Goal: Task Accomplishment & Management: Use online tool/utility

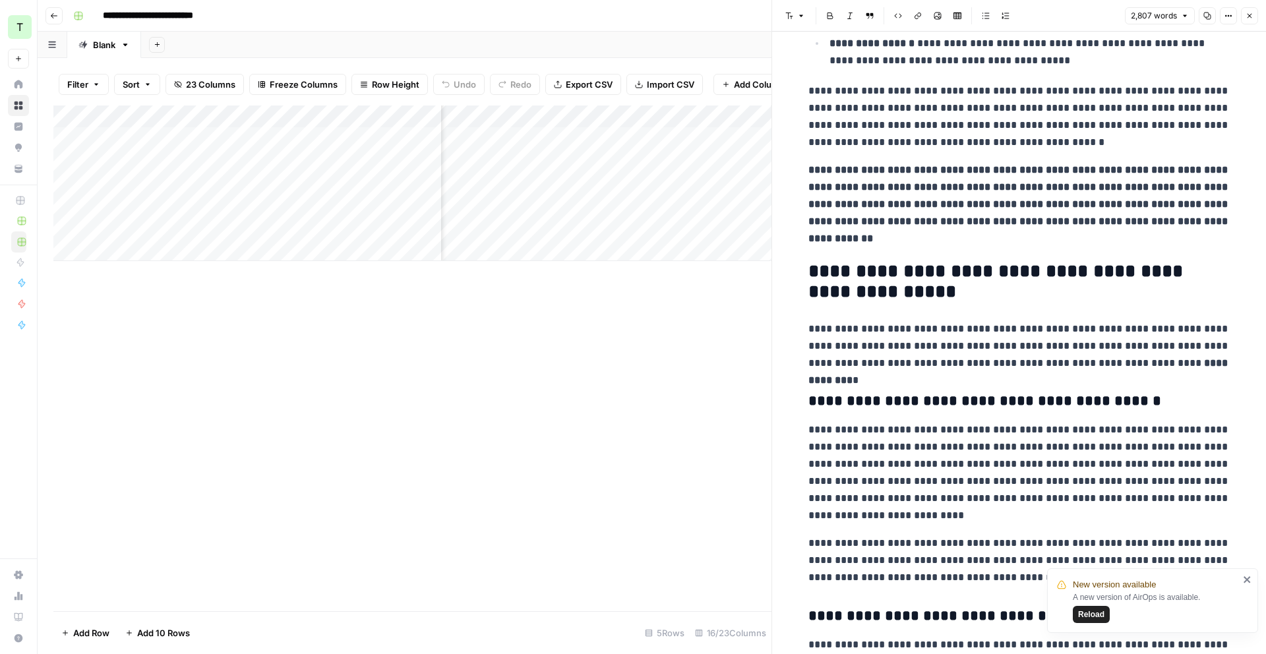
scroll to position [0, 1837]
click at [541, 165] on div "Add Column" at bounding box center [412, 184] width 718 height 156
click at [561, 160] on div "Add Column" at bounding box center [412, 184] width 718 height 156
drag, startPoint x: 525, startPoint y: 339, endPoint x: 542, endPoint y: 276, distance: 65.0
click at [525, 339] on div "Add Column" at bounding box center [412, 359] width 718 height 506
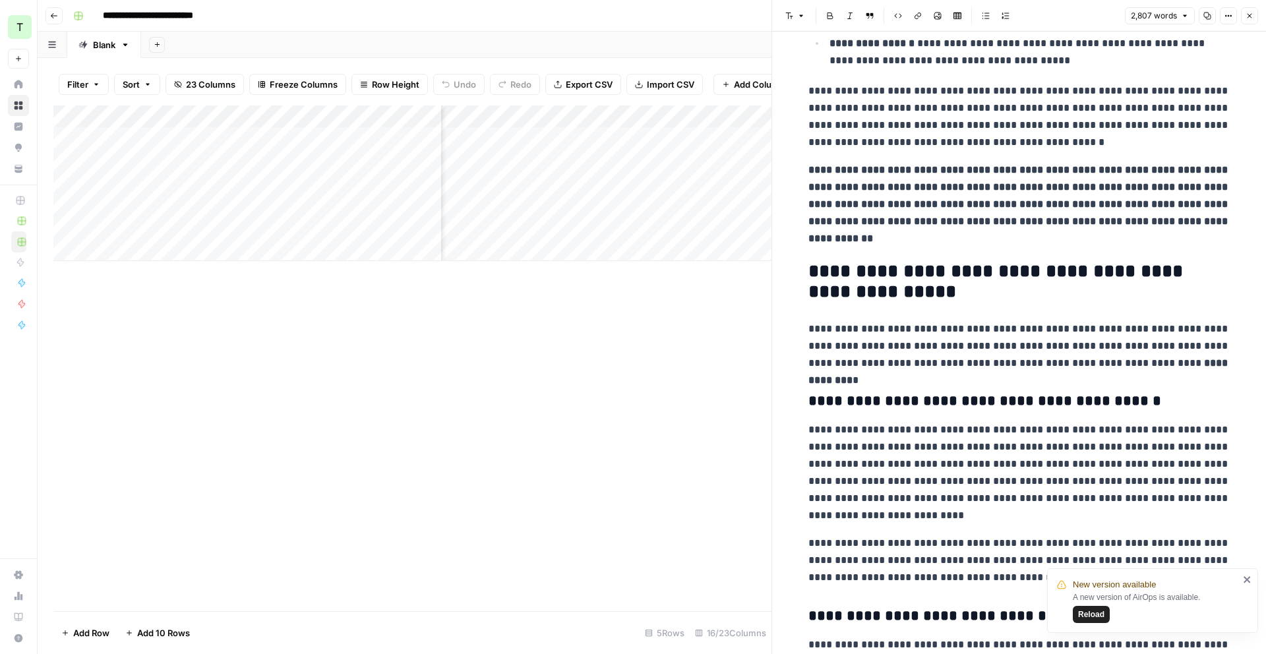
scroll to position [0, 1584]
click at [616, 169] on div "Add Column" at bounding box center [412, 184] width 718 height 156
click at [636, 166] on div "Add Column" at bounding box center [412, 184] width 718 height 156
click at [680, 264] on div "Add Column" at bounding box center [412, 359] width 718 height 506
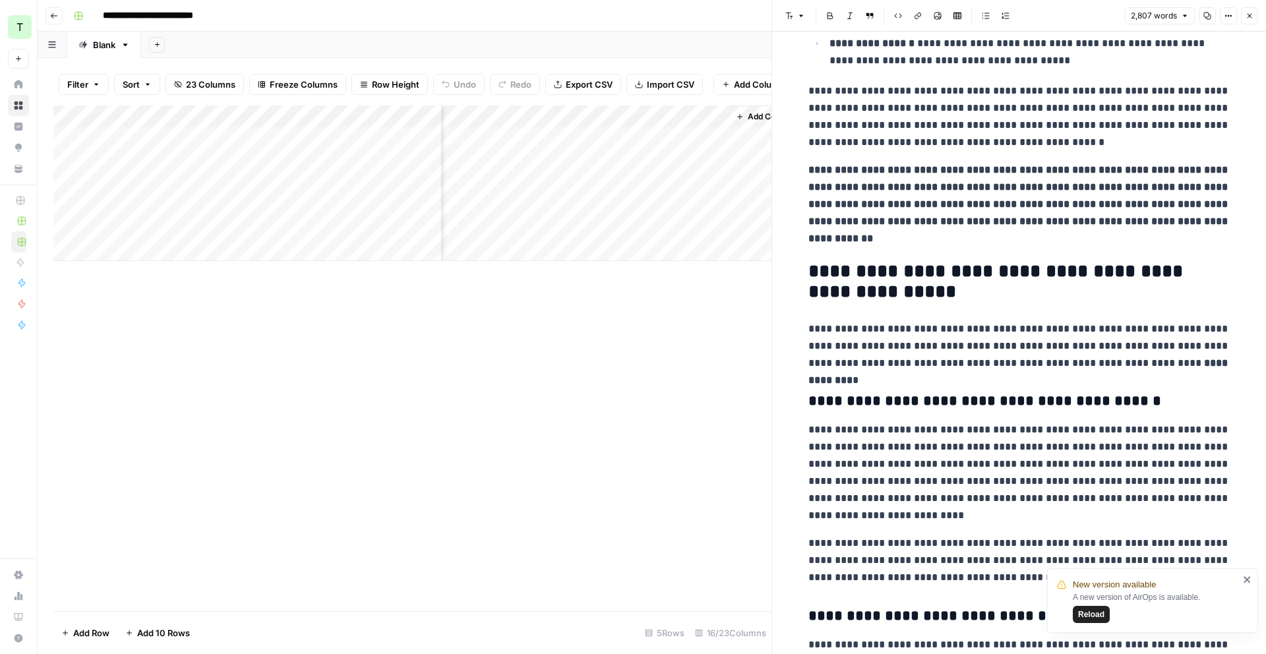
click at [713, 116] on div "Add Column" at bounding box center [412, 184] width 718 height 156
click at [603, 290] on span "Remove Column" at bounding box center [621, 294] width 115 height 13
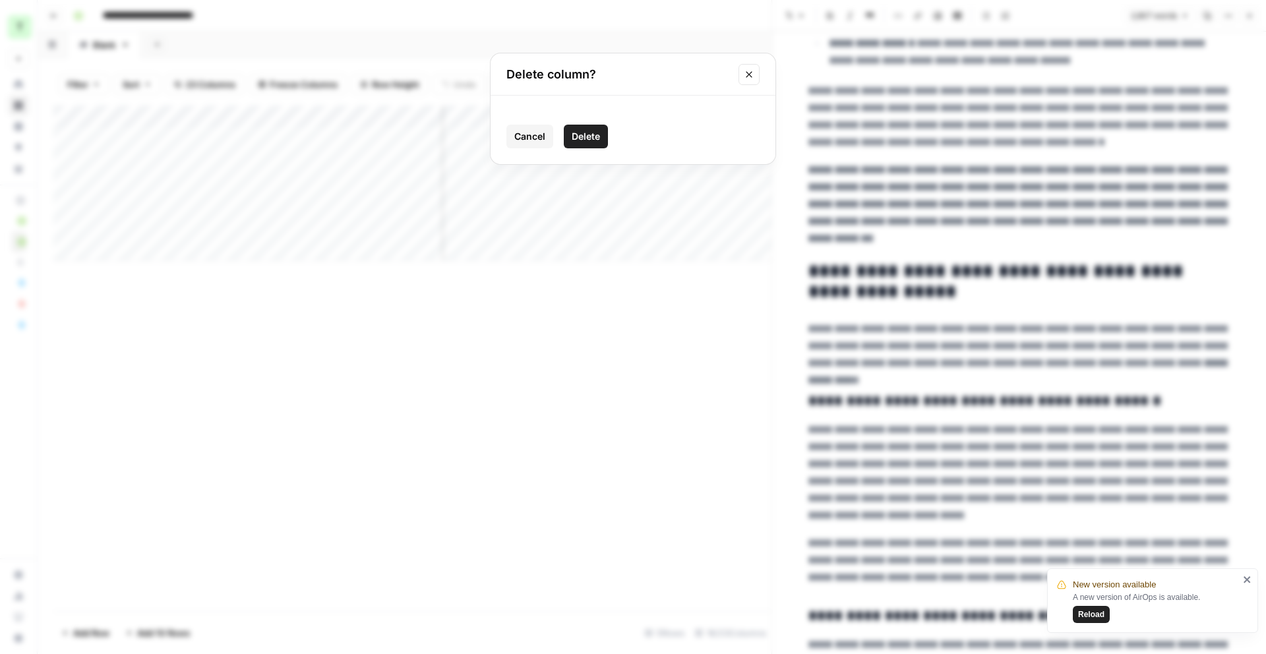
click at [594, 143] on button "Delete" at bounding box center [586, 137] width 44 height 24
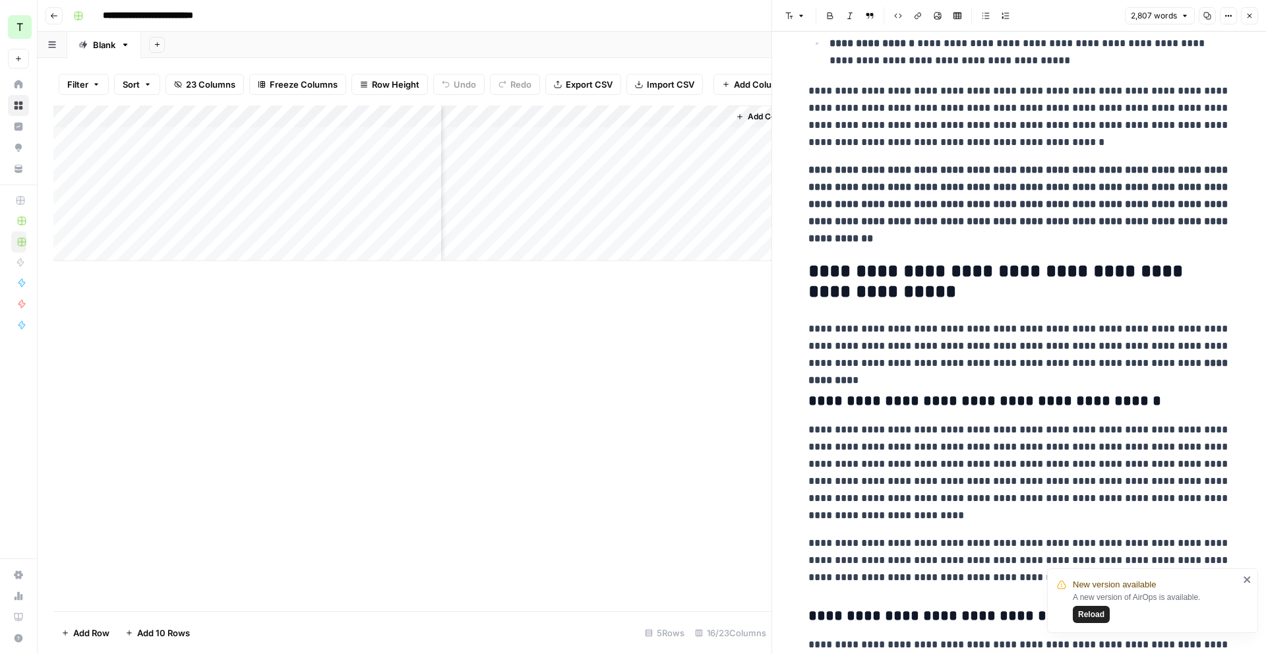
scroll to position [0, 1721]
click at [727, 117] on span "Add Column" at bounding box center [741, 117] width 46 height 12
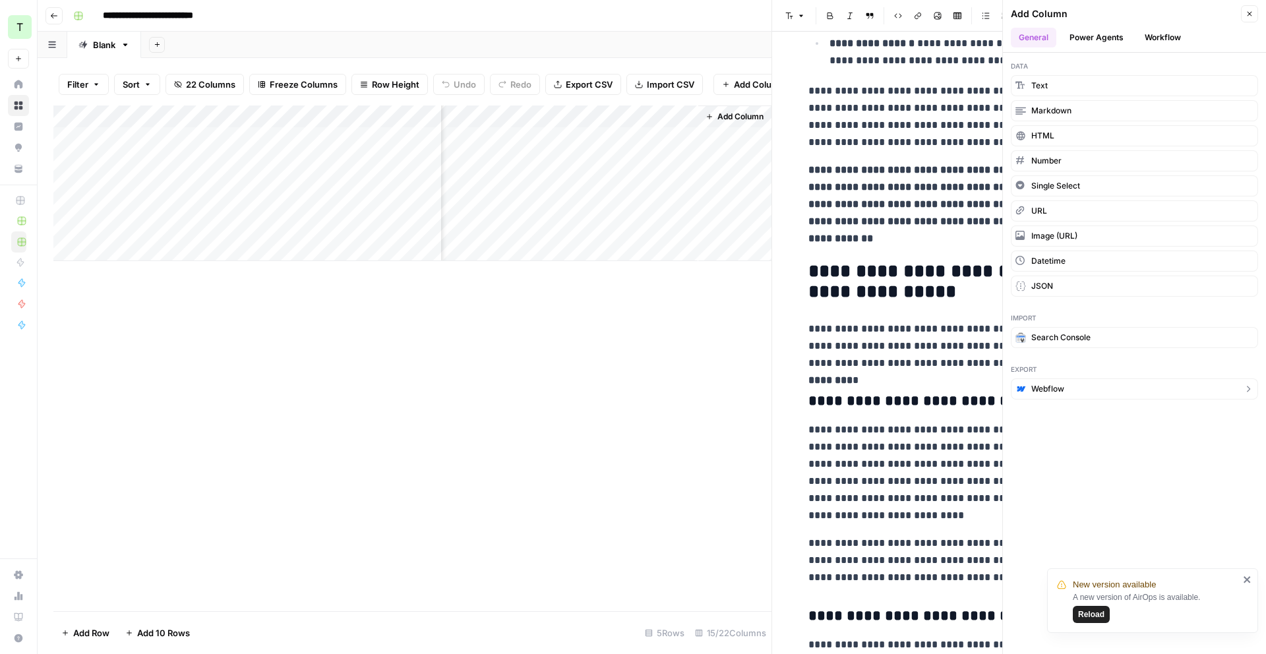
click at [969, 386] on button "Webflow" at bounding box center [1134, 389] width 247 height 21
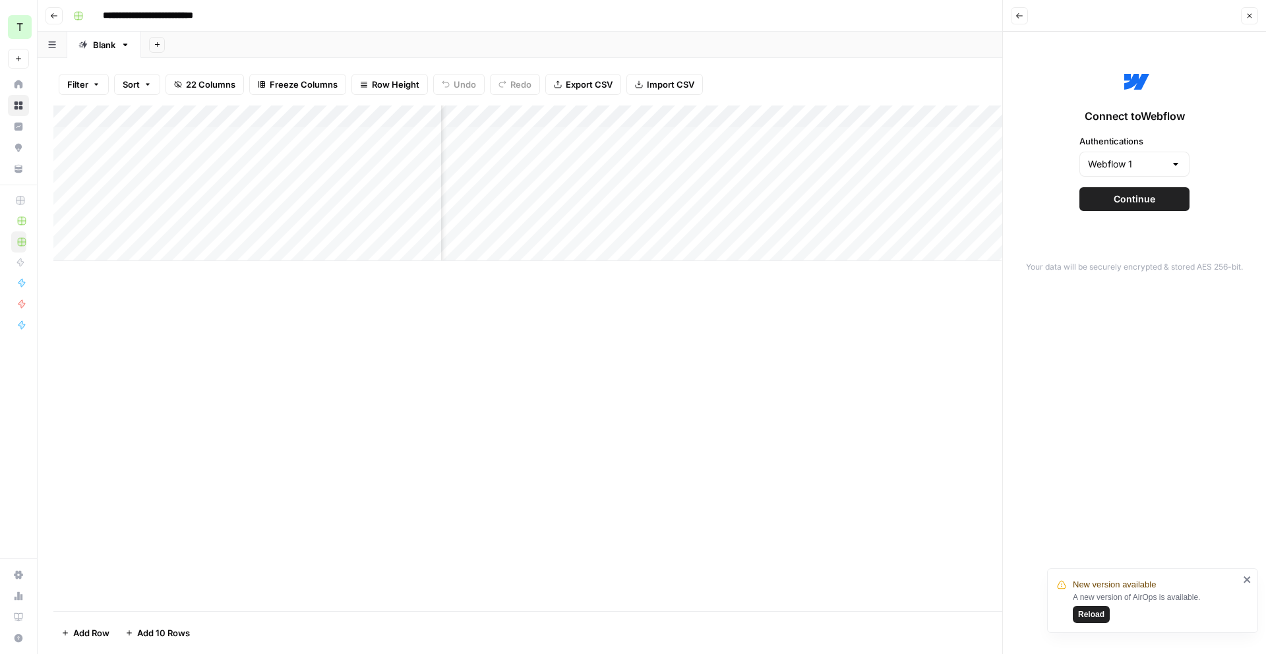
scroll to position [0, 1417]
click at [969, 170] on input "Authentications" at bounding box center [1126, 164] width 77 height 13
click at [969, 195] on span "Webflow 1" at bounding box center [1126, 197] width 71 height 13
type input "Webflow 1"
click at [969, 201] on span "Continue" at bounding box center [1135, 199] width 42 height 13
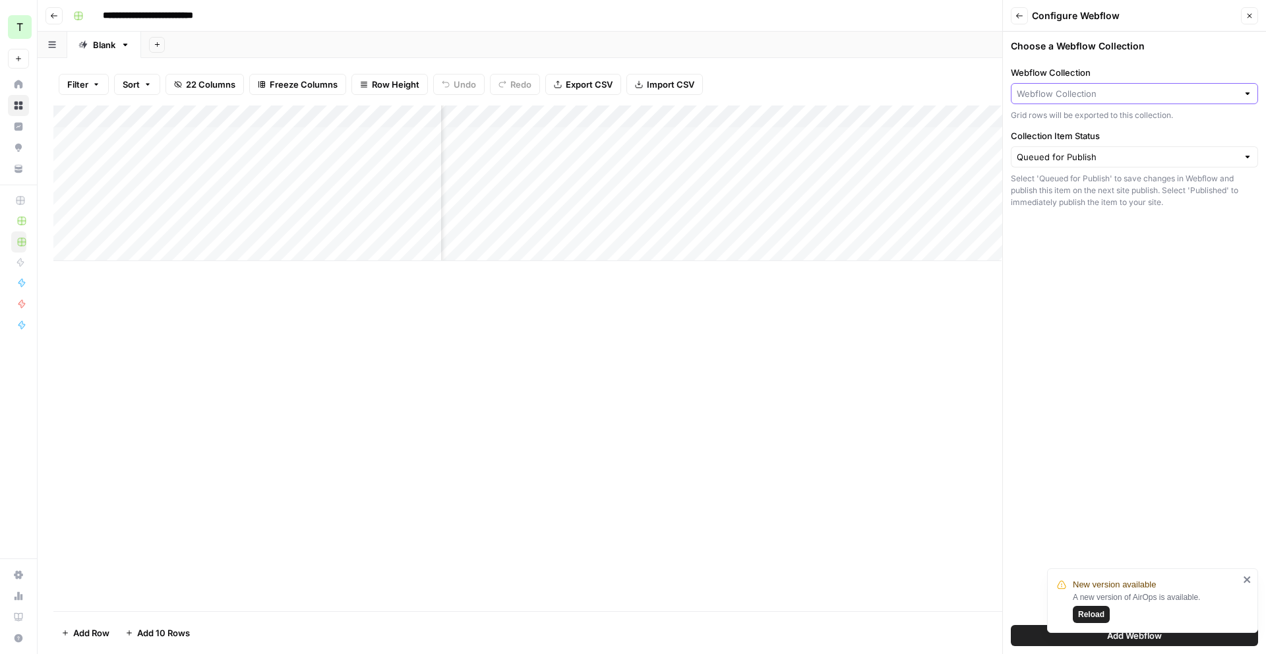
click at [969, 89] on input "Webflow Collection" at bounding box center [1127, 93] width 221 height 13
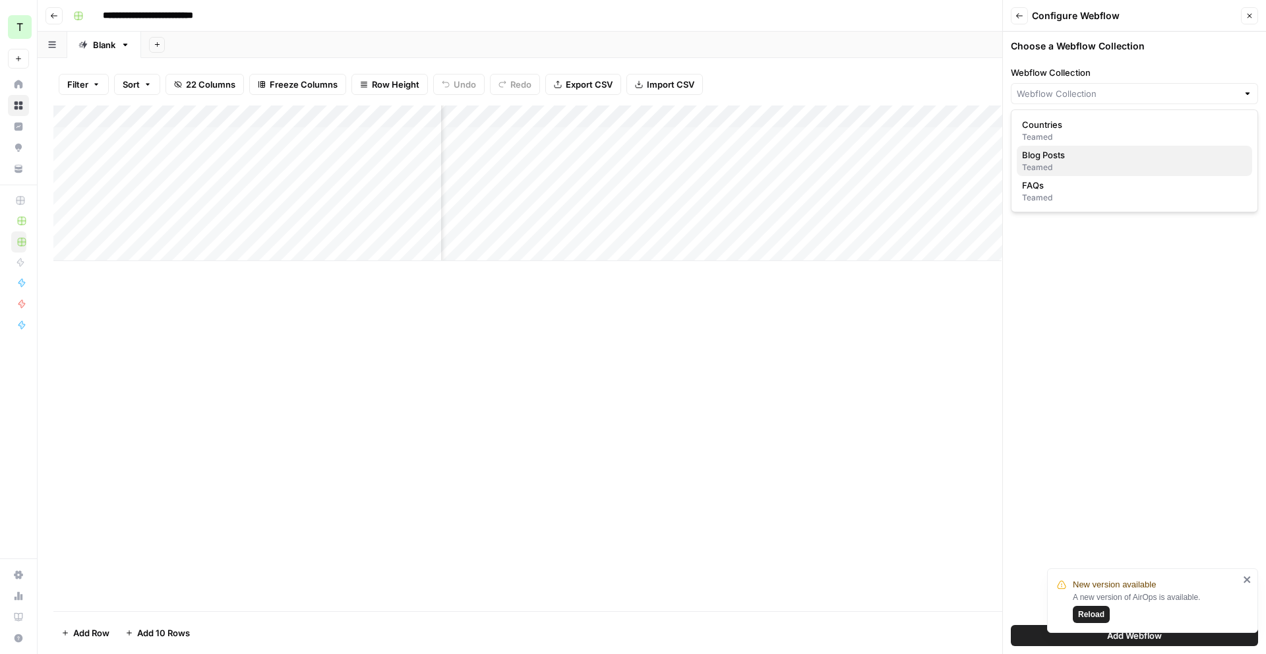
click at [969, 152] on span "Blog Posts" at bounding box center [1132, 154] width 220 height 13
type input "Blog Posts"
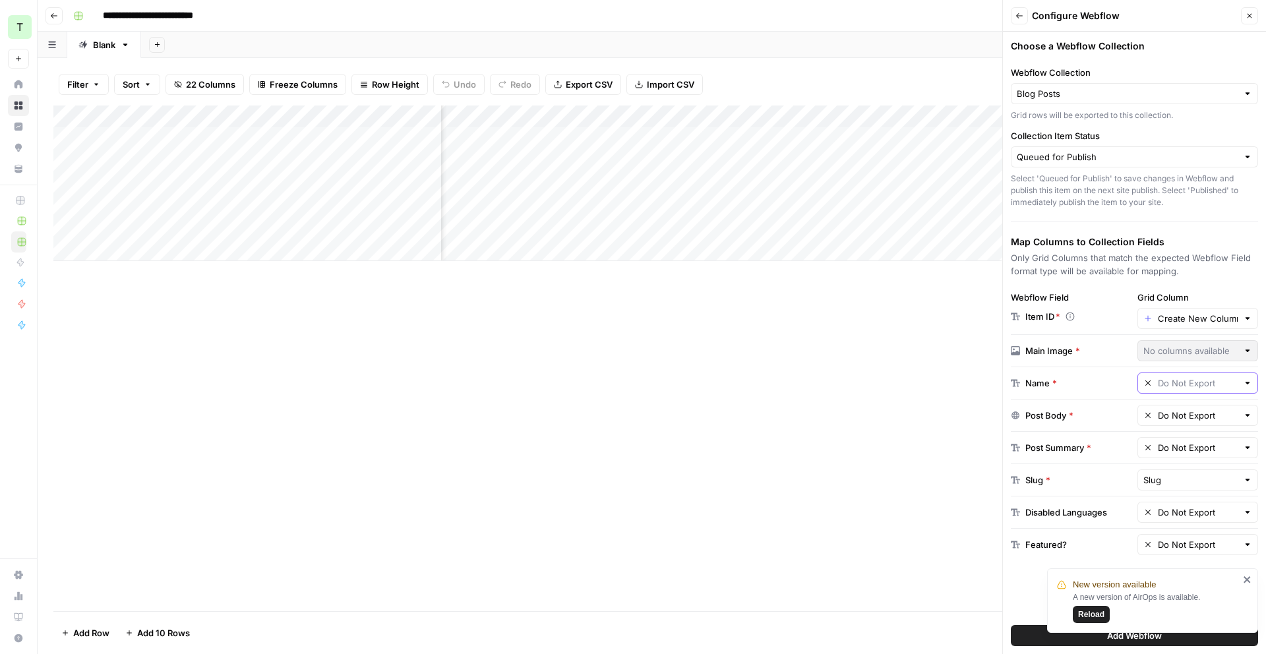
click at [969, 382] on input "text" at bounding box center [1198, 383] width 80 height 13
click at [969, 449] on span "Title" at bounding box center [1196, 450] width 94 height 13
type input "Title"
click at [969, 421] on input "text" at bounding box center [1198, 415] width 80 height 13
click at [969, 548] on icon "close" at bounding box center [1247, 579] width 9 height 11
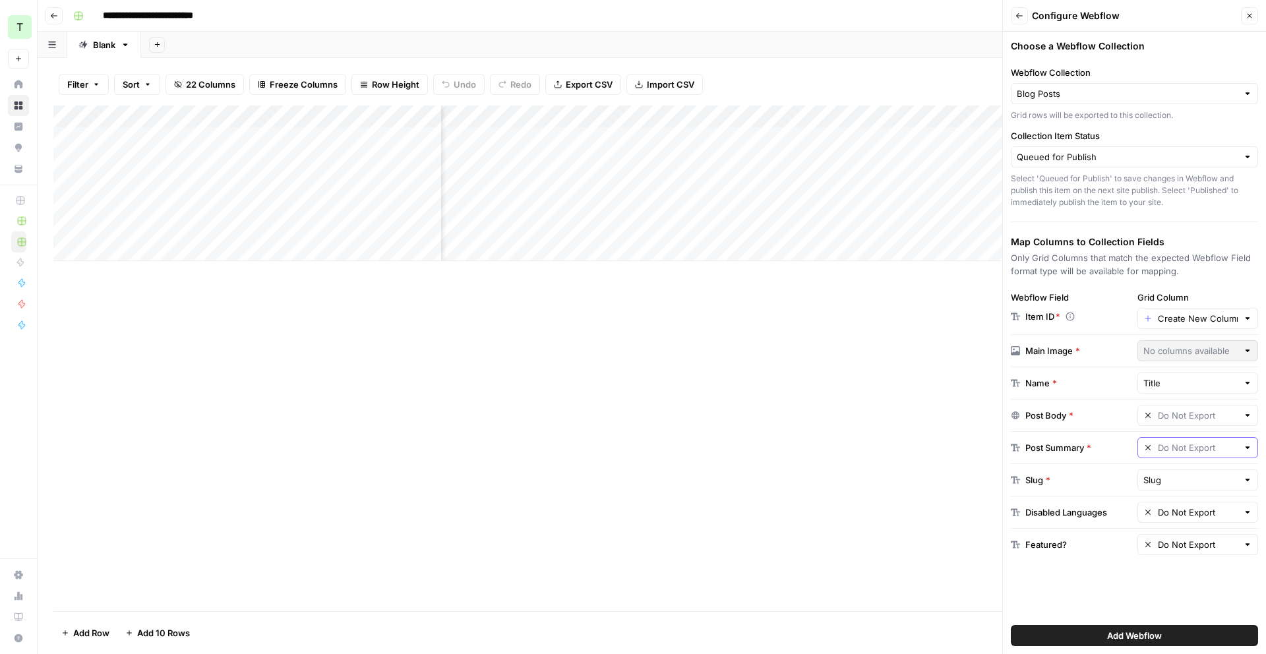
click at [969, 450] on input "text" at bounding box center [1198, 447] width 80 height 13
click at [925, 430] on div "Add Column" at bounding box center [651, 359] width 1197 height 506
click at [969, 479] on input "text" at bounding box center [1191, 480] width 95 height 13
click at [969, 338] on span "Slug" at bounding box center [1178, 336] width 59 height 13
type input "Slug"
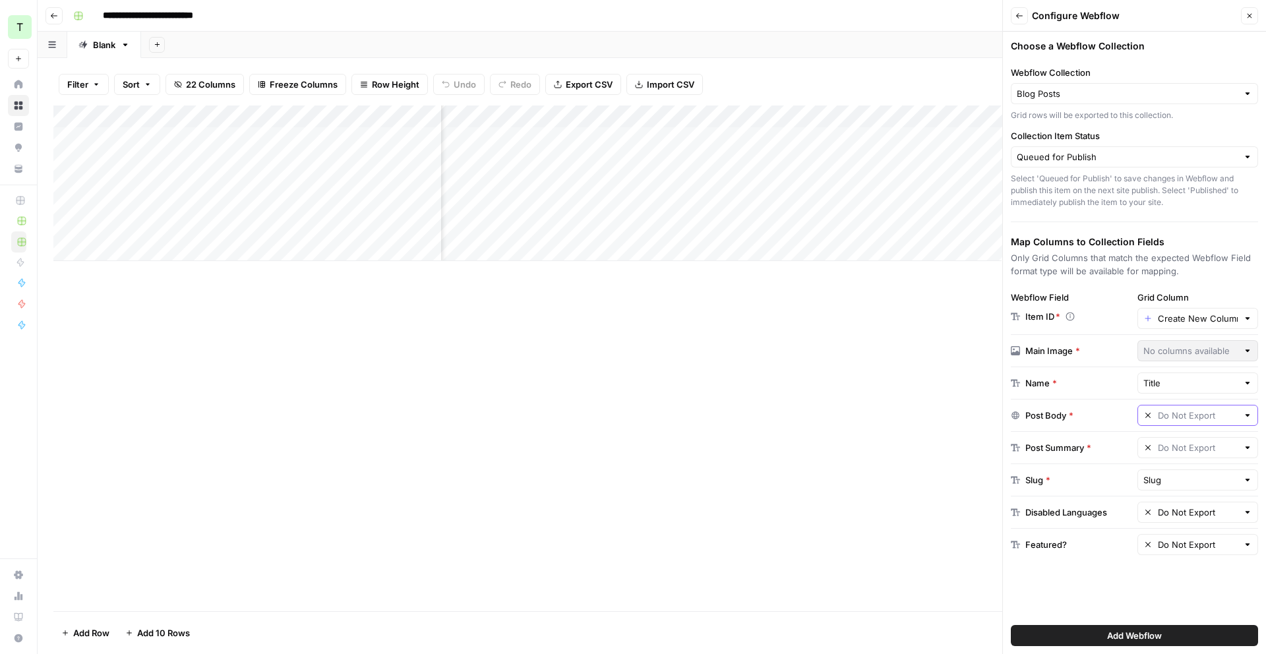
click at [969, 421] on input "text" at bounding box center [1198, 415] width 80 height 13
click at [969, 548] on span "Article With External Links" at bounding box center [1196, 557] width 94 height 13
type input "Article With External Links"
click at [969, 414] on input "text" at bounding box center [1191, 415] width 95 height 13
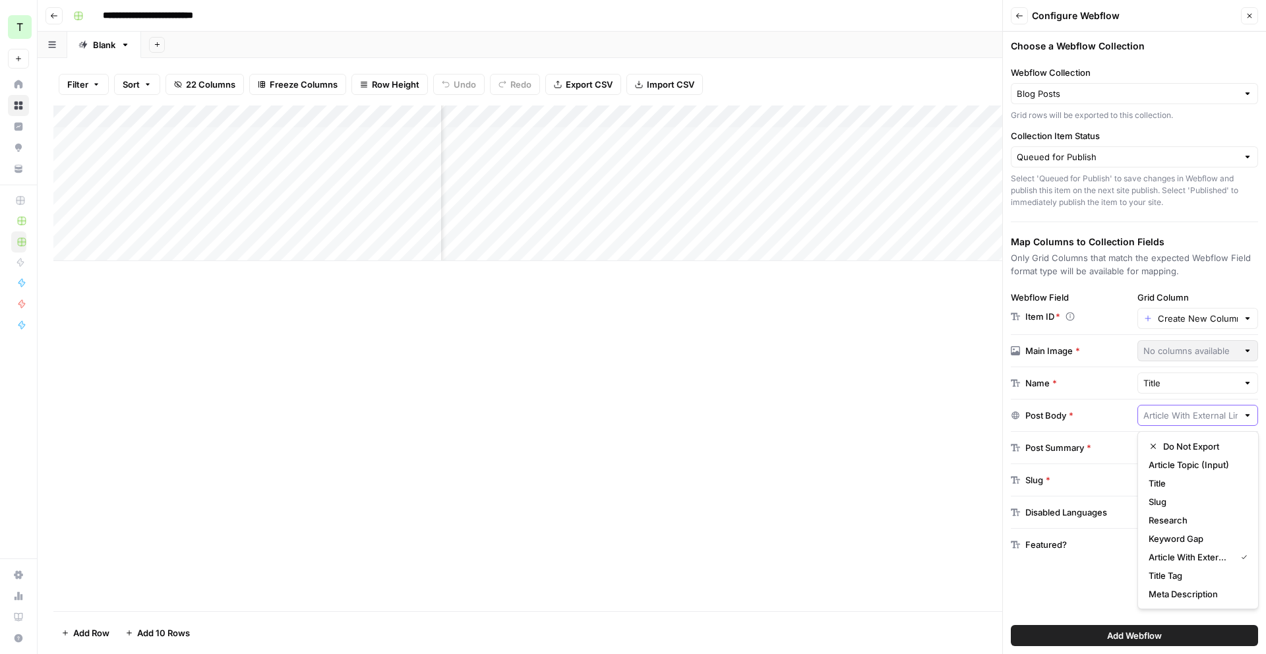
click at [969, 419] on input "text" at bounding box center [1191, 415] width 95 height 13
type input "Article With External Links"
click at [954, 410] on div "Add Column" at bounding box center [651, 359] width 1197 height 506
click at [969, 321] on input "Grid Column" at bounding box center [1198, 318] width 80 height 13
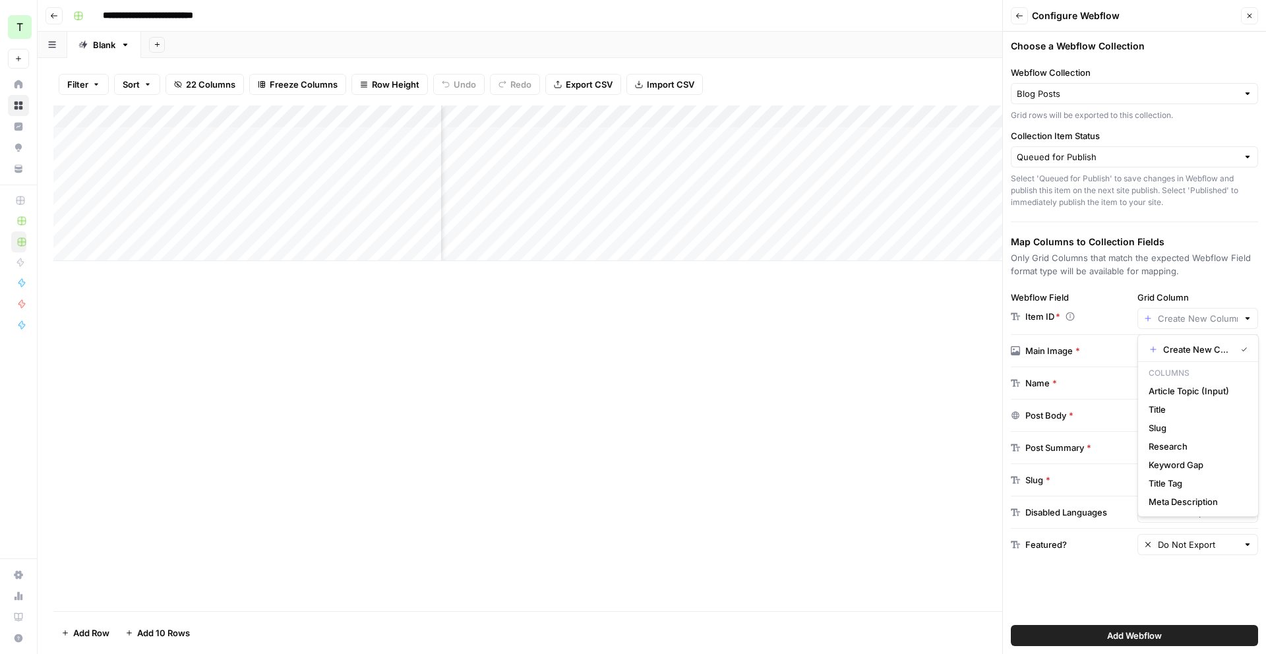
drag, startPoint x: 777, startPoint y: 400, endPoint x: 961, endPoint y: 408, distance: 184.1
click at [781, 400] on div "Add Column" at bounding box center [651, 359] width 1197 height 506
click at [969, 418] on input "text" at bounding box center [1191, 415] width 95 height 13
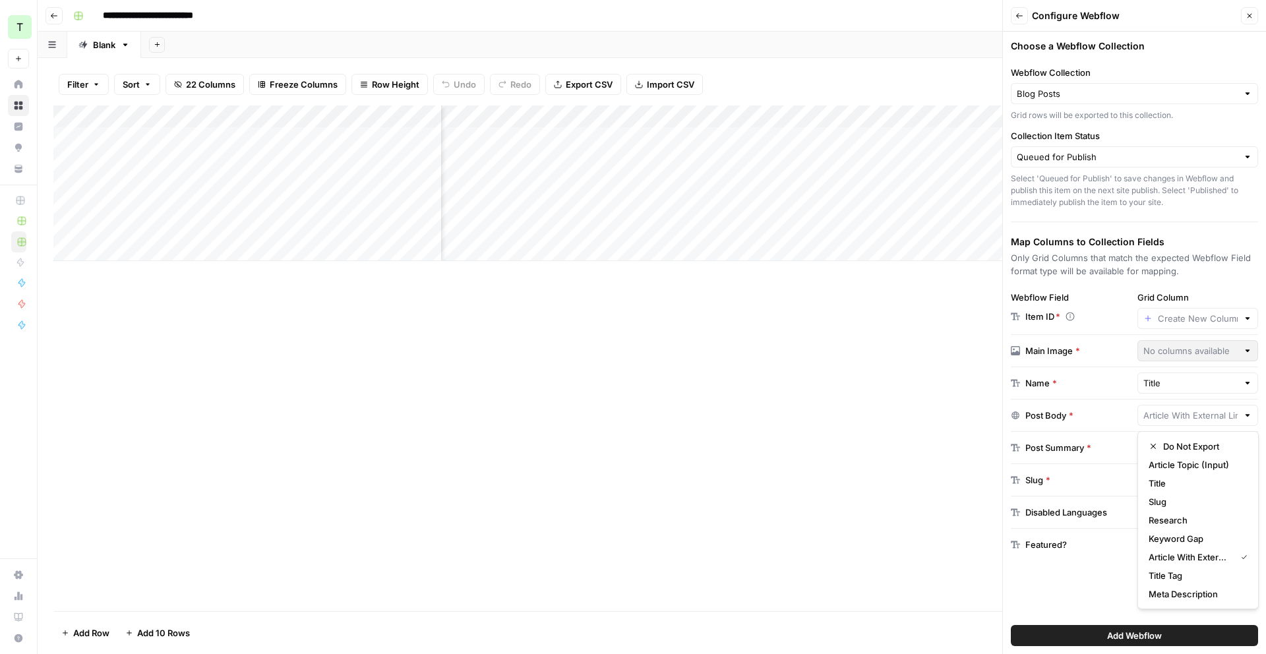
scroll to position [0, 1173]
click at [810, 117] on div "Add Column" at bounding box center [651, 184] width 1197 height 156
click at [759, 118] on div "Add Column" at bounding box center [651, 184] width 1197 height 156
drag, startPoint x: 759, startPoint y: 118, endPoint x: 849, endPoint y: 121, distance: 89.7
click at [849, 121] on div "Add Column" at bounding box center [651, 184] width 1197 height 156
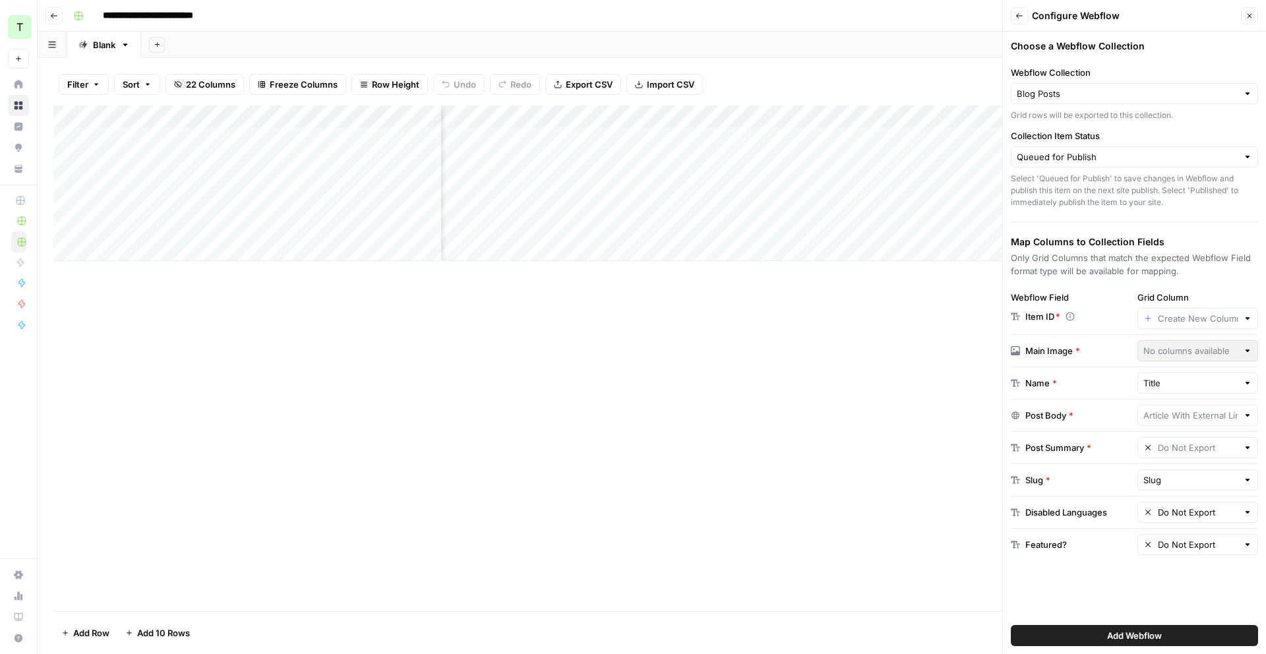
click at [838, 117] on div "Add Column" at bounding box center [651, 184] width 1197 height 156
click at [952, 113] on div "Add Column" at bounding box center [651, 184] width 1197 height 156
click at [832, 313] on div "Add Column" at bounding box center [651, 359] width 1197 height 506
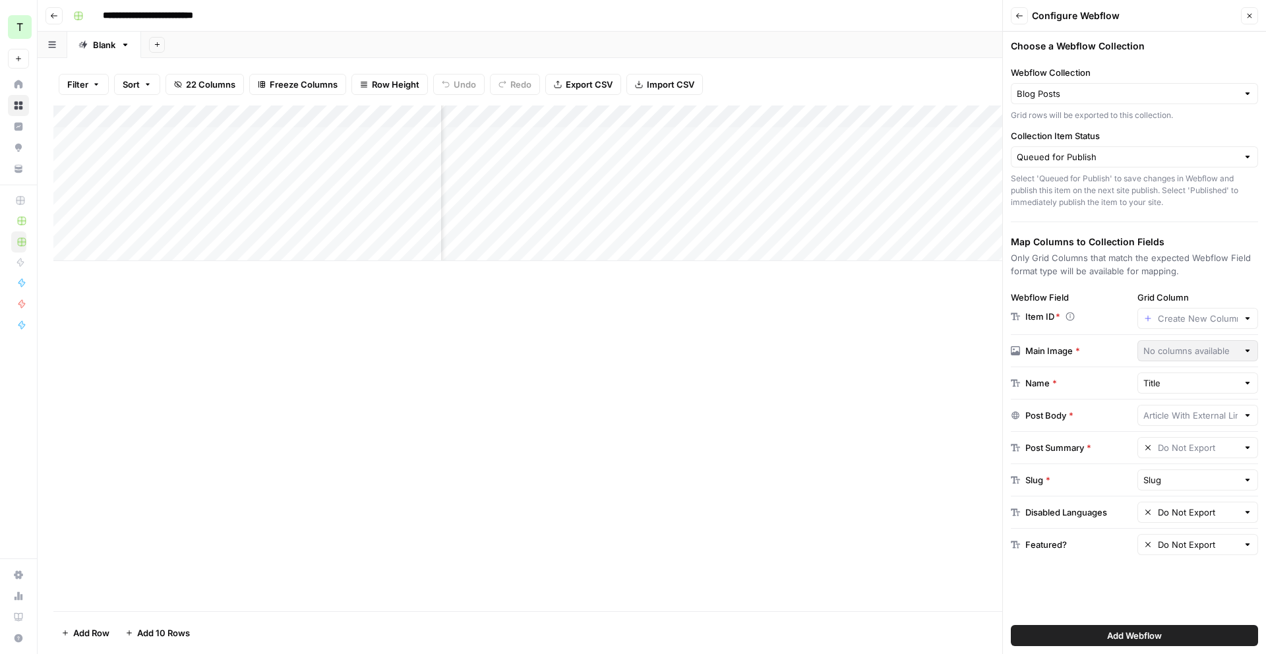
click at [837, 117] on div "Add Column" at bounding box center [651, 184] width 1197 height 156
click at [772, 81] on div "Filter Sort 22 Columns Freeze Columns Row Height Undo Redo Export CSV Import CS…" at bounding box center [651, 84] width 1197 height 42
click at [831, 113] on div "Add Column" at bounding box center [651, 184] width 1197 height 156
drag, startPoint x: 585, startPoint y: 313, endPoint x: 597, endPoint y: 306, distance: 14.2
click at [587, 311] on div "Add Column" at bounding box center [651, 359] width 1197 height 506
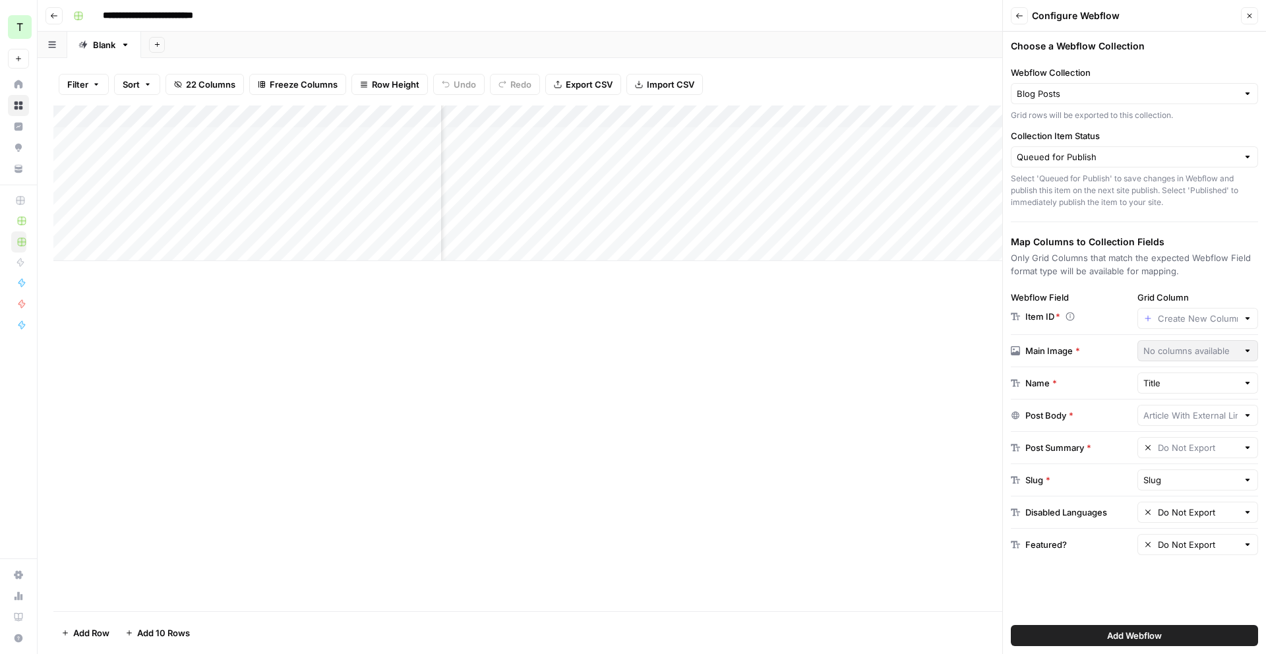
click at [834, 118] on div "Add Column" at bounding box center [651, 184] width 1197 height 156
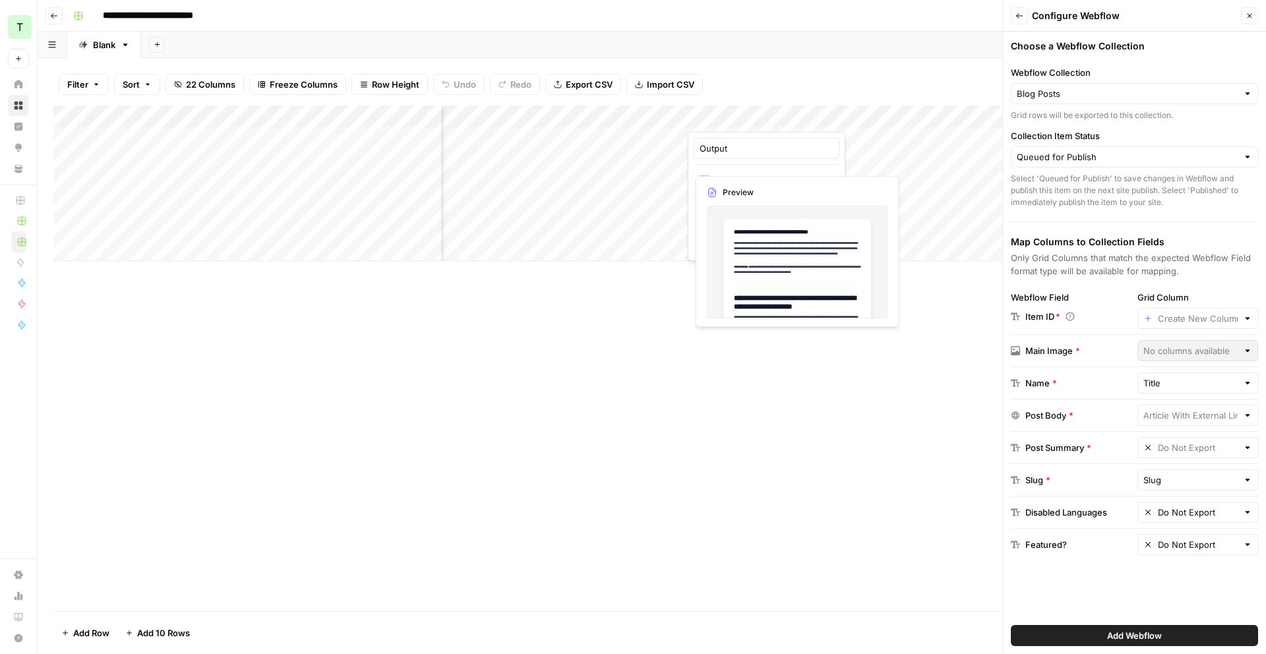
click at [749, 192] on div "Output Markdown Filter Hide Column Remove Column" at bounding box center [767, 196] width 158 height 129
click at [756, 171] on button "Markdown" at bounding box center [767, 179] width 146 height 18
click at [747, 173] on span "Markdown" at bounding box center [765, 179] width 101 height 13
click at [736, 123] on div at bounding box center [766, 119] width 156 height 26
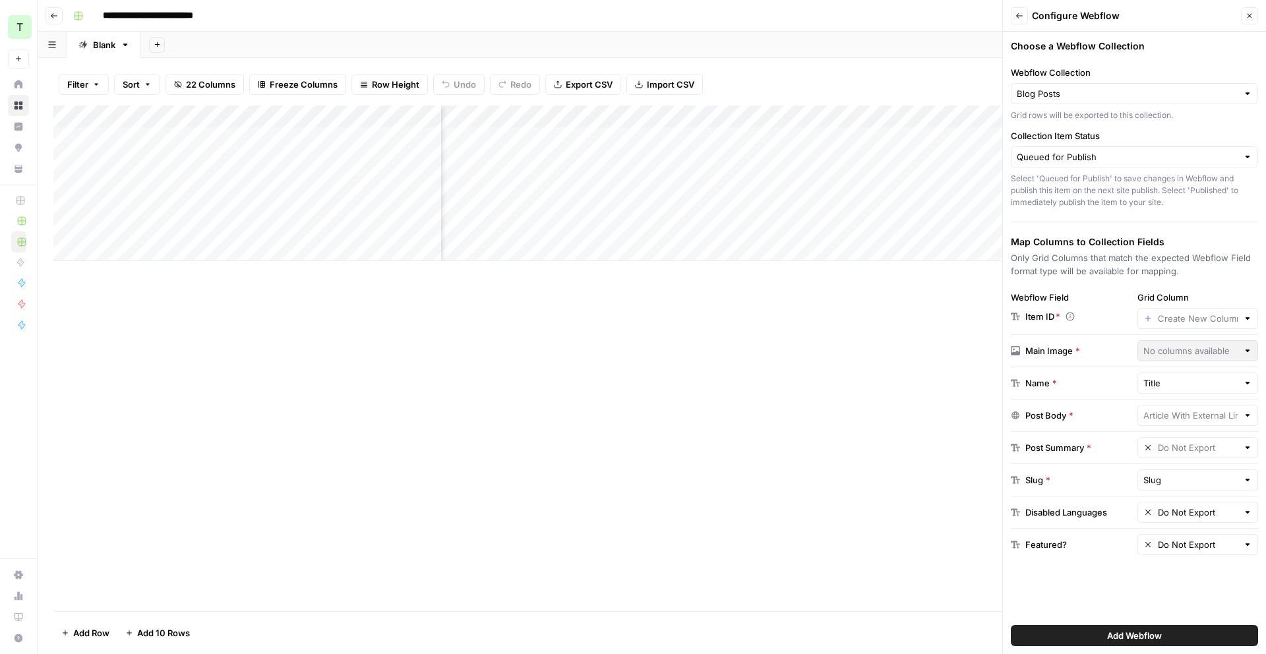
scroll to position [0, 1469]
click at [541, 117] on div "Add Column" at bounding box center [651, 184] width 1197 height 156
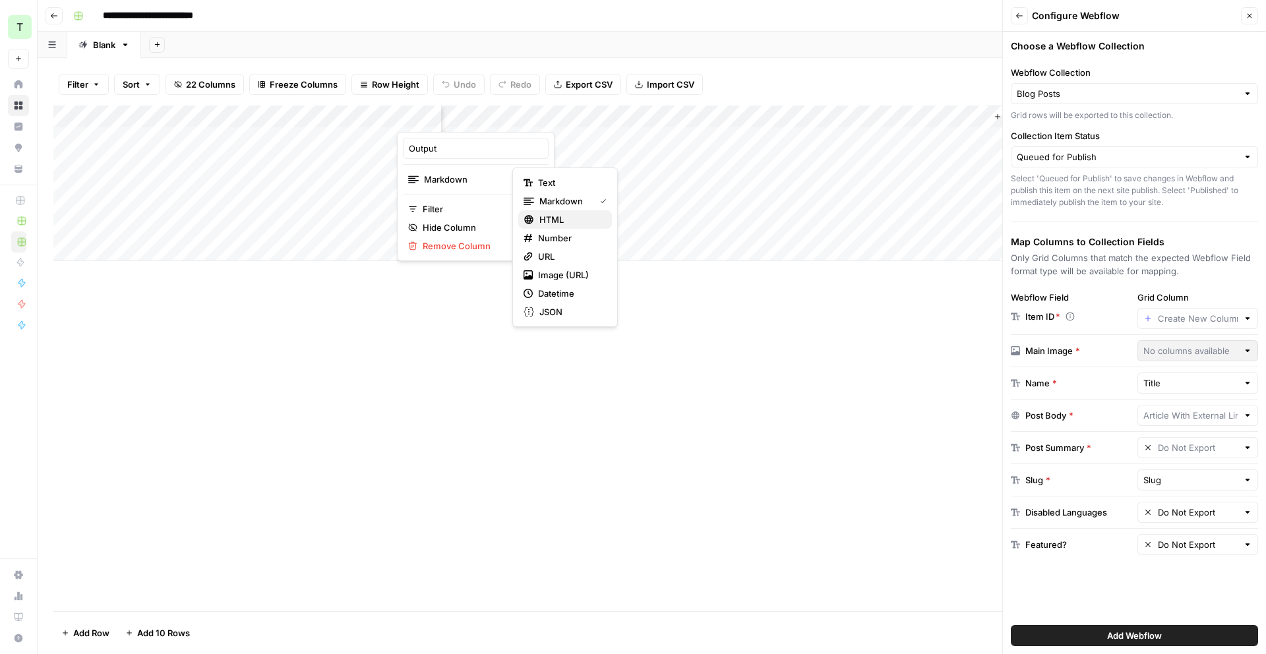
click at [561, 216] on span "HTML" at bounding box center [570, 219] width 62 height 13
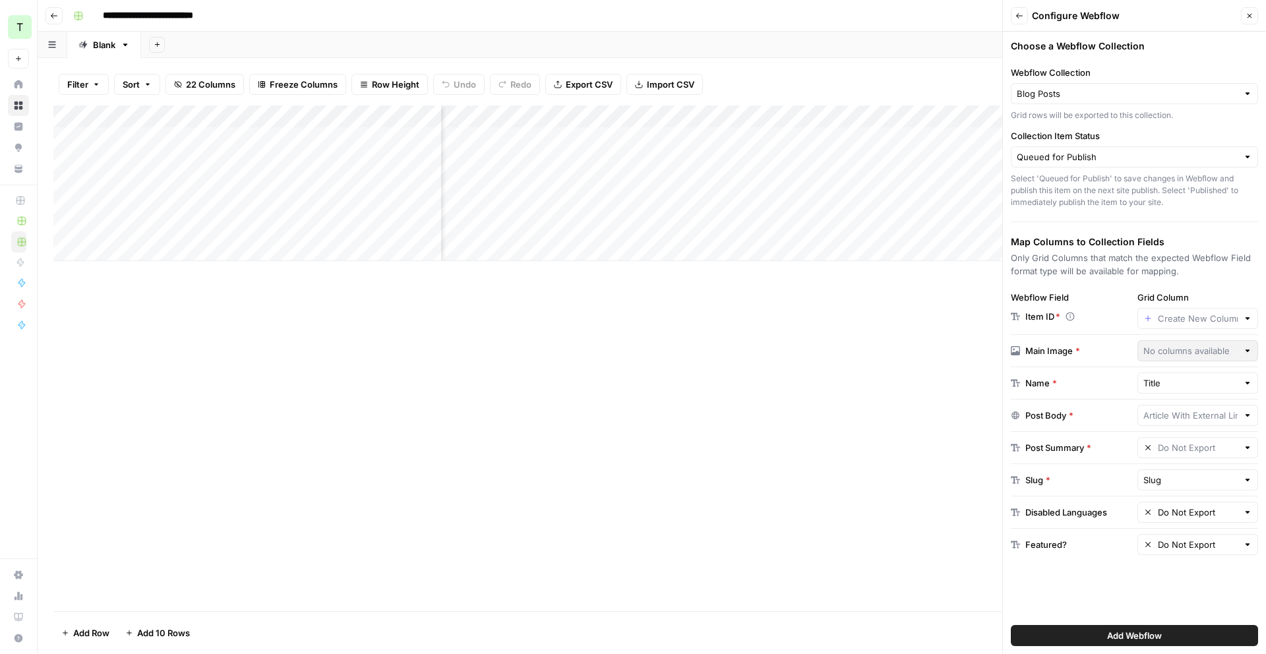
scroll to position [0, 1396]
click at [610, 161] on div "Add Column" at bounding box center [651, 184] width 1197 height 156
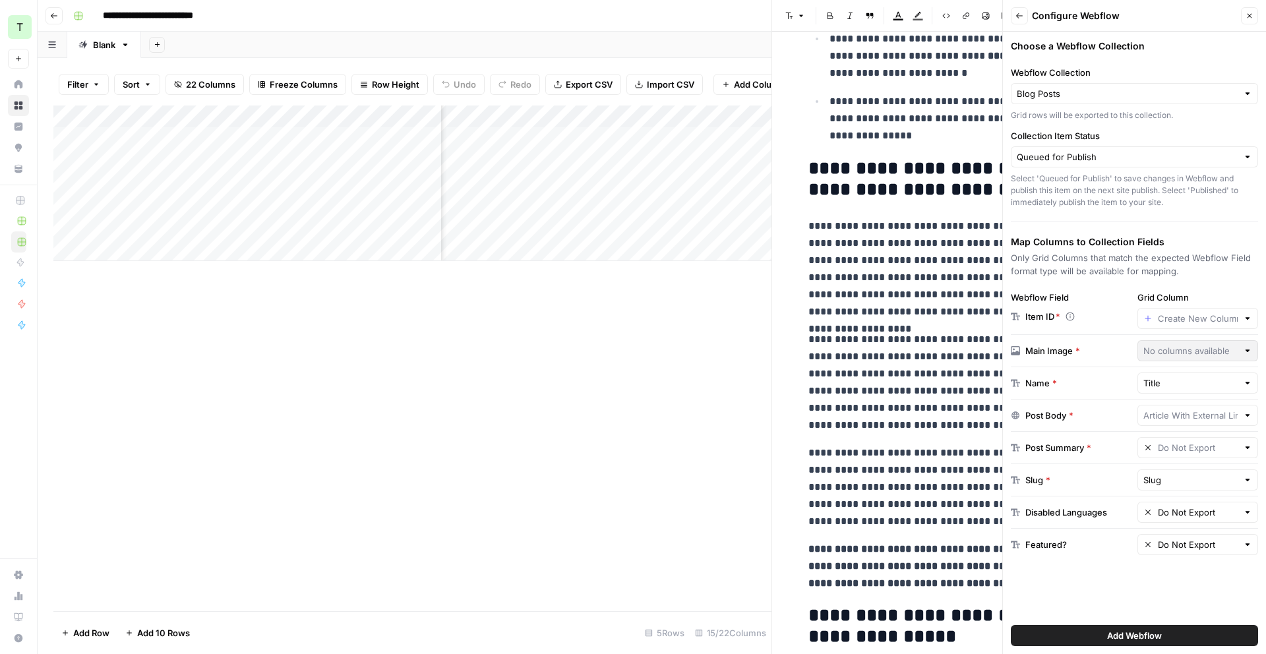
scroll to position [585, 0]
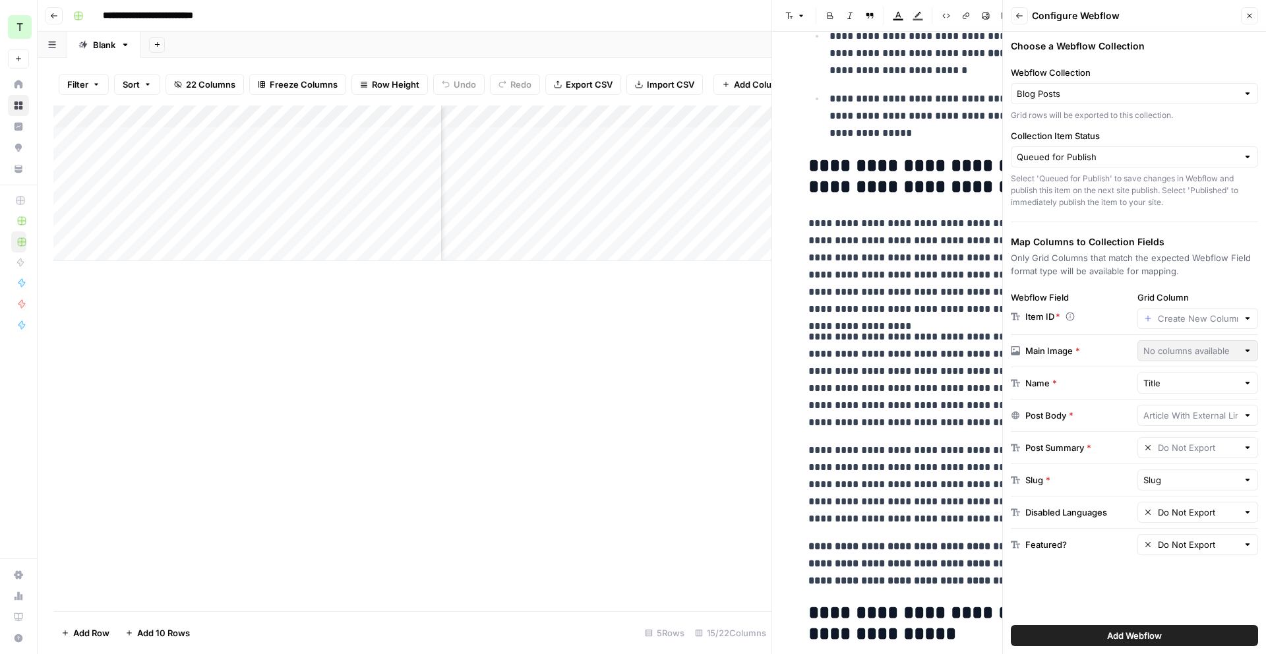
click at [769, 276] on div at bounding box center [772, 327] width 13 height 654
click at [969, 14] on button "Close" at bounding box center [1249, 15] width 17 height 17
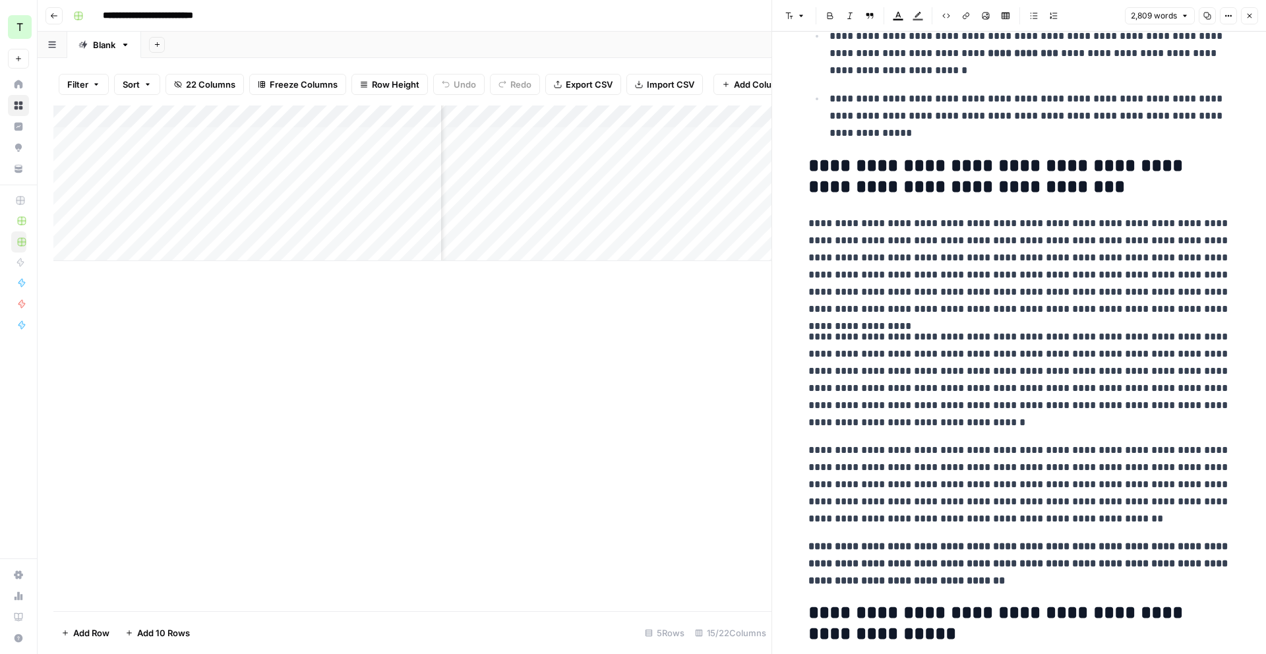
click at [969, 18] on button "Close" at bounding box center [1249, 15] width 17 height 17
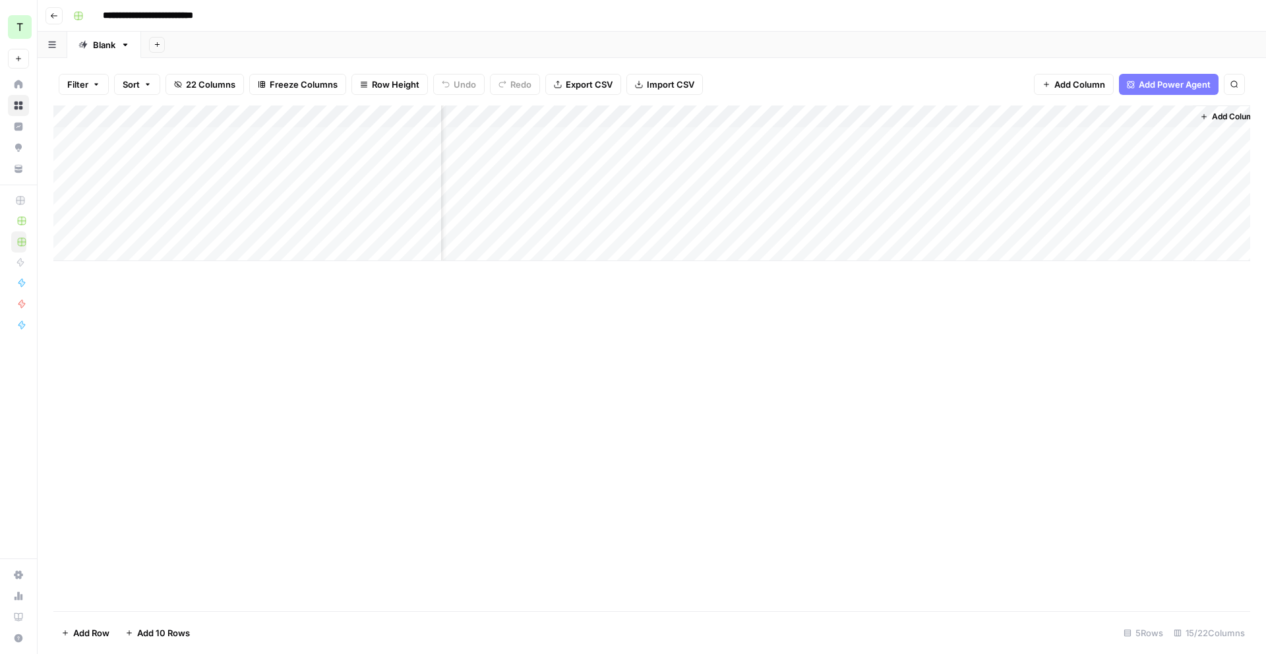
scroll to position [0, 1279]
click at [969, 121] on span "Add Column" at bounding box center [1220, 117] width 46 height 12
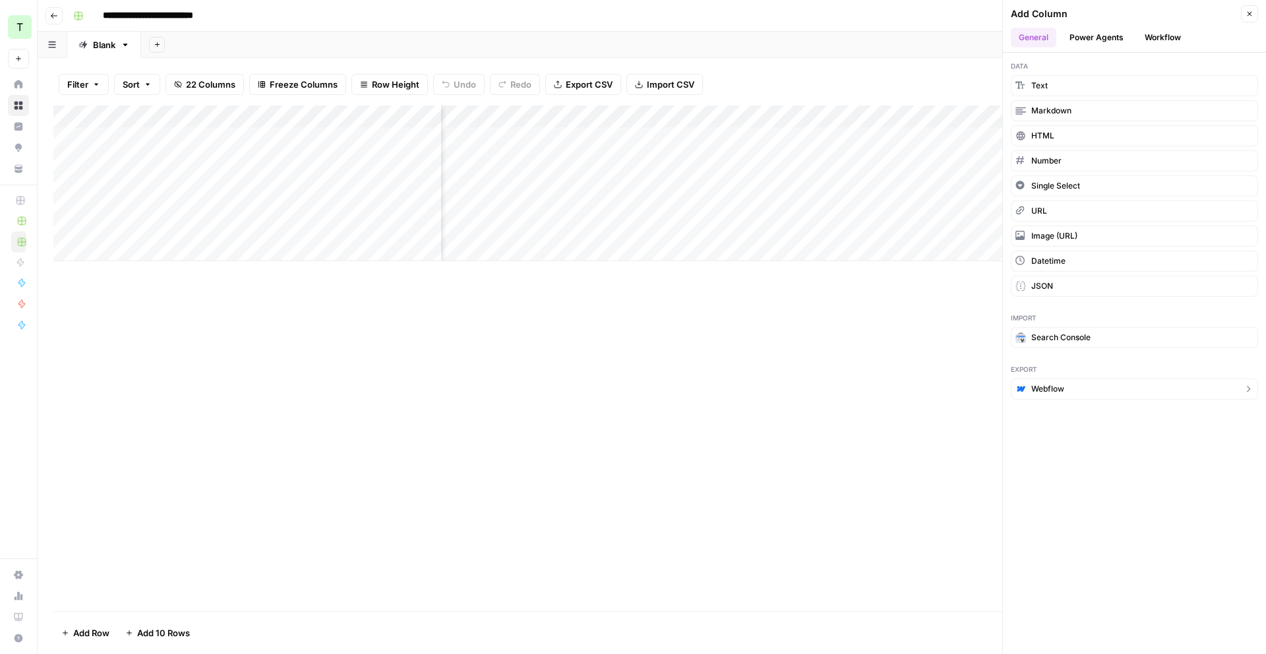
click at [969, 384] on span "Webflow" at bounding box center [1047, 389] width 33 height 12
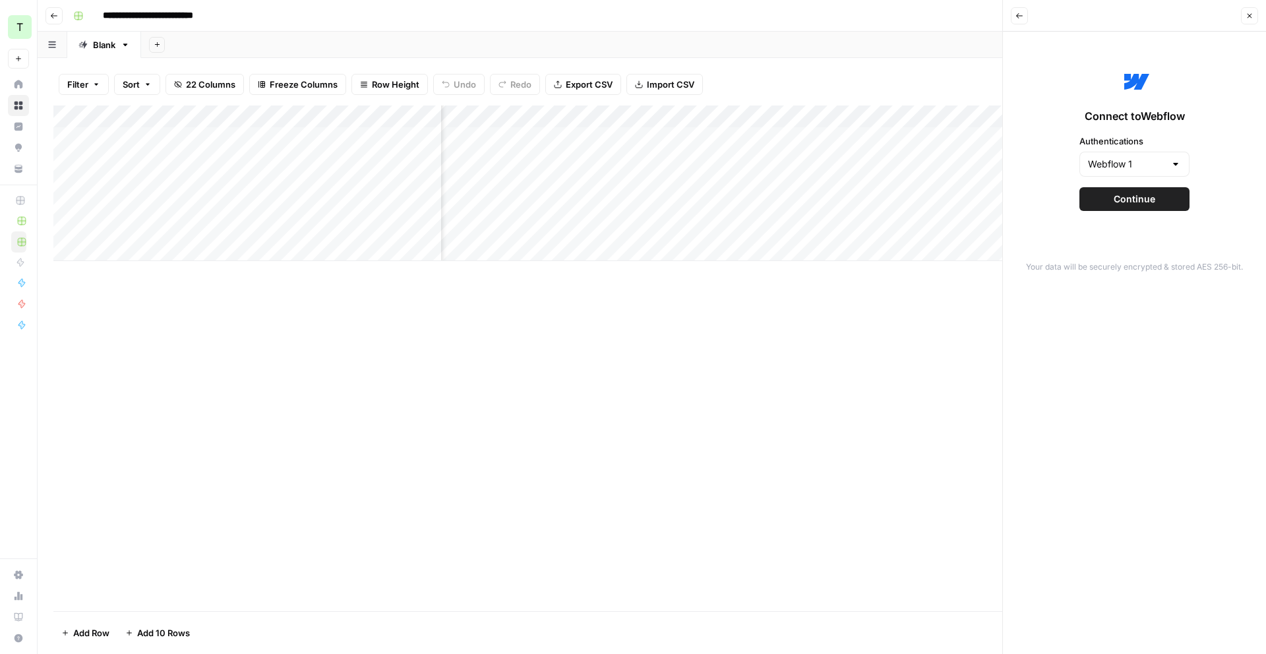
click at [969, 207] on button "Continue" at bounding box center [1135, 199] width 110 height 24
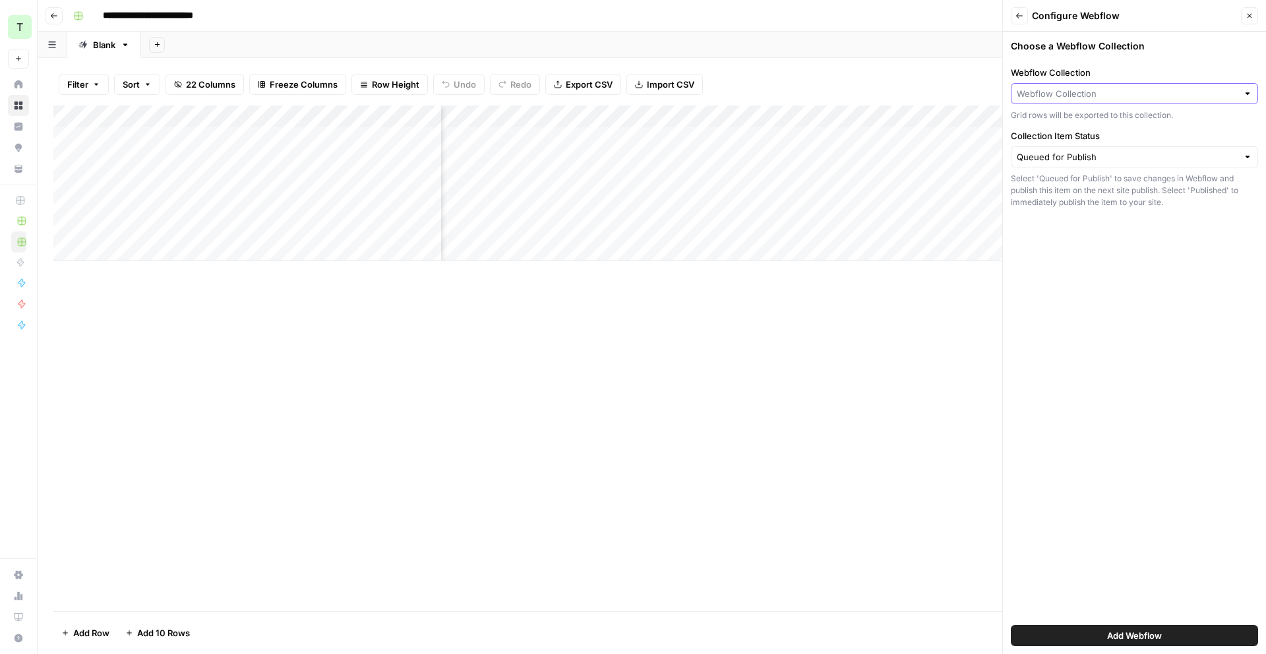
click at [969, 90] on input "Webflow Collection" at bounding box center [1127, 93] width 221 height 13
click at [969, 161] on span "Blog Posts" at bounding box center [1132, 154] width 220 height 13
type input "Blog Posts"
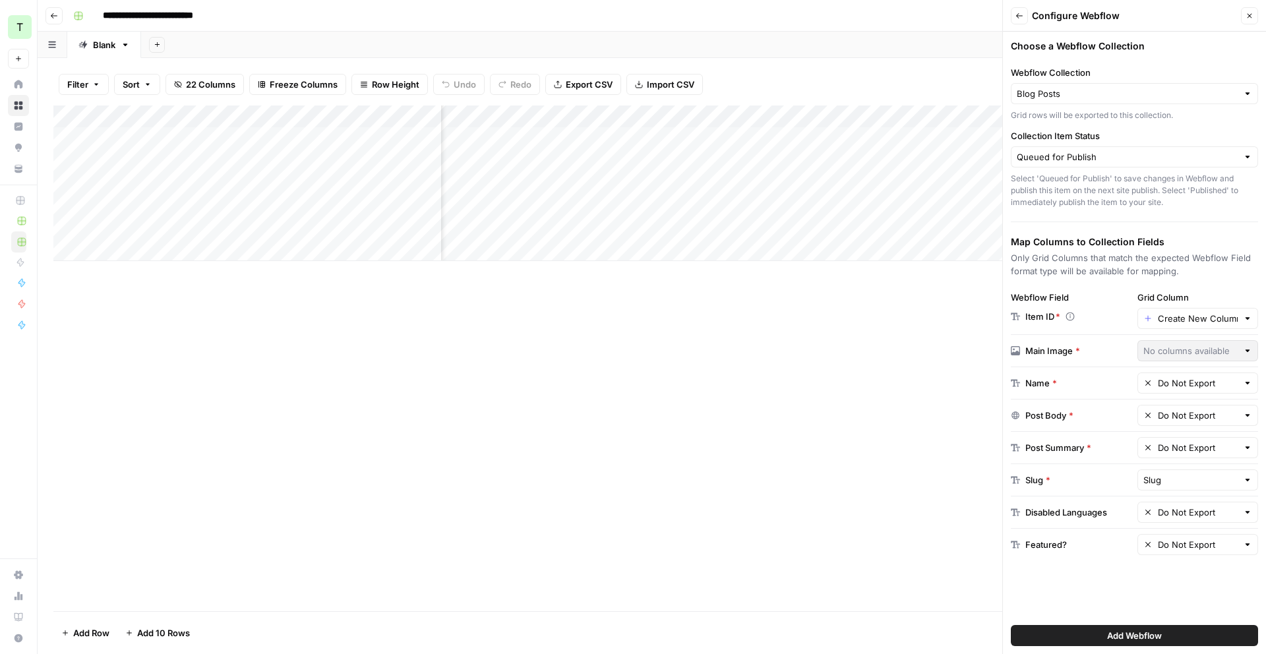
click at [969, 419] on div "Do Not Export" at bounding box center [1198, 415] width 121 height 21
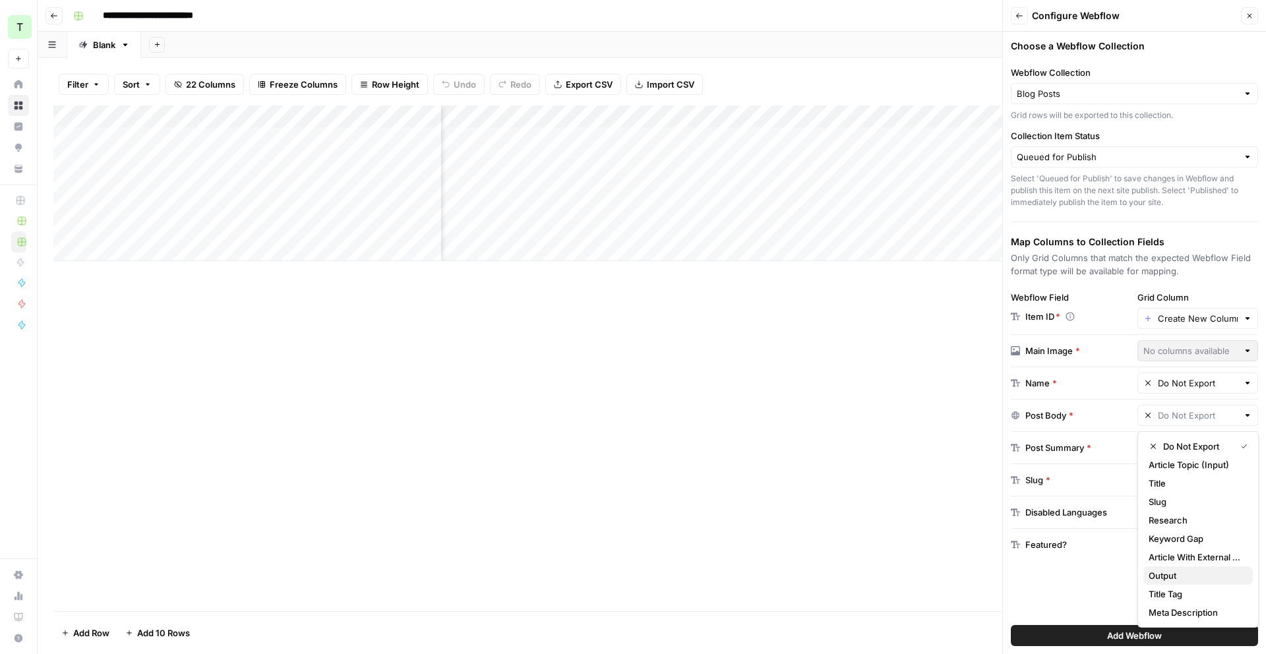
click at [969, 548] on span "Output" at bounding box center [1196, 575] width 94 height 13
type input "Output"
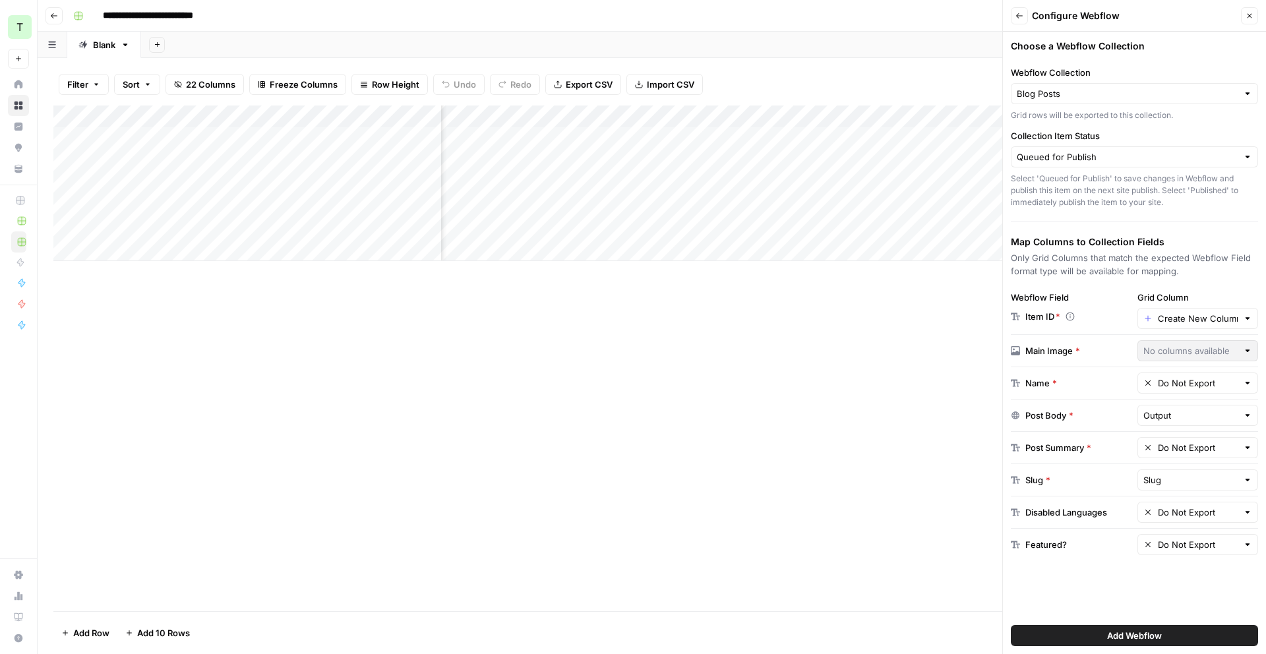
click at [969, 381] on div "Do Not Export" at bounding box center [1198, 383] width 121 height 21
click at [969, 454] on span "Title" at bounding box center [1196, 450] width 94 height 13
type input "Title"
click at [969, 448] on input "text" at bounding box center [1198, 447] width 80 height 13
type input "Do Not Export"
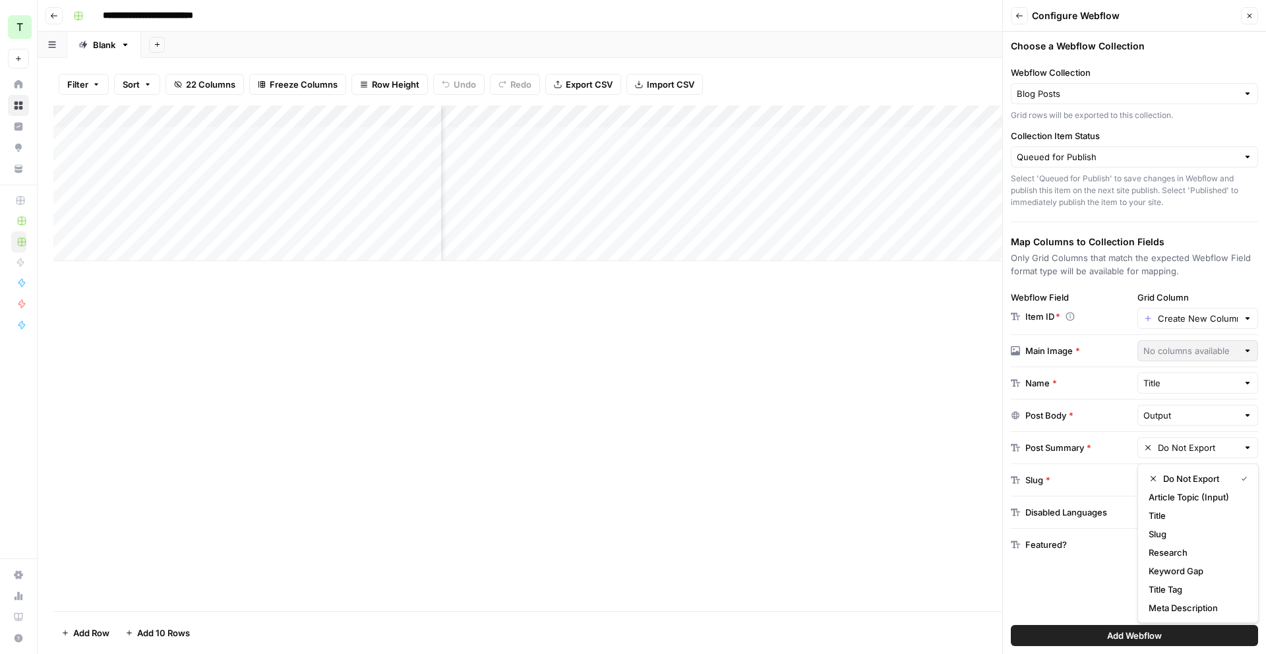
click at [969, 449] on div "Add Column" at bounding box center [651, 359] width 1197 height 506
click at [969, 451] on input "text" at bounding box center [1198, 447] width 80 height 13
click at [969, 548] on span "Meta Description" at bounding box center [1196, 607] width 94 height 13
type input "Meta Description"
click at [969, 548] on span "Add Webflow" at bounding box center [1134, 635] width 55 height 13
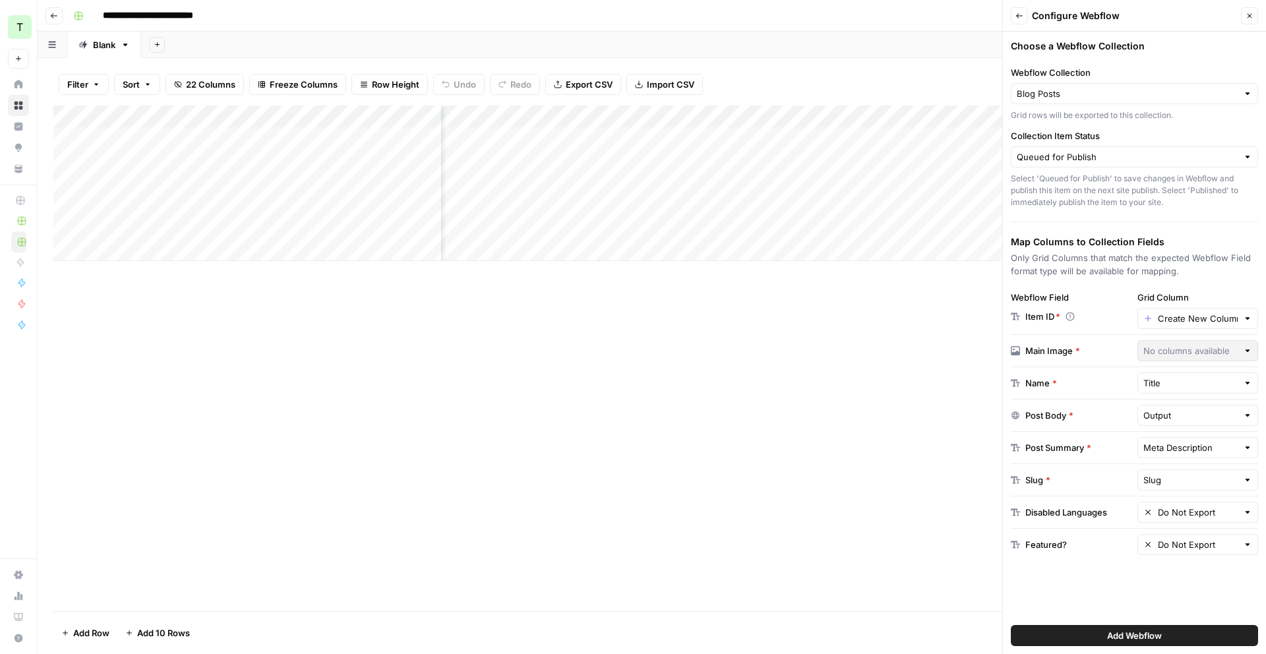
click at [969, 15] on icon "button" at bounding box center [1250, 16] width 8 height 8
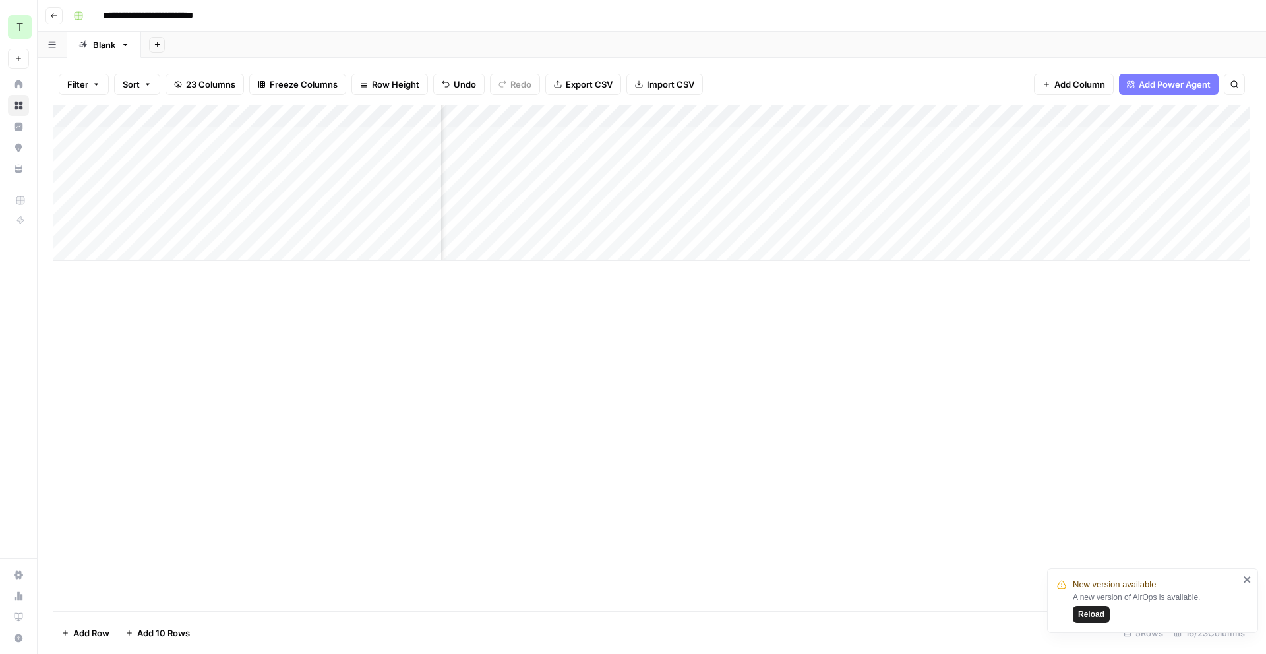
scroll to position [0, 1249]
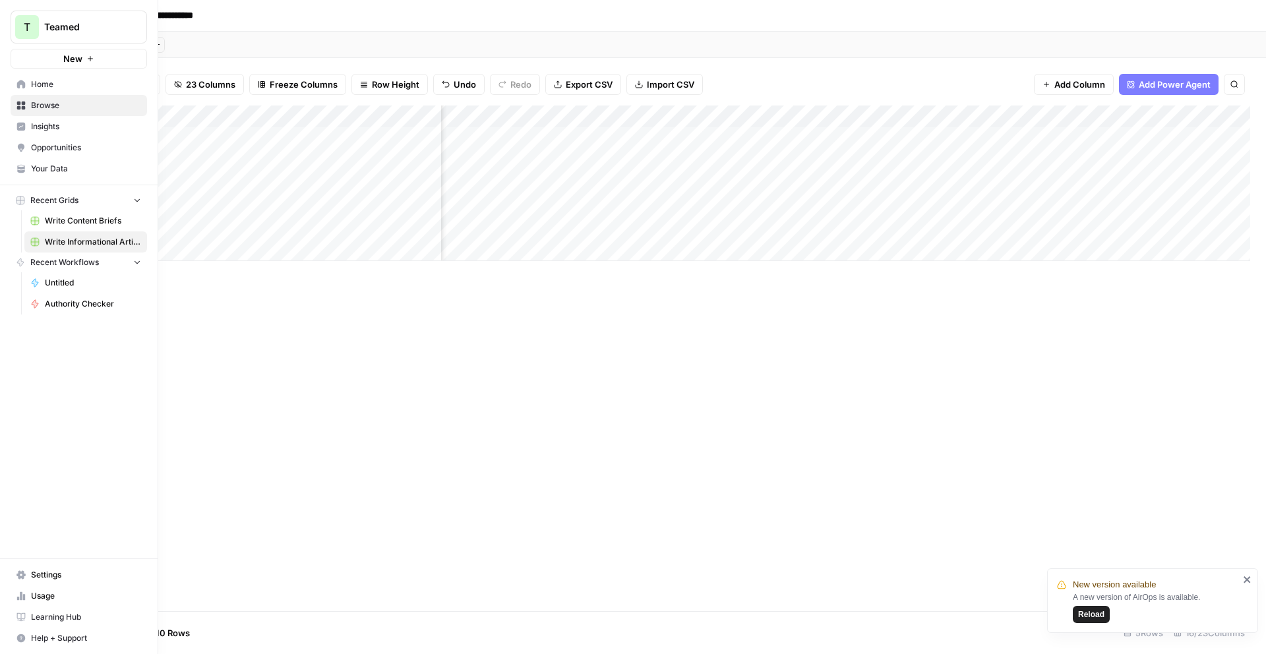
click at [42, 125] on span "Insights" at bounding box center [86, 127] width 110 height 12
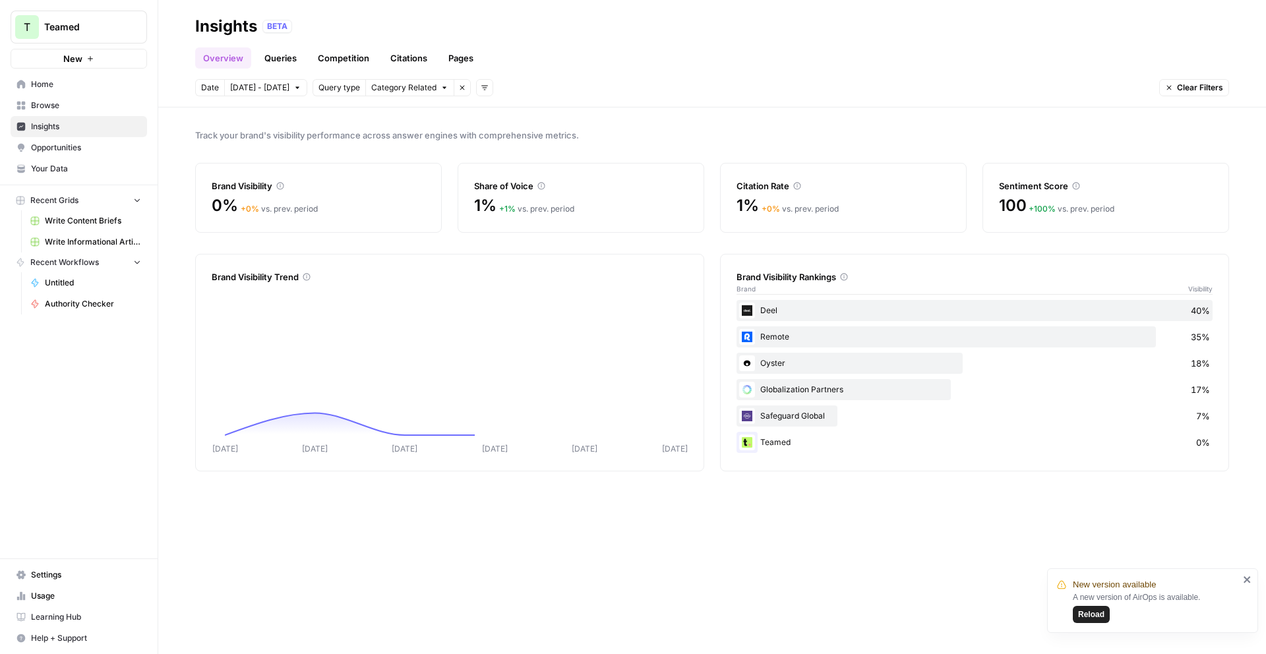
click at [290, 59] on link "Queries" at bounding box center [281, 57] width 48 height 21
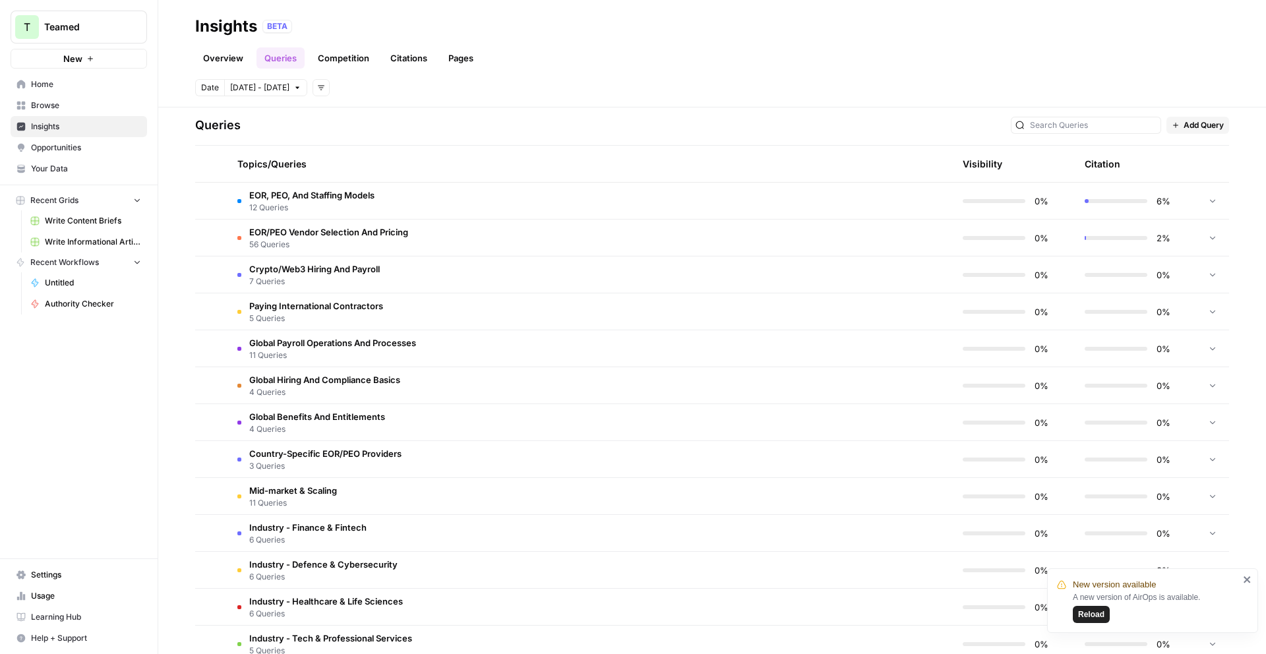
scroll to position [255, 0]
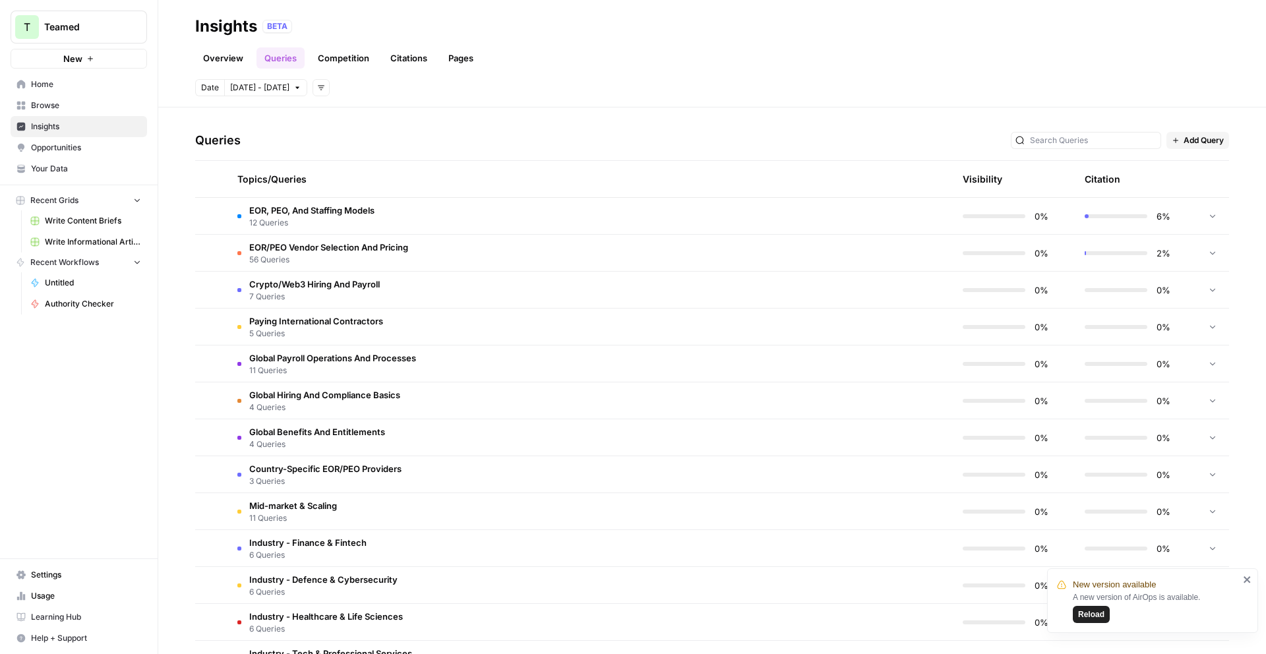
click at [1186, 226] on td "6%" at bounding box center [1135, 216] width 122 height 36
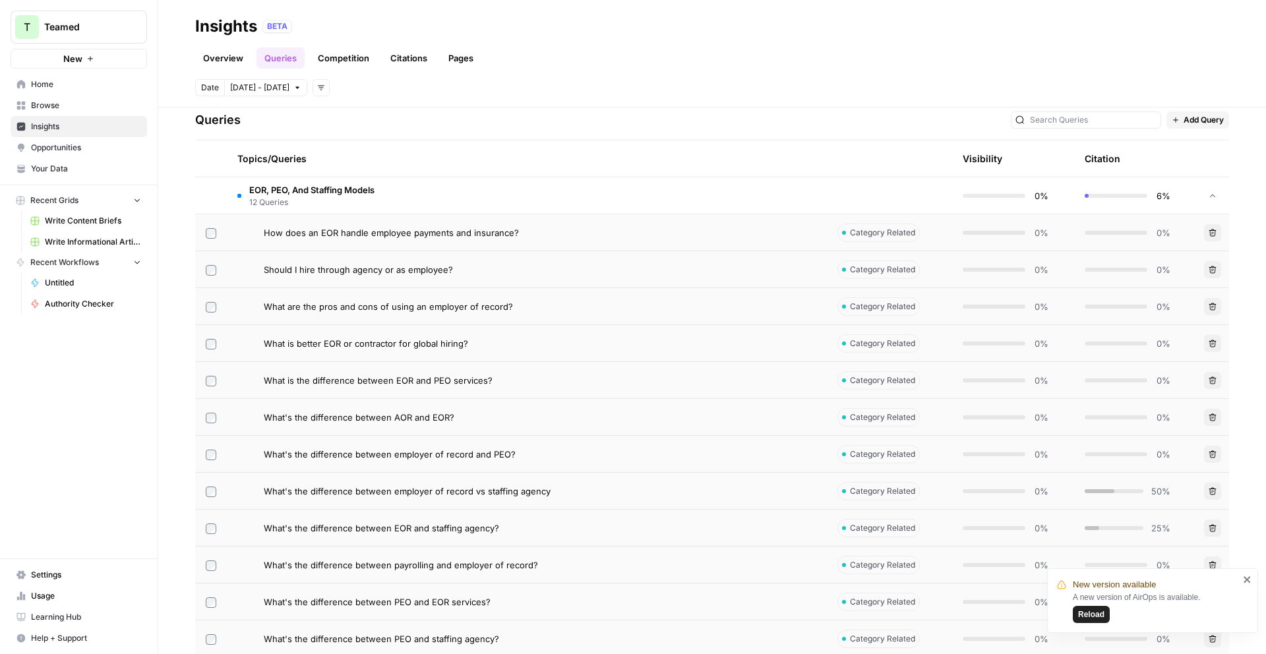
scroll to position [287, 0]
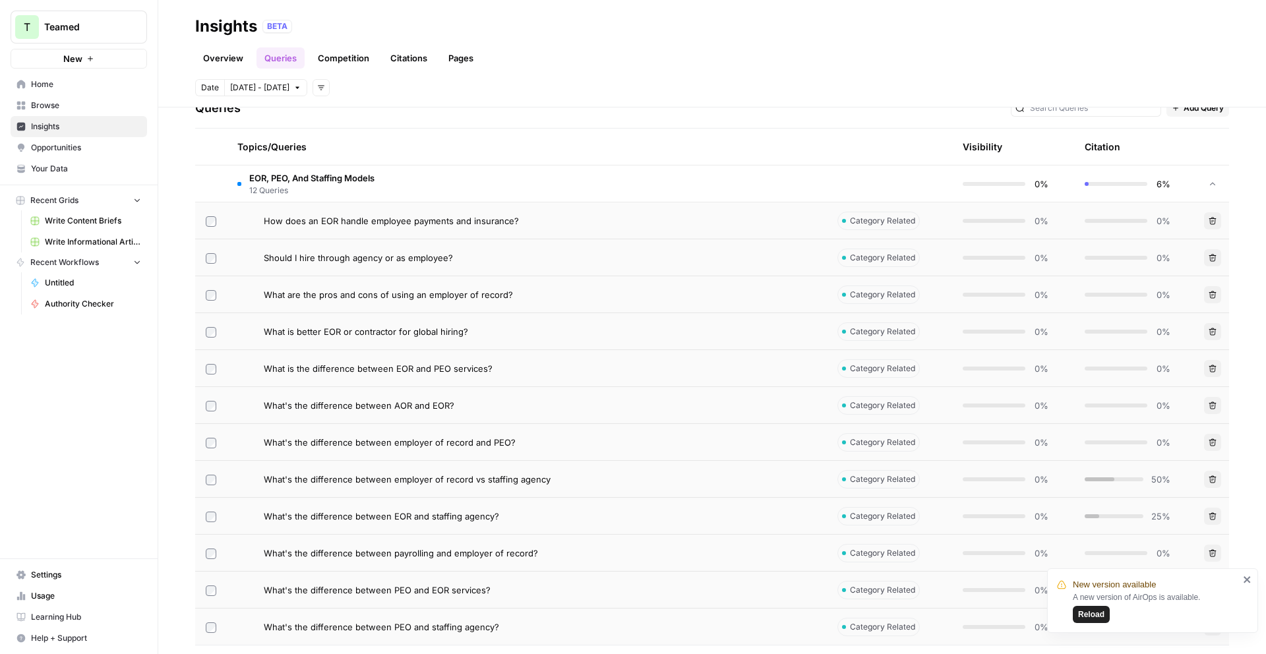
click at [1248, 583] on icon "close" at bounding box center [1247, 579] width 9 height 11
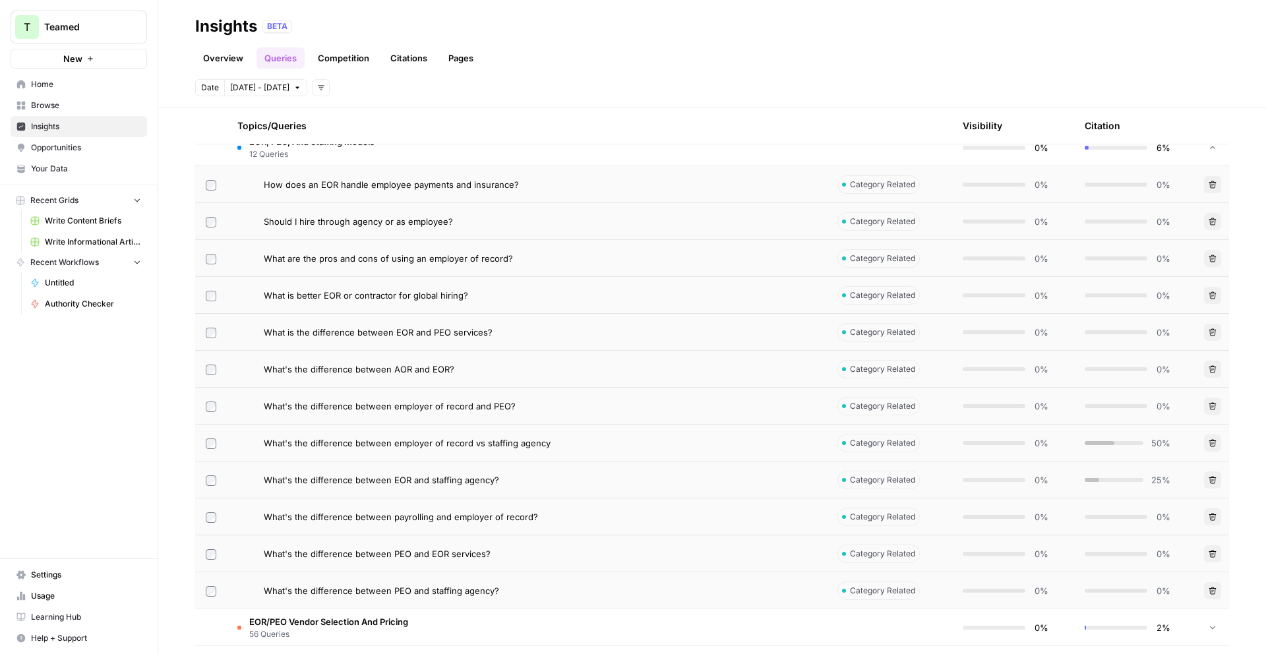
scroll to position [239, 0]
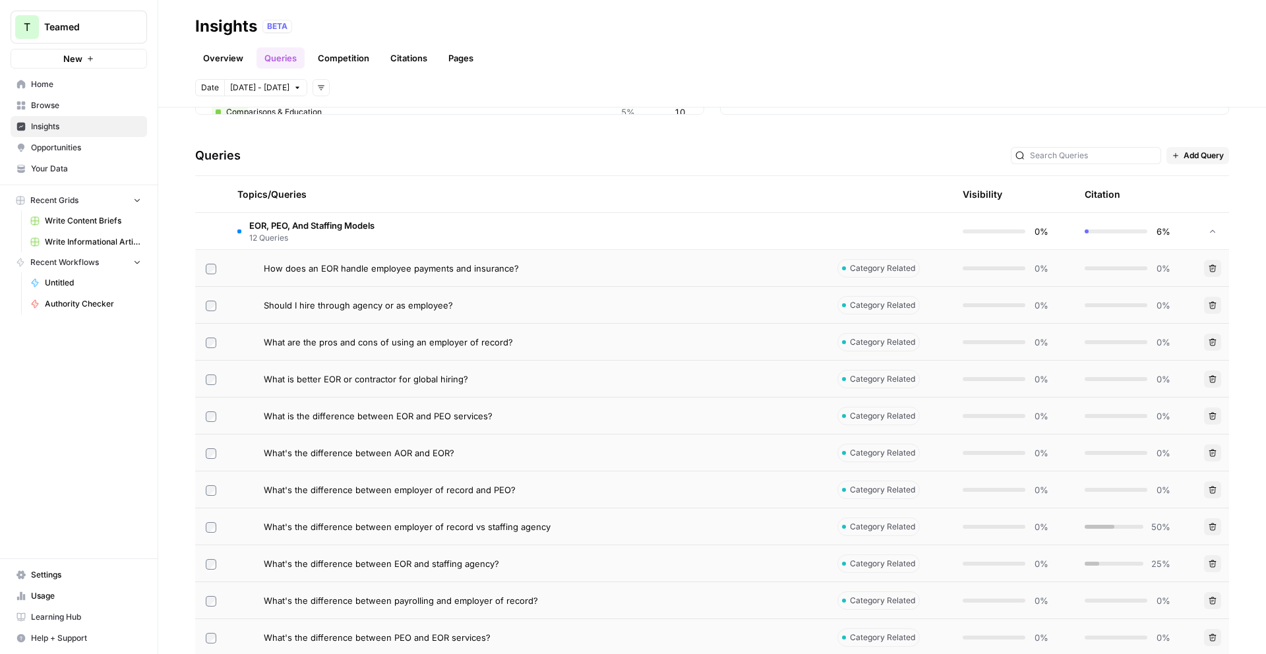
click at [343, 222] on span "EOR, PEO, And Staffing Models" at bounding box center [311, 225] width 125 height 13
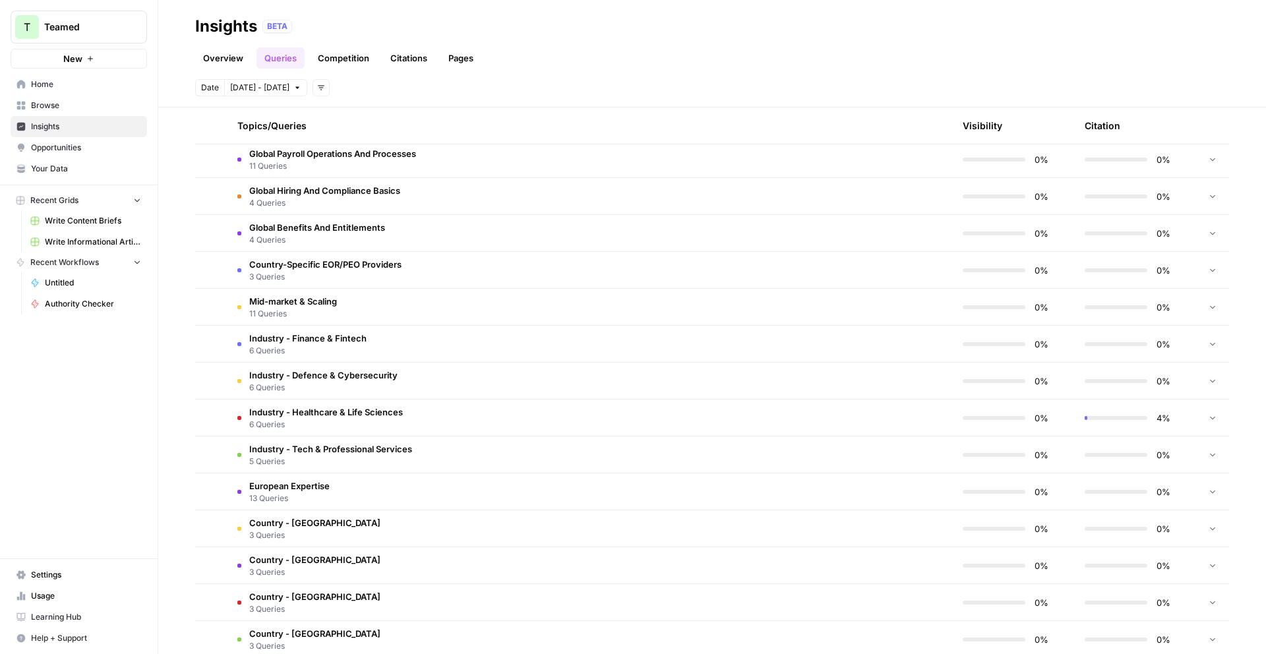
scroll to position [458, 0]
click at [309, 298] on span "Mid-market & Scaling" at bounding box center [293, 301] width 88 height 13
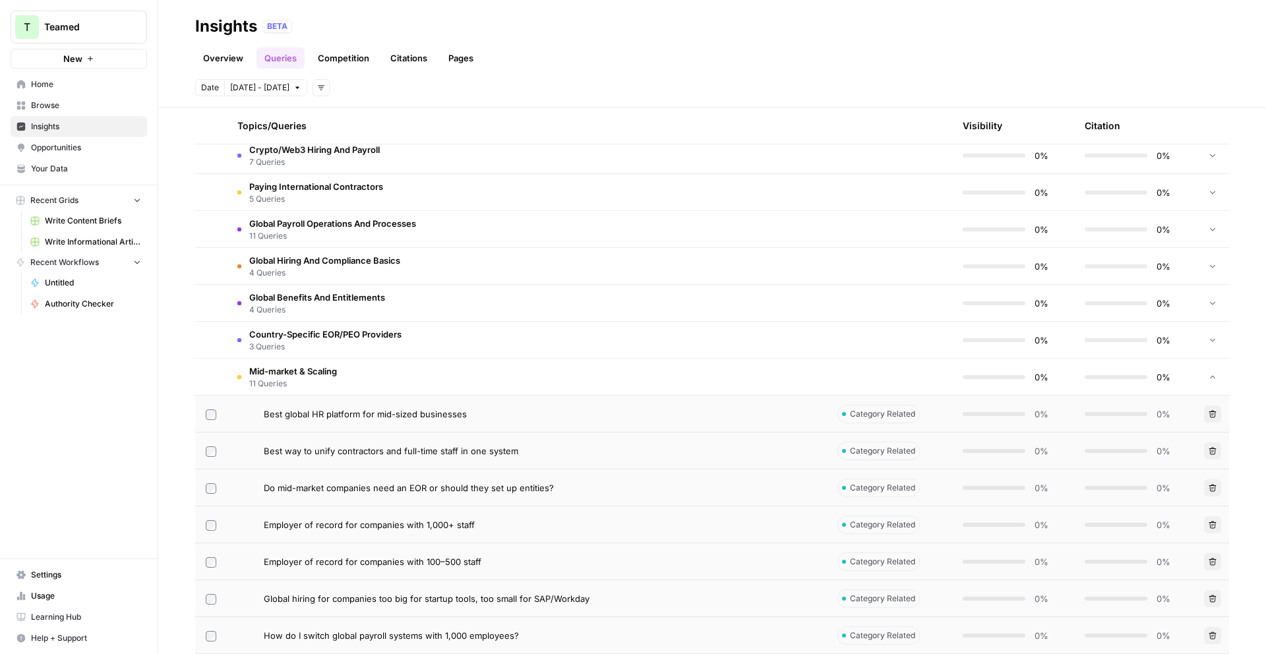
scroll to position [379, 0]
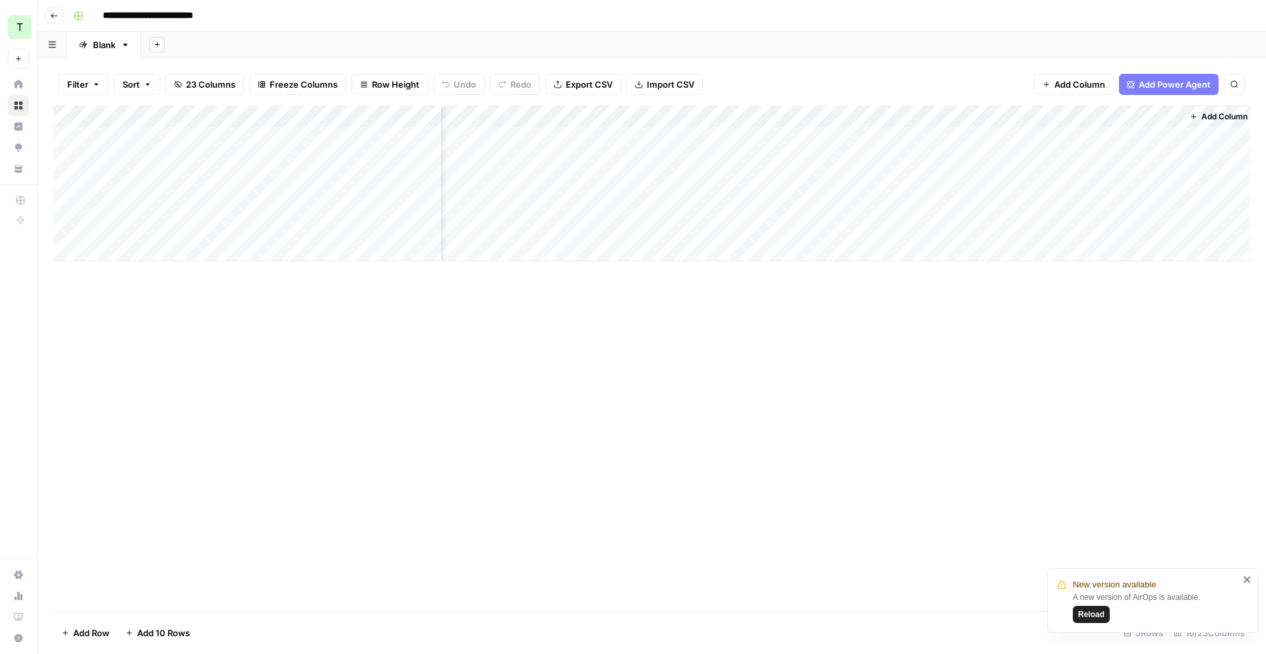
scroll to position [0, 1432]
click at [1085, 611] on span "Reload" at bounding box center [1091, 615] width 26 height 12
click at [1225, 121] on span "Add Column" at bounding box center [1220, 117] width 46 height 12
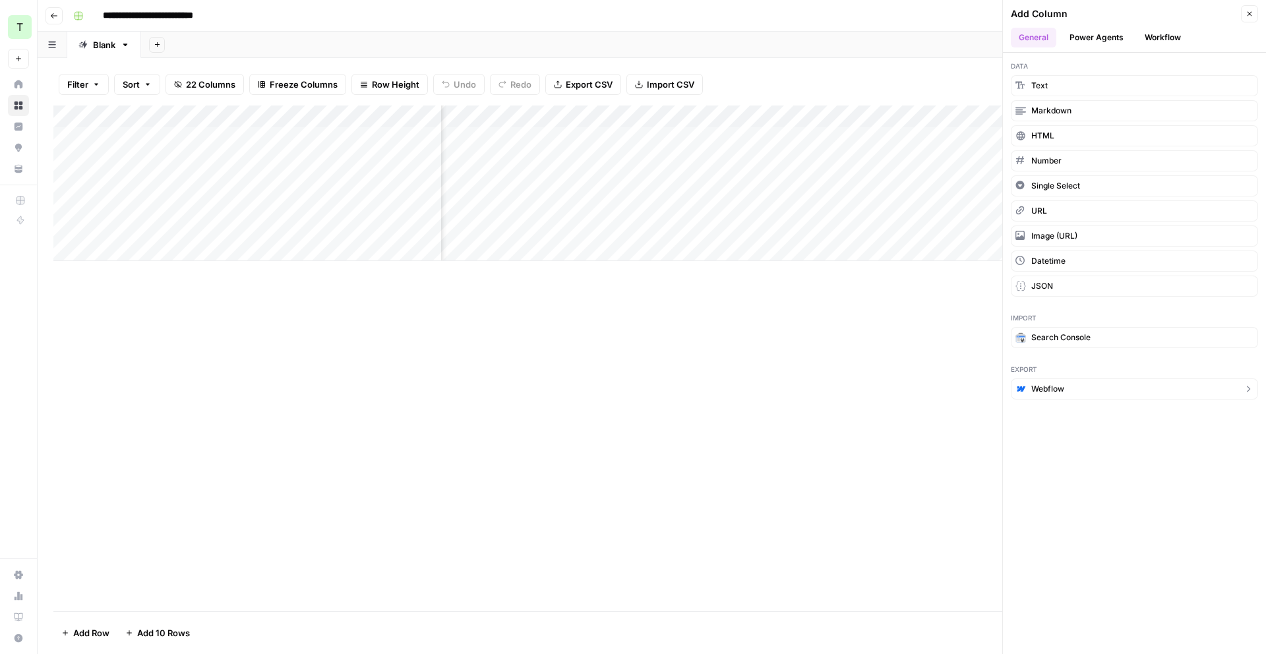
click at [1089, 382] on button "Webflow" at bounding box center [1134, 389] width 247 height 21
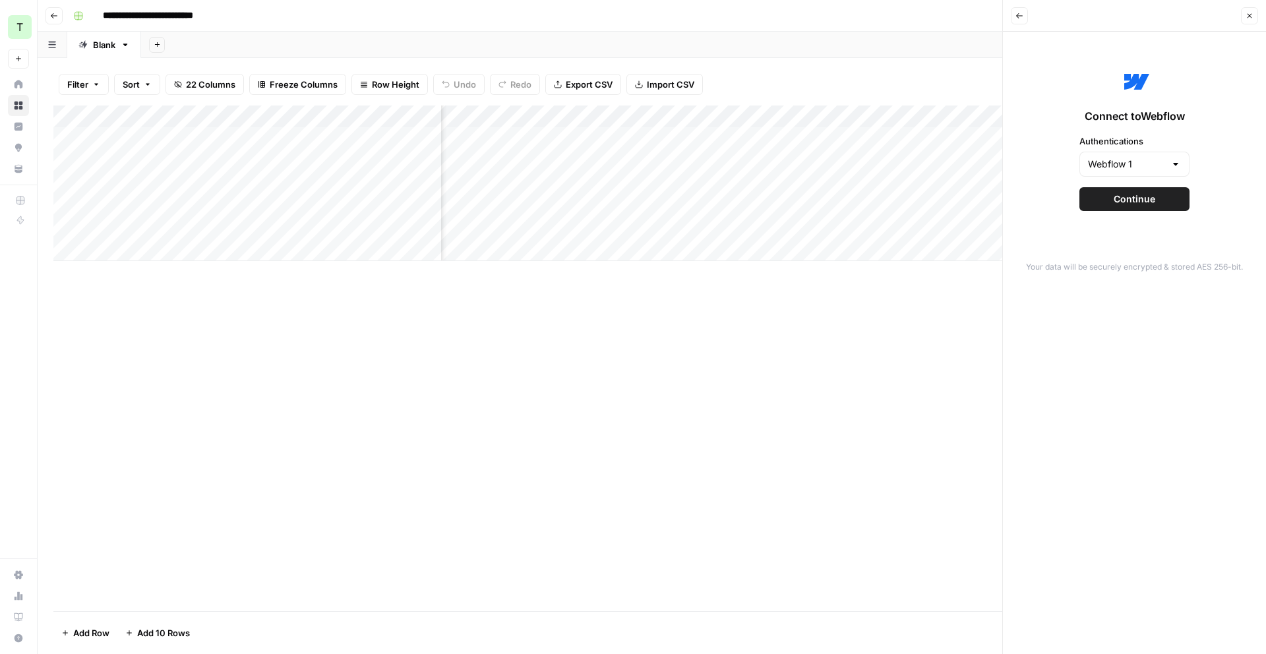
click at [1169, 202] on button "Continue" at bounding box center [1135, 199] width 110 height 24
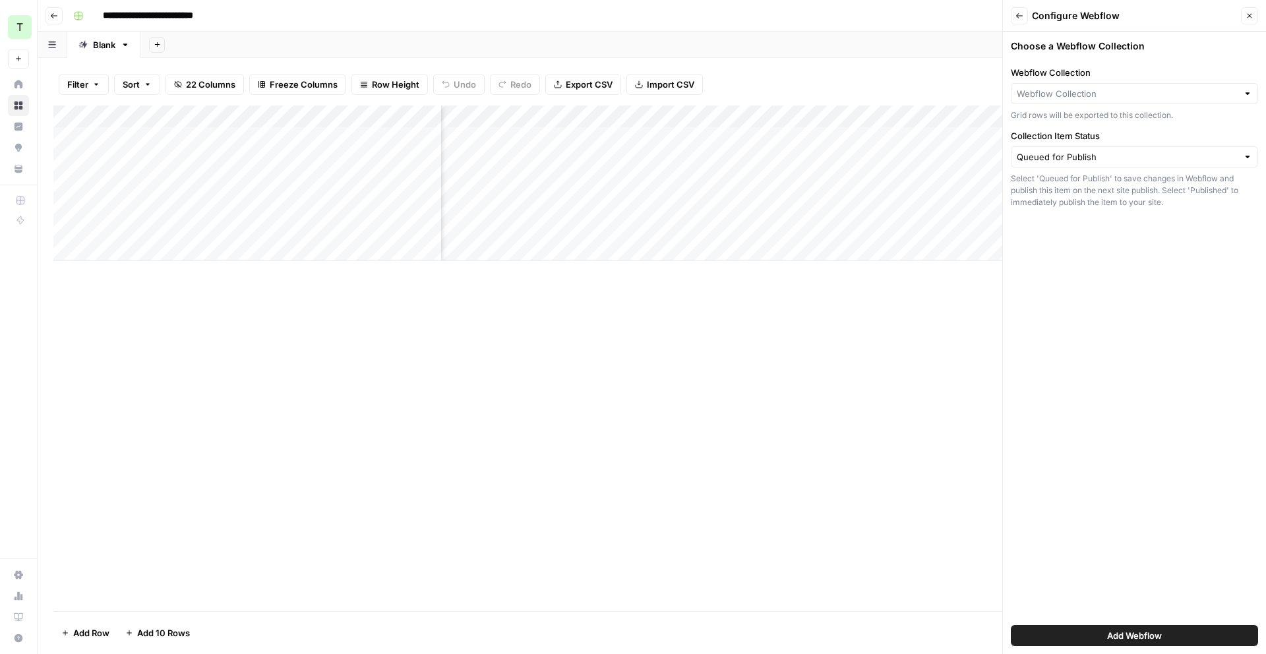
drag, startPoint x: 1116, startPoint y: 102, endPoint x: 1107, endPoint y: 107, distance: 11.2
click at [1116, 103] on div at bounding box center [1134, 93] width 247 height 21
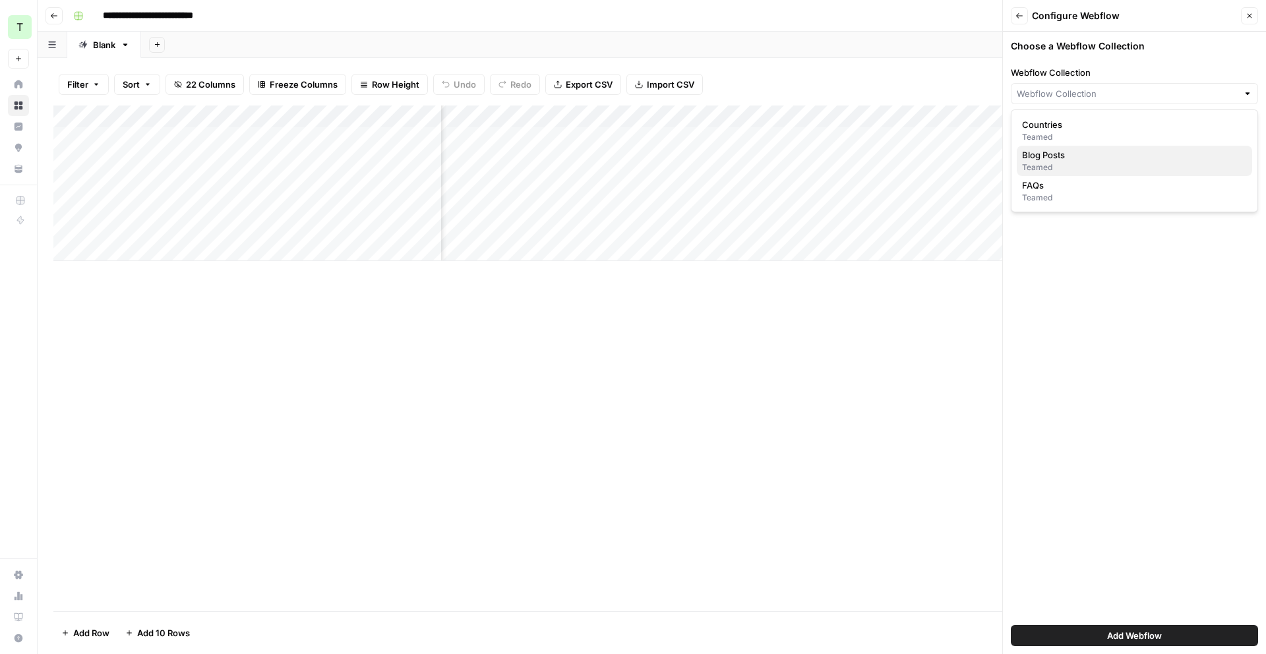
click at [1060, 151] on span "Blog Posts" at bounding box center [1132, 154] width 220 height 13
type input "Blog Posts"
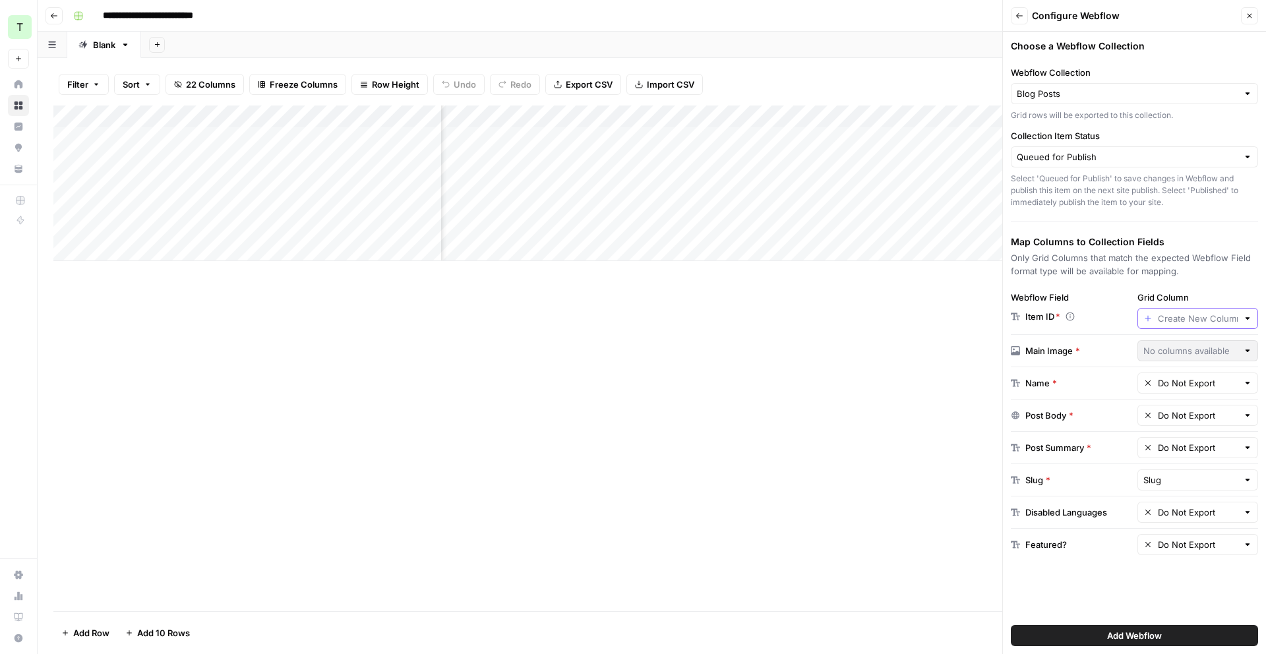
click at [1180, 323] on input "Grid Column" at bounding box center [1198, 318] width 80 height 13
type input "Create New Column"
click at [1102, 316] on div "Item ID *" at bounding box center [1071, 316] width 121 height 13
click at [996, 109] on button "Add Column" at bounding box center [1023, 116] width 69 height 17
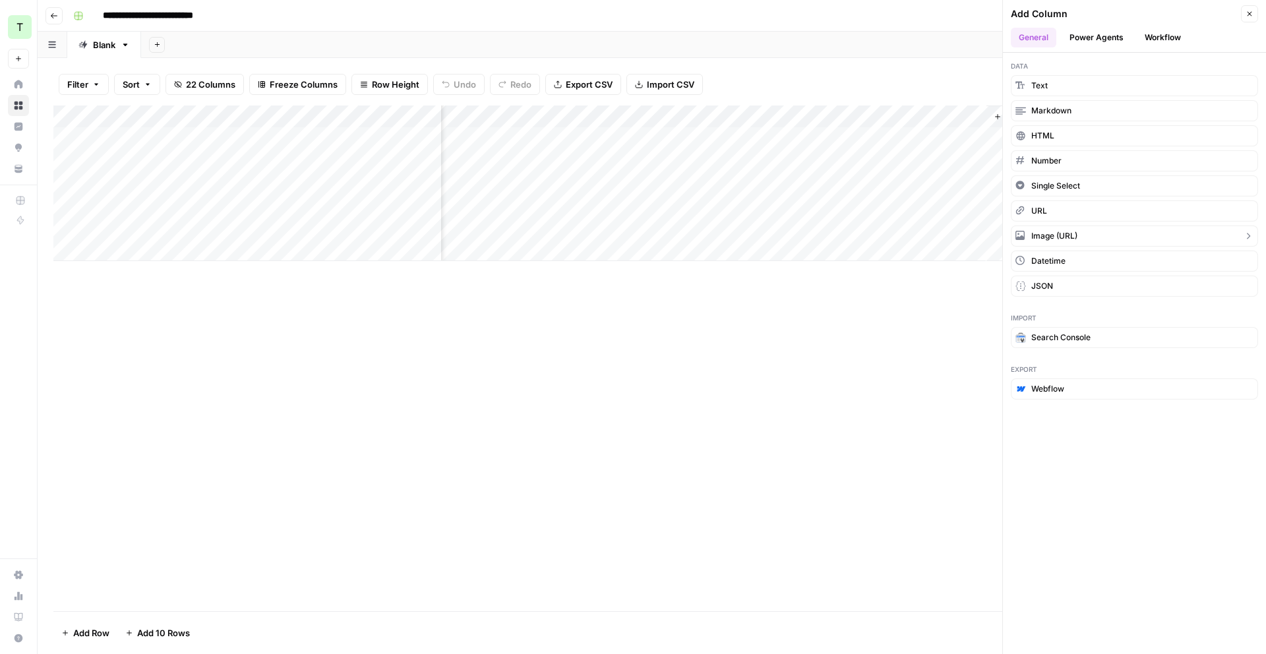
click at [1083, 235] on button "Image (URL)" at bounding box center [1134, 236] width 247 height 21
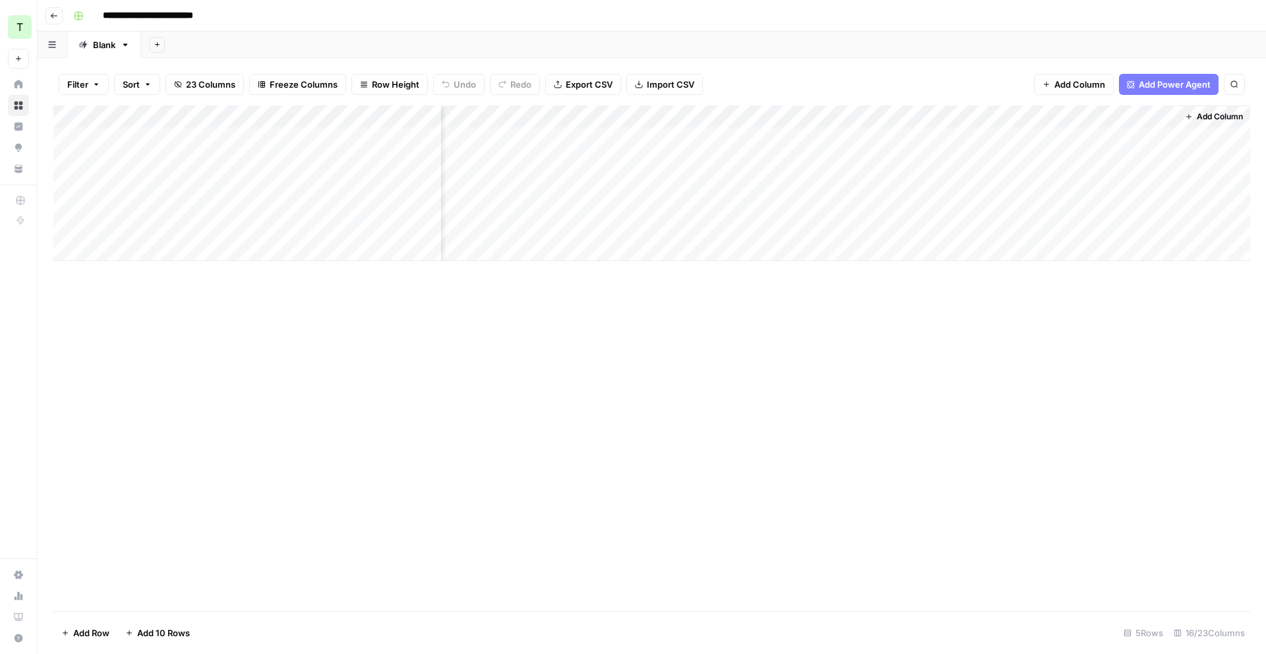
click at [1112, 158] on div "Add Column" at bounding box center [651, 184] width 1197 height 156
click at [1166, 115] on div "Add Column" at bounding box center [651, 184] width 1197 height 156
click at [1171, 81] on span "Add Power Agent" at bounding box center [1175, 84] width 72 height 13
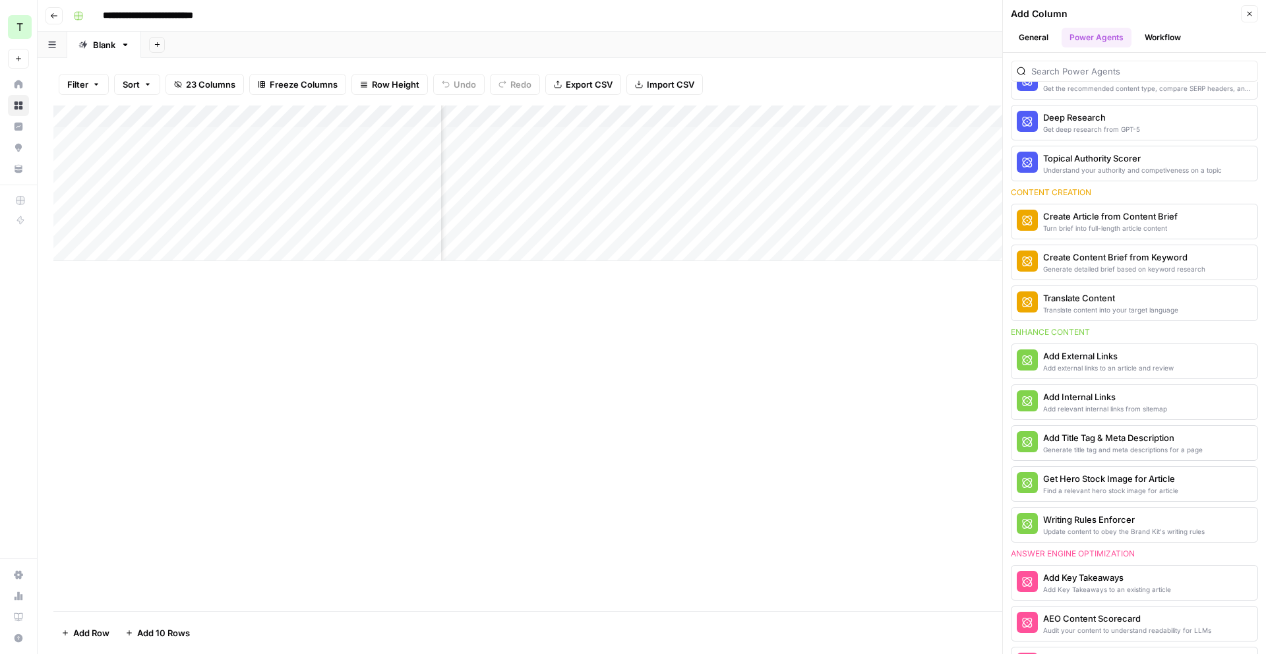
scroll to position [0, 0]
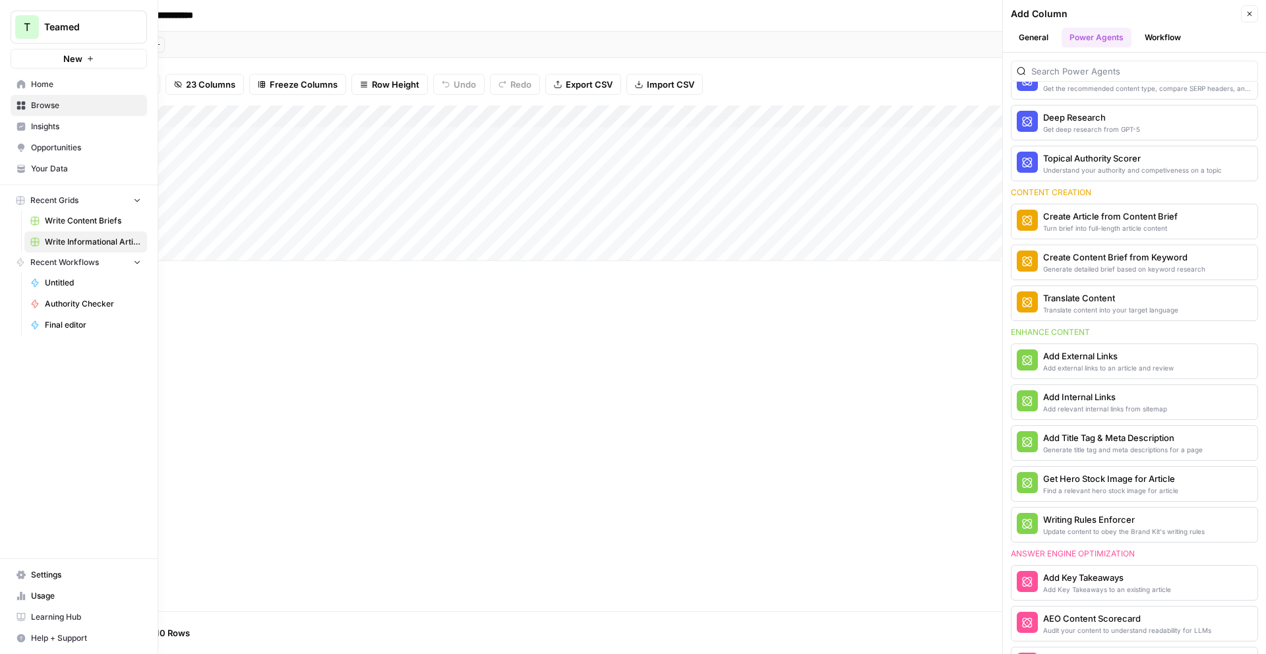
click at [13, 79] on link "Home" at bounding box center [79, 84] width 137 height 21
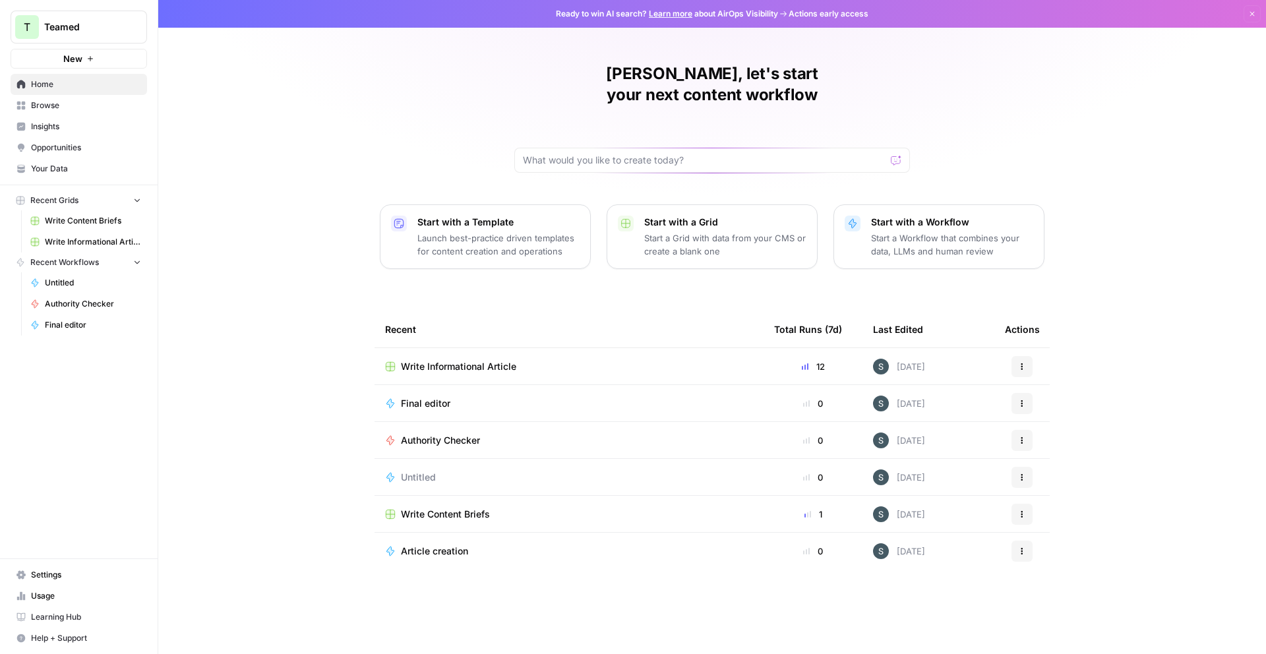
click at [1025, 356] on button "Actions" at bounding box center [1022, 366] width 21 height 21
click at [559, 360] on div "Write Informational Article" at bounding box center [569, 366] width 368 height 13
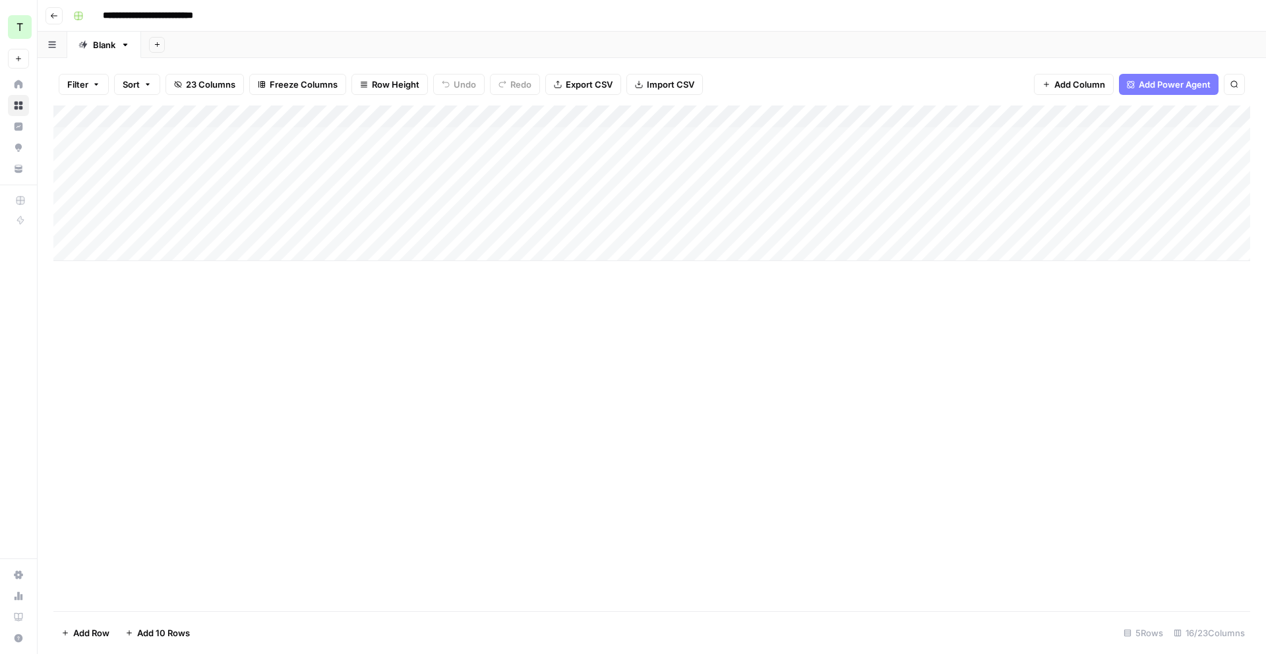
click at [156, 20] on input "**********" at bounding box center [161, 15] width 129 height 21
type input "**********"
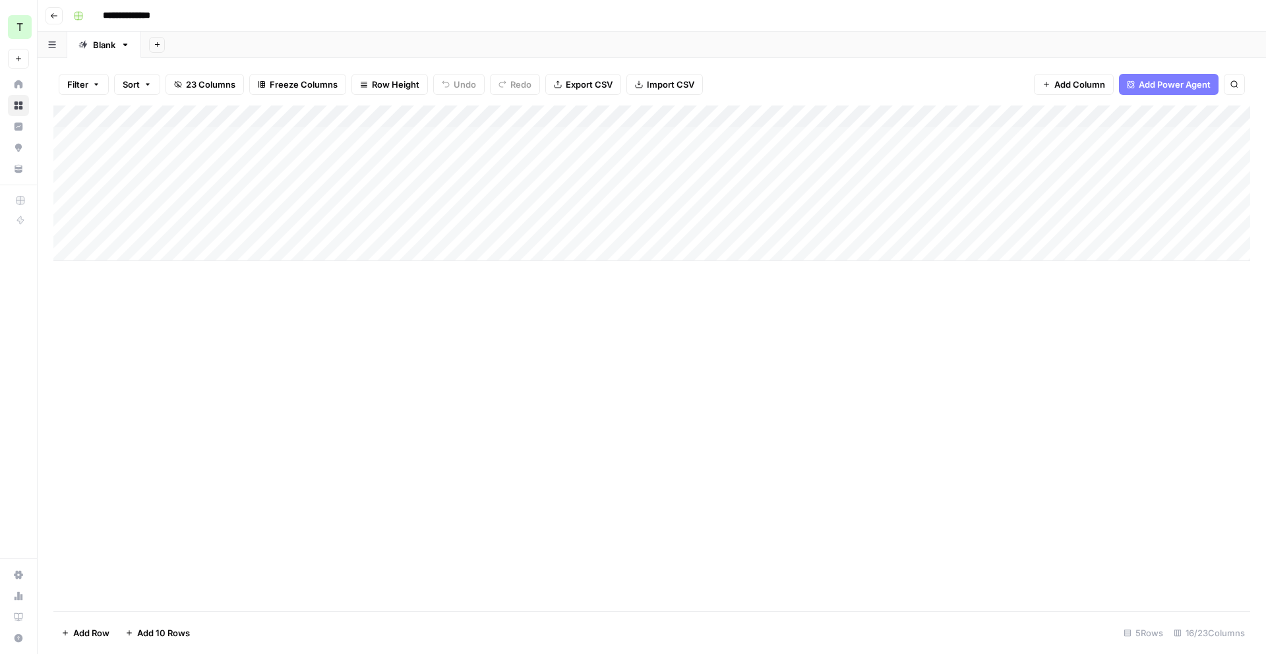
click at [525, 443] on div "Add Column" at bounding box center [651, 359] width 1197 height 506
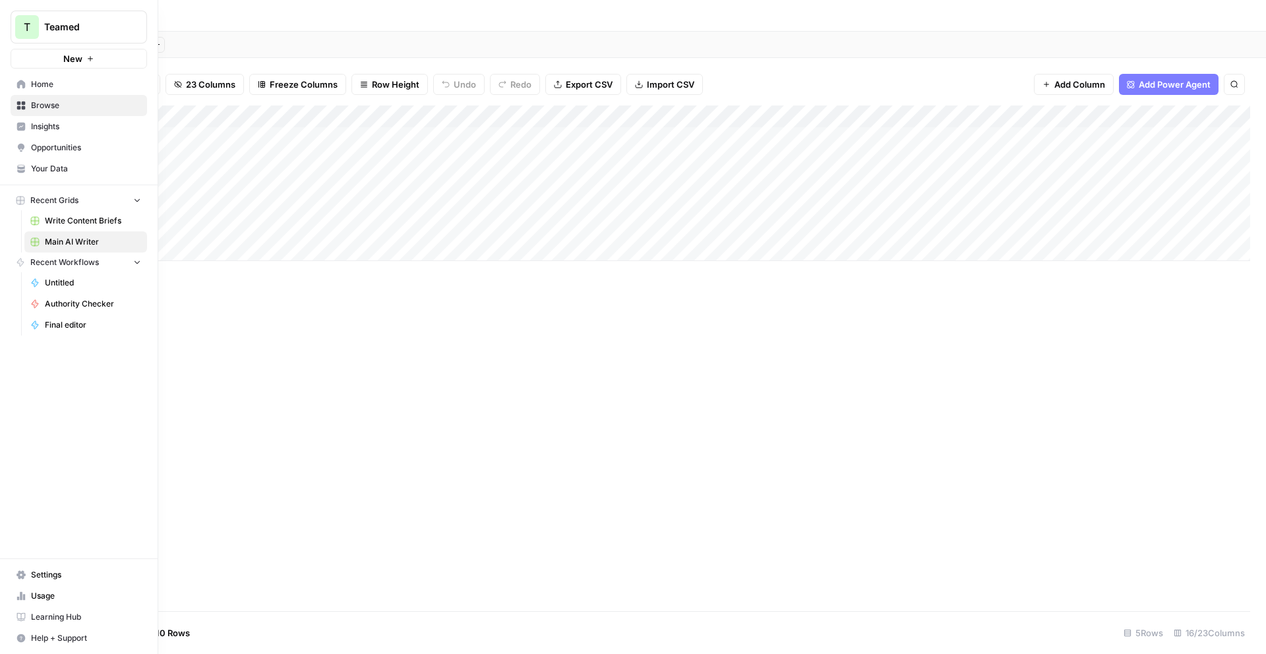
click at [40, 580] on span "Settings" at bounding box center [86, 575] width 110 height 12
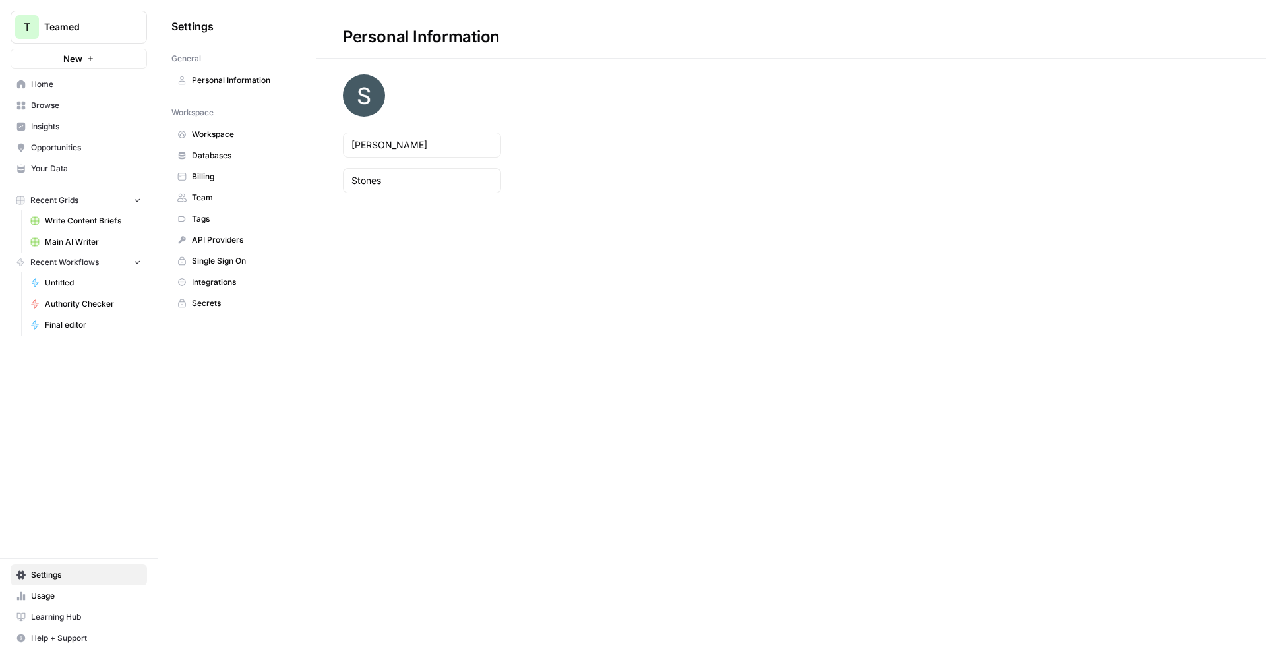
click at [235, 278] on span "Integrations" at bounding box center [244, 282] width 105 height 12
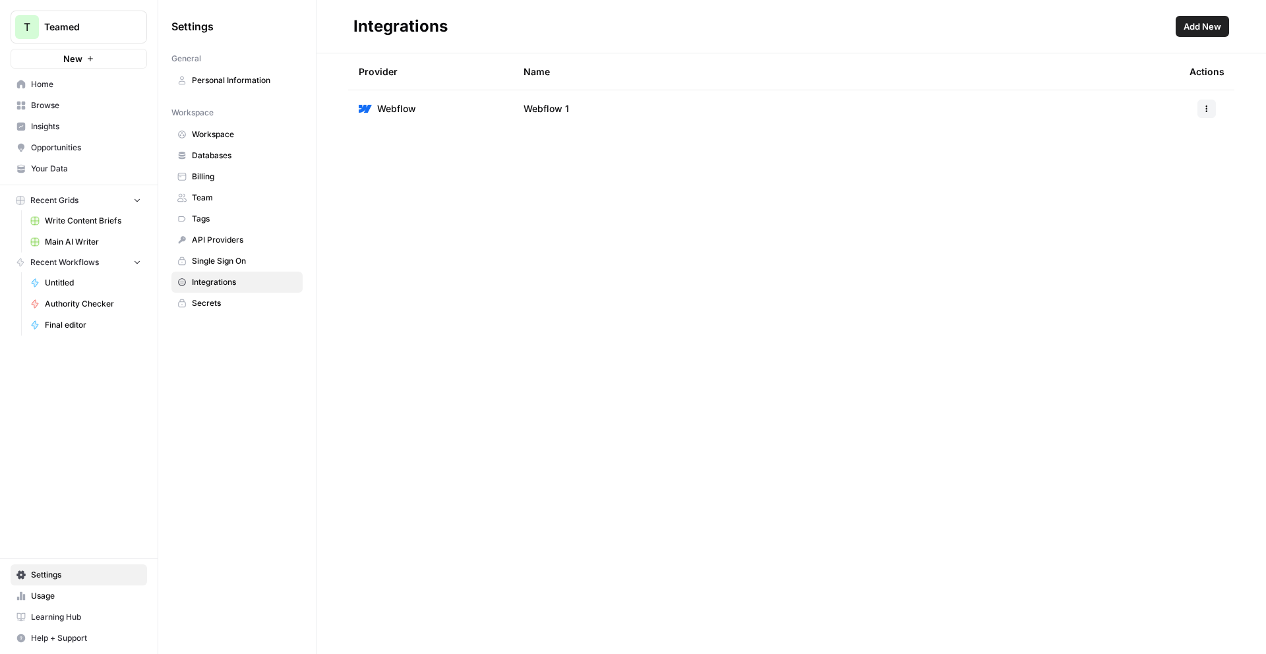
click at [1192, 36] on button "Add New" at bounding box center [1202, 26] width 53 height 21
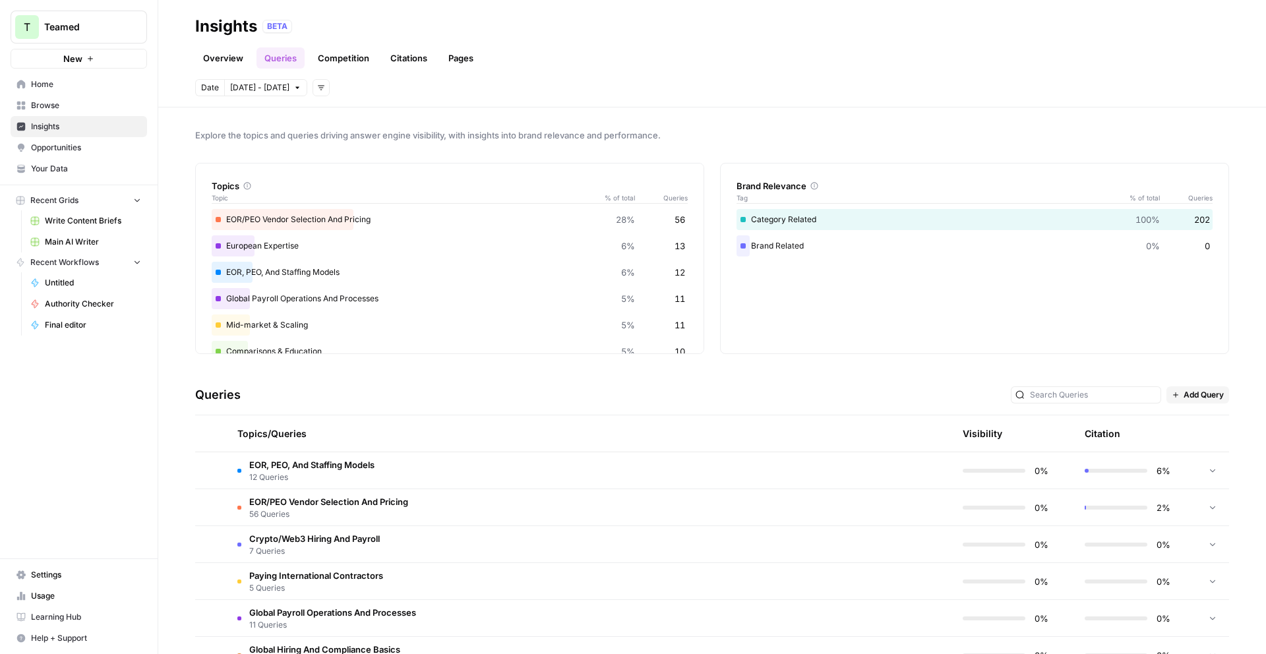
click at [84, 150] on span "Opportunities" at bounding box center [86, 148] width 110 height 12
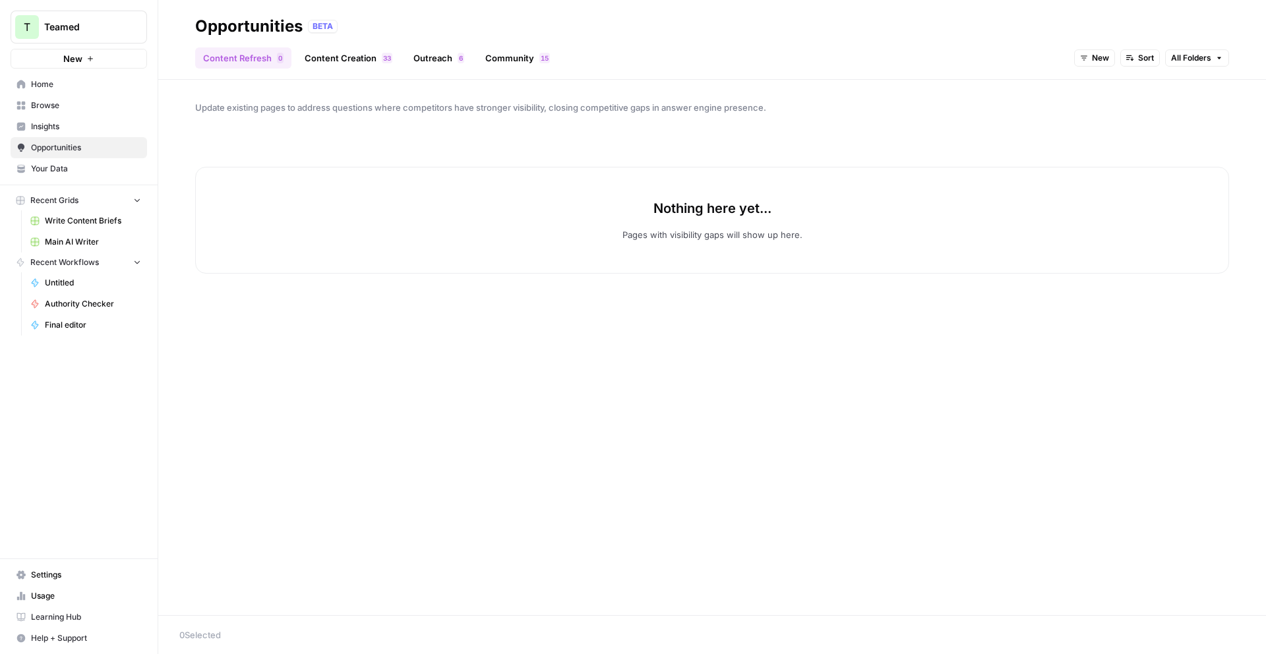
click at [329, 63] on link "Content Creation 3 3" at bounding box center [349, 57] width 104 height 21
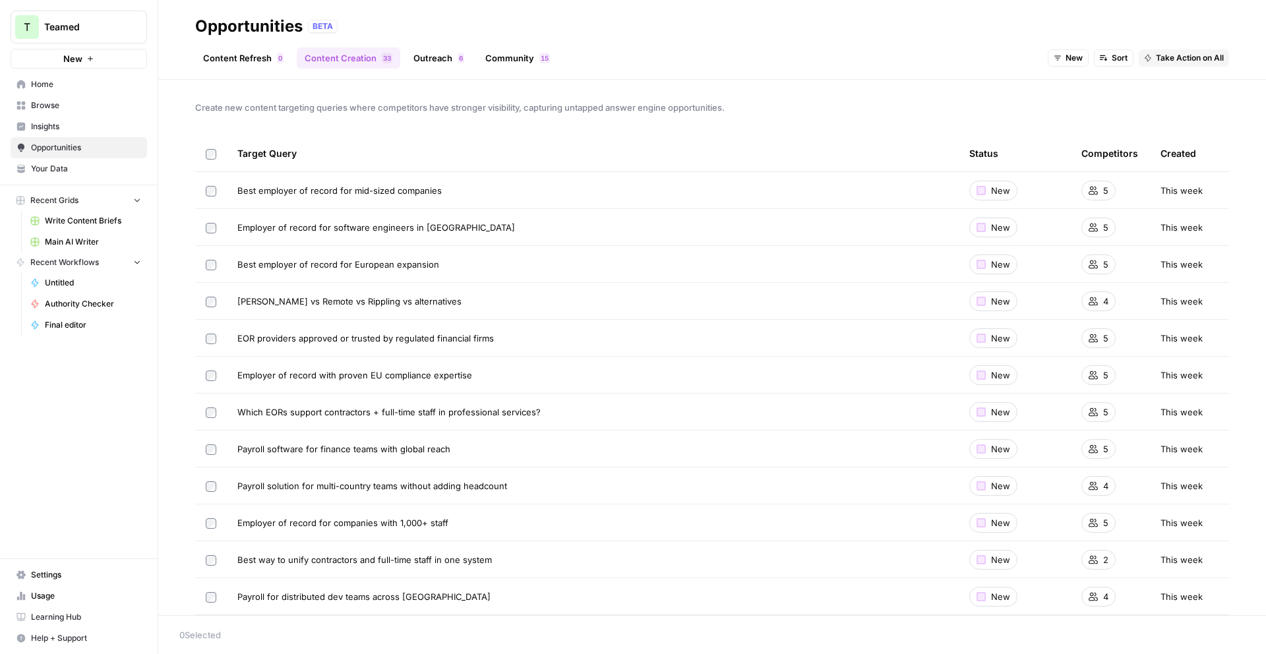
click at [436, 61] on link "Outreach 6" at bounding box center [439, 57] width 67 height 21
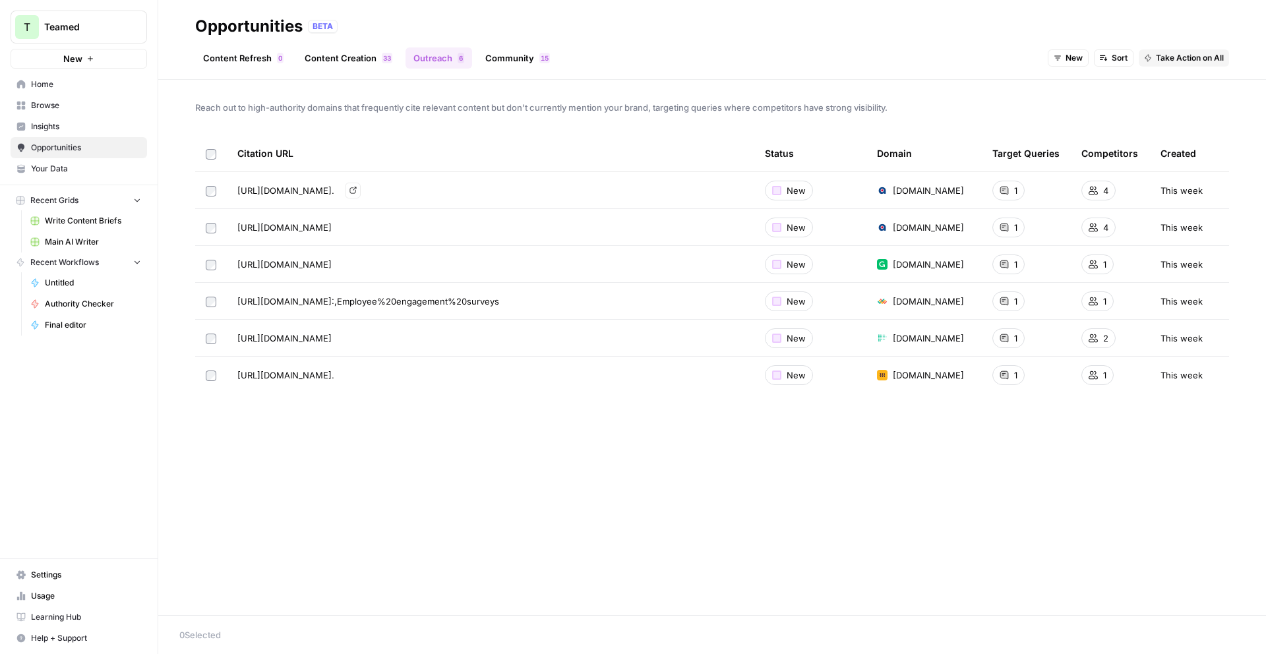
click at [334, 190] on span "[URL][DOMAIN_NAME]." at bounding box center [285, 190] width 97 height 13
click at [357, 191] on icon "Go to page https://expressglobalemployment.com/blog/global-eor-for-executives/#…" at bounding box center [353, 190] width 7 height 7
click at [499, 299] on span "[URL][DOMAIN_NAME]:,Employee%20engagement%20surveys" at bounding box center [368, 301] width 262 height 13
click at [522, 300] on icon "Go to page https://lattice.com/articles/best-hris-systems-midsize-companies#:~:…" at bounding box center [517, 300] width 7 height 7
click at [354, 338] on icon "Go to page https://www.paybix.eu/local/european-payroll" at bounding box center [350, 337] width 7 height 7
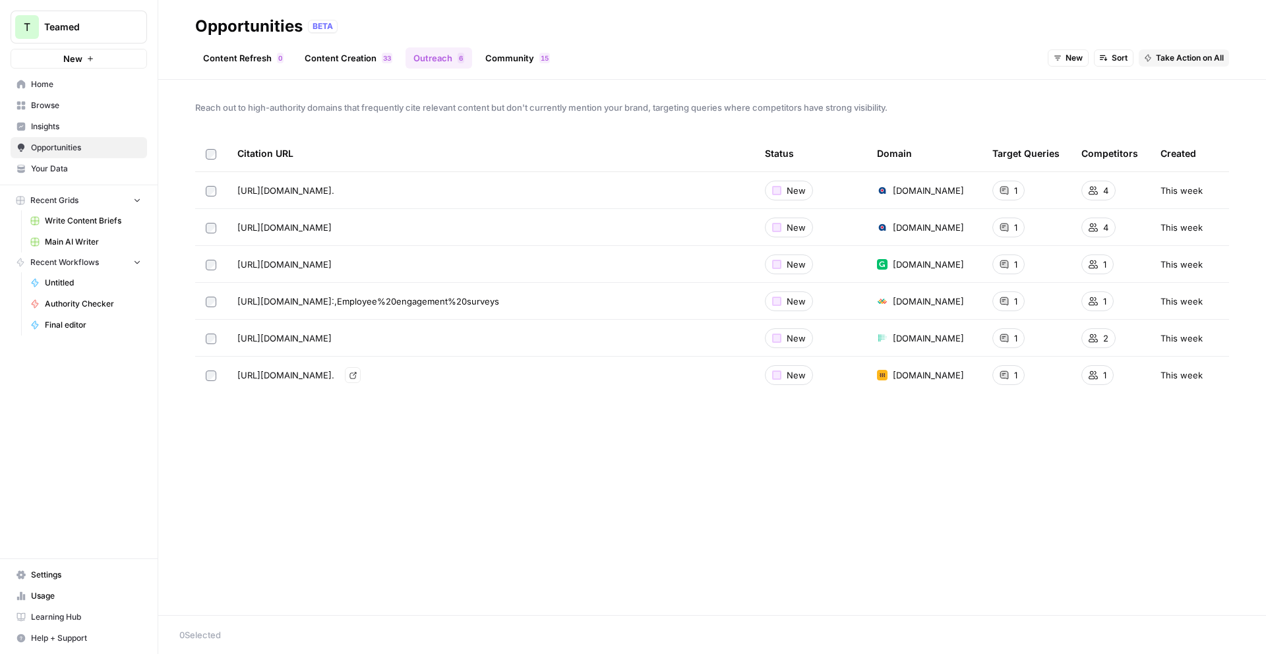
click at [357, 378] on icon "Go to page https://www.rippling.com/mid-sized-businesses#:~:text=FAQs,keep%20yo…" at bounding box center [353, 375] width 7 height 7
click at [486, 53] on link "Community 5 1" at bounding box center [517, 57] width 80 height 21
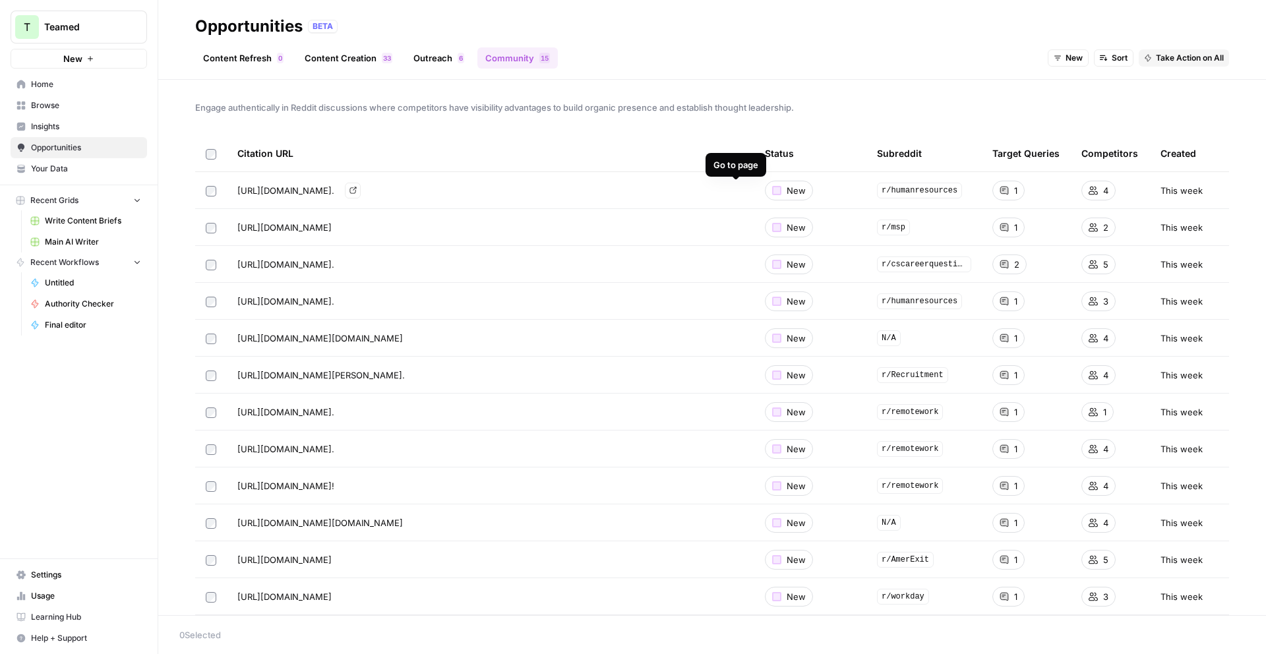
click at [357, 190] on icon "Go to page https://www.reddit.com/r/humanresources/comments/1klnjs2/where_do_yo…" at bounding box center [353, 190] width 7 height 7
click at [203, 191] on td at bounding box center [211, 190] width 32 height 36
click at [1202, 631] on span "Take Action on Selected" at bounding box center [1194, 635] width 91 height 12
click at [214, 50] on link "Content Refresh 0" at bounding box center [243, 57] width 96 height 21
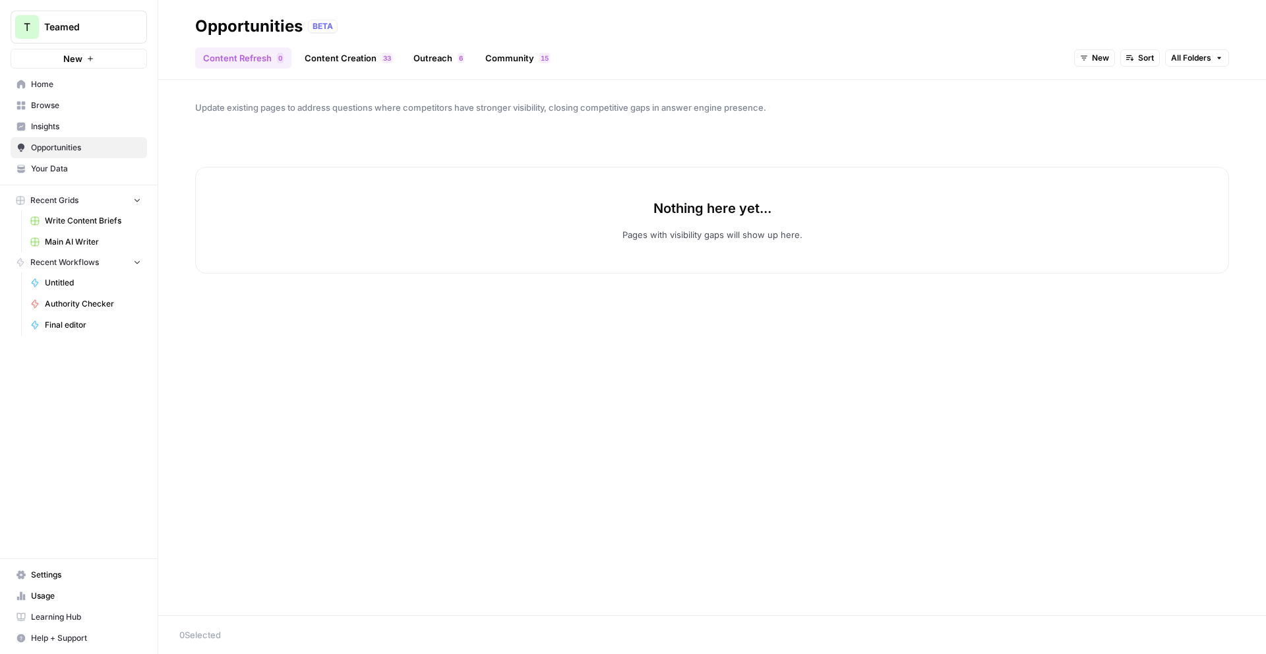
click at [80, 100] on span "Browse" at bounding box center [86, 106] width 110 height 12
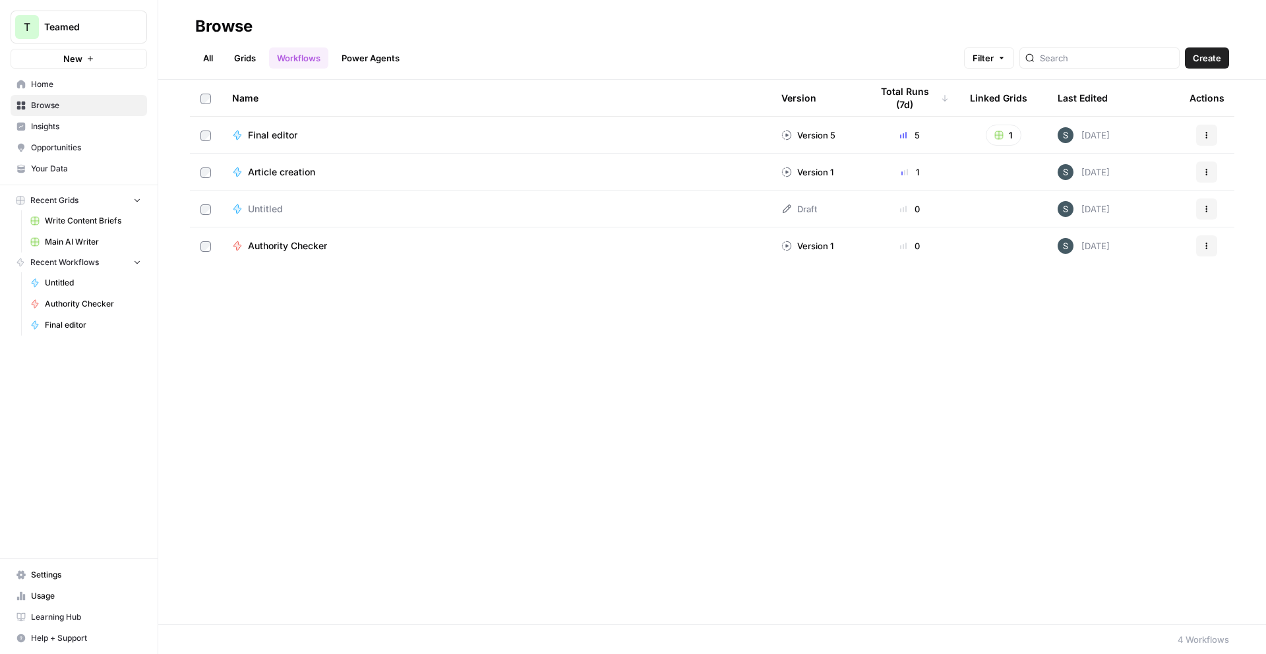
click at [286, 134] on span "Final editor" at bounding box center [272, 135] width 49 height 13
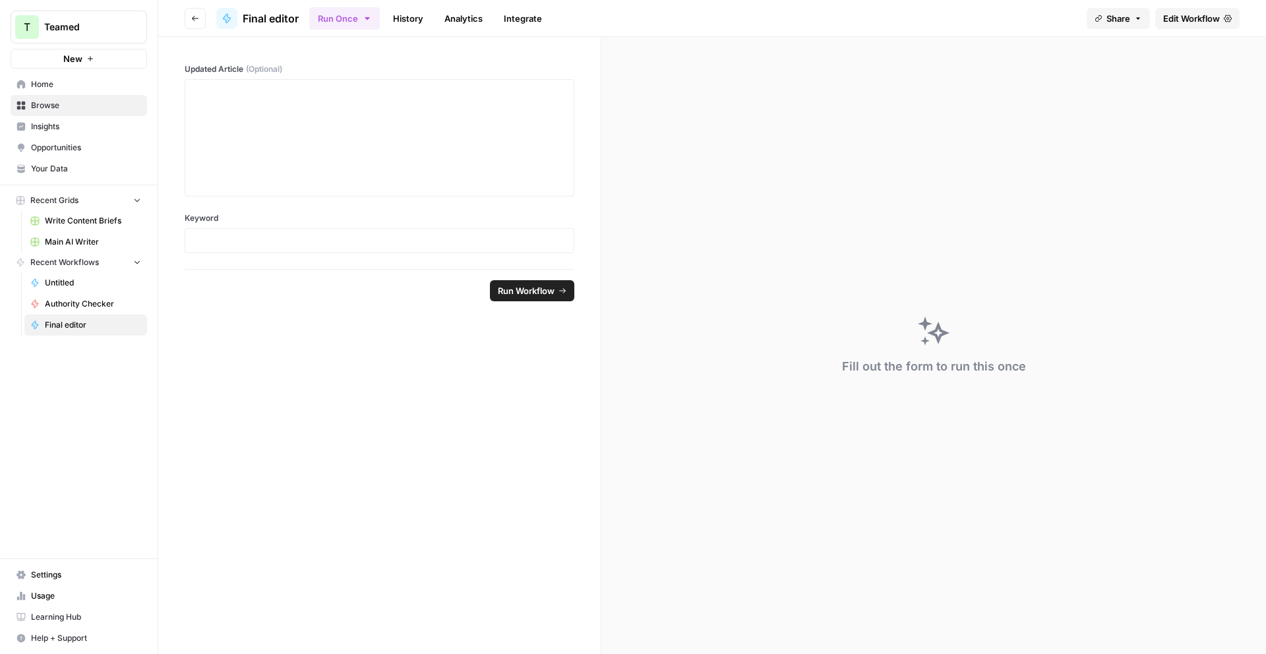
click at [69, 101] on span "Browse" at bounding box center [86, 106] width 110 height 12
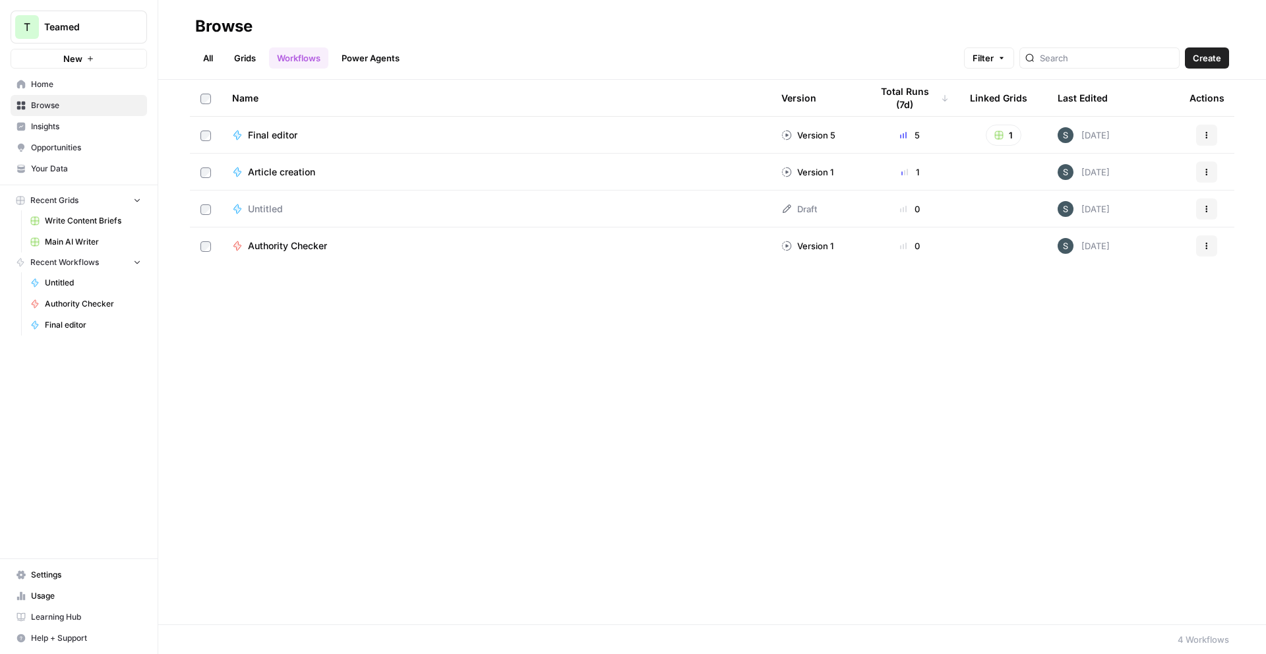
click at [261, 55] on link "Grids" at bounding box center [245, 57] width 38 height 21
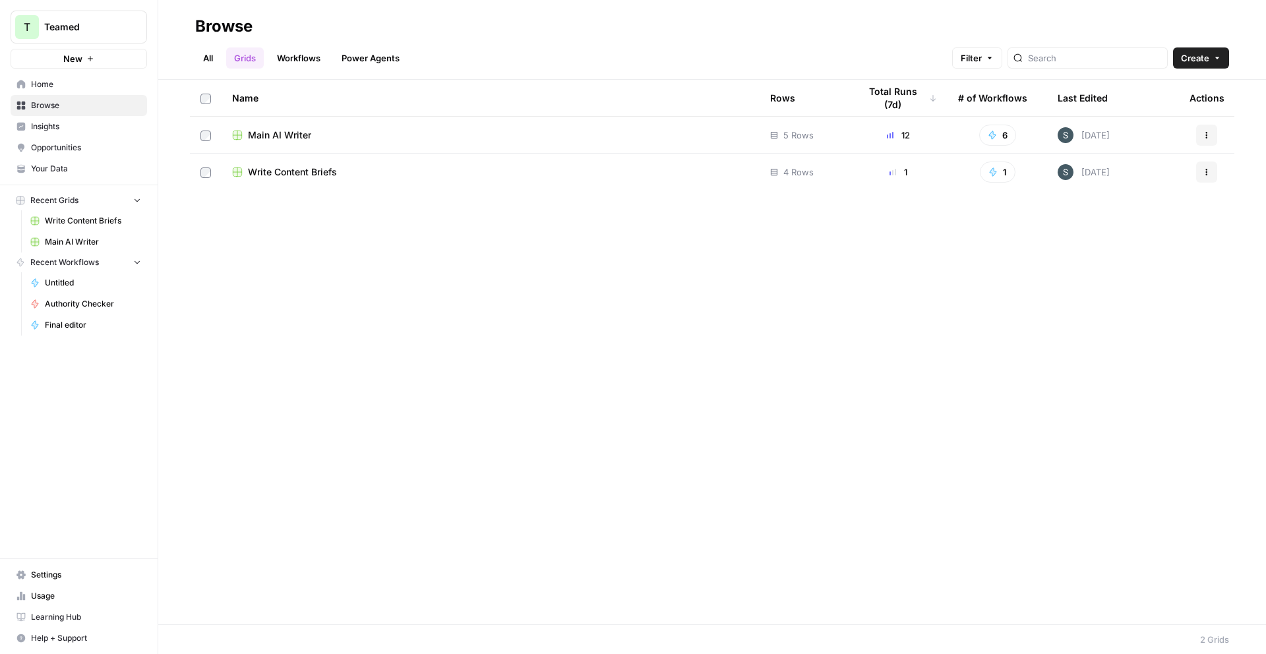
click at [290, 137] on span "Main AI Writer" at bounding box center [279, 135] width 63 height 13
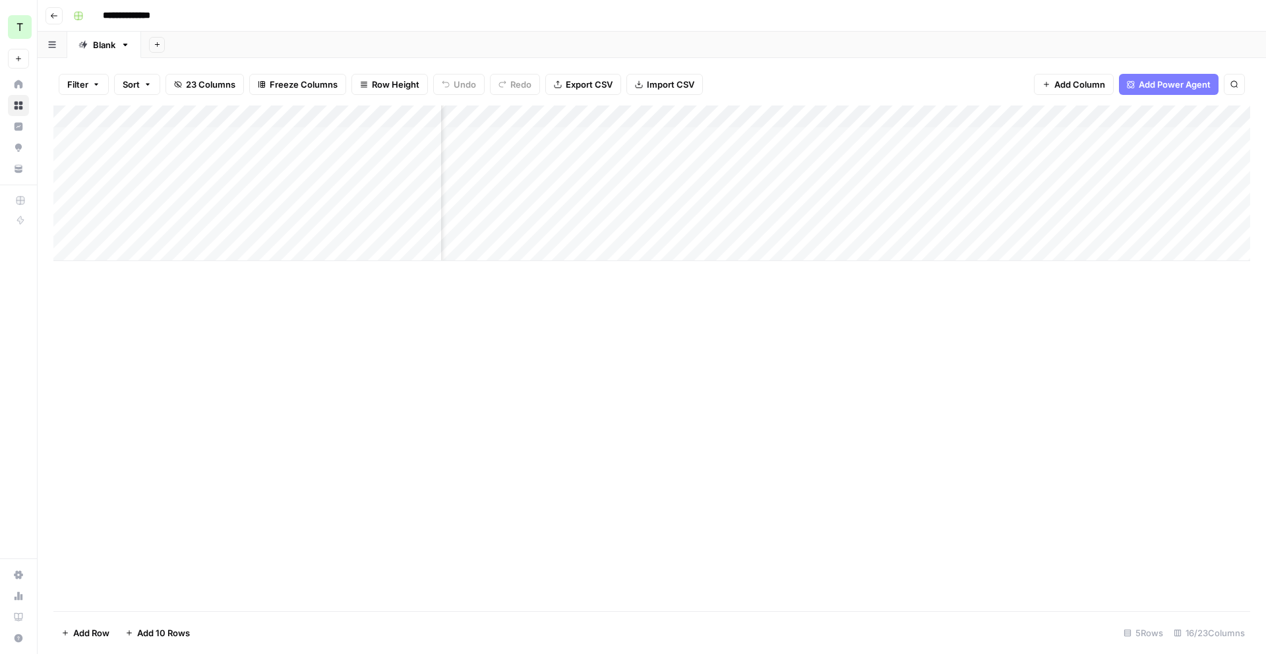
scroll to position [0, 1397]
click at [890, 160] on div "Add Column" at bounding box center [651, 184] width 1197 height 156
click at [972, 158] on div "Add Column" at bounding box center [651, 184] width 1197 height 156
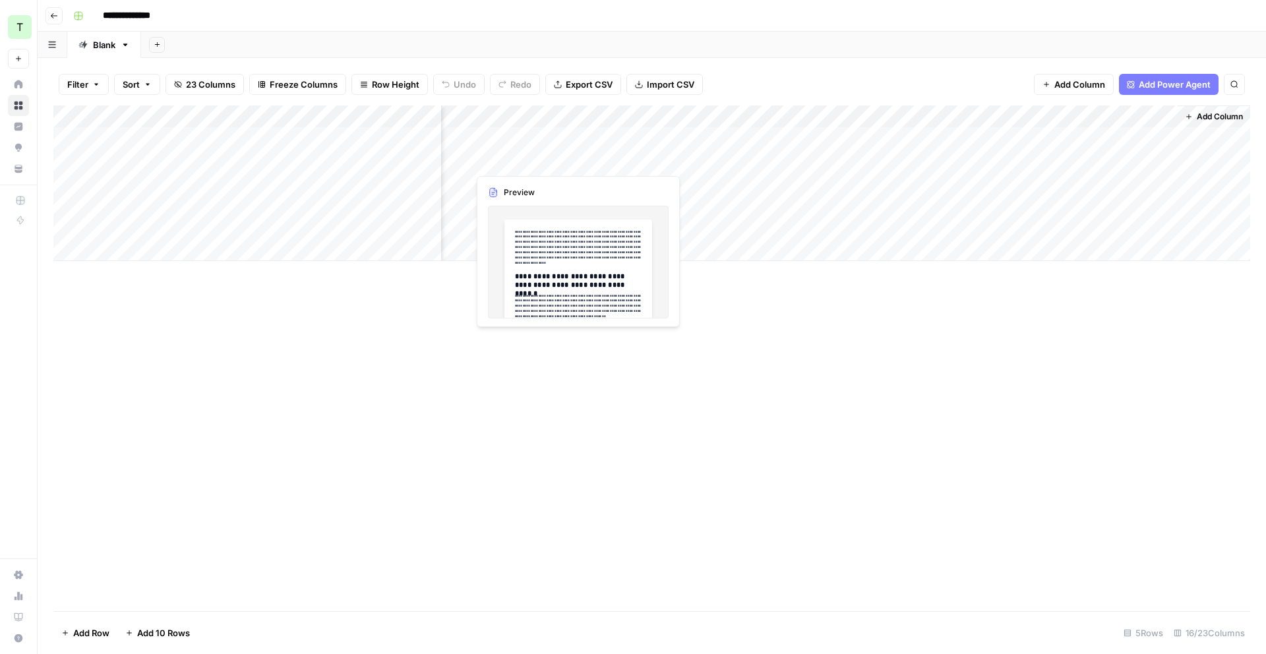
click at [609, 160] on div "Add Column" at bounding box center [651, 184] width 1197 height 156
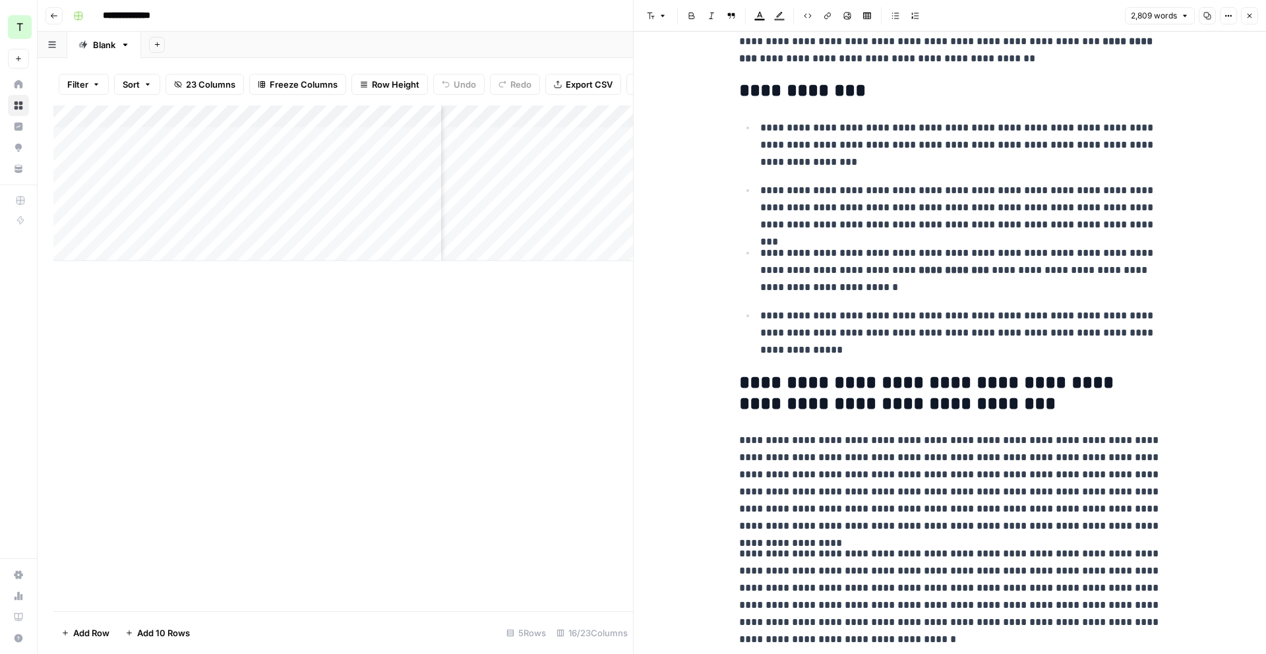
scroll to position [369, 0]
click at [1252, 20] on button "Close" at bounding box center [1249, 15] width 17 height 17
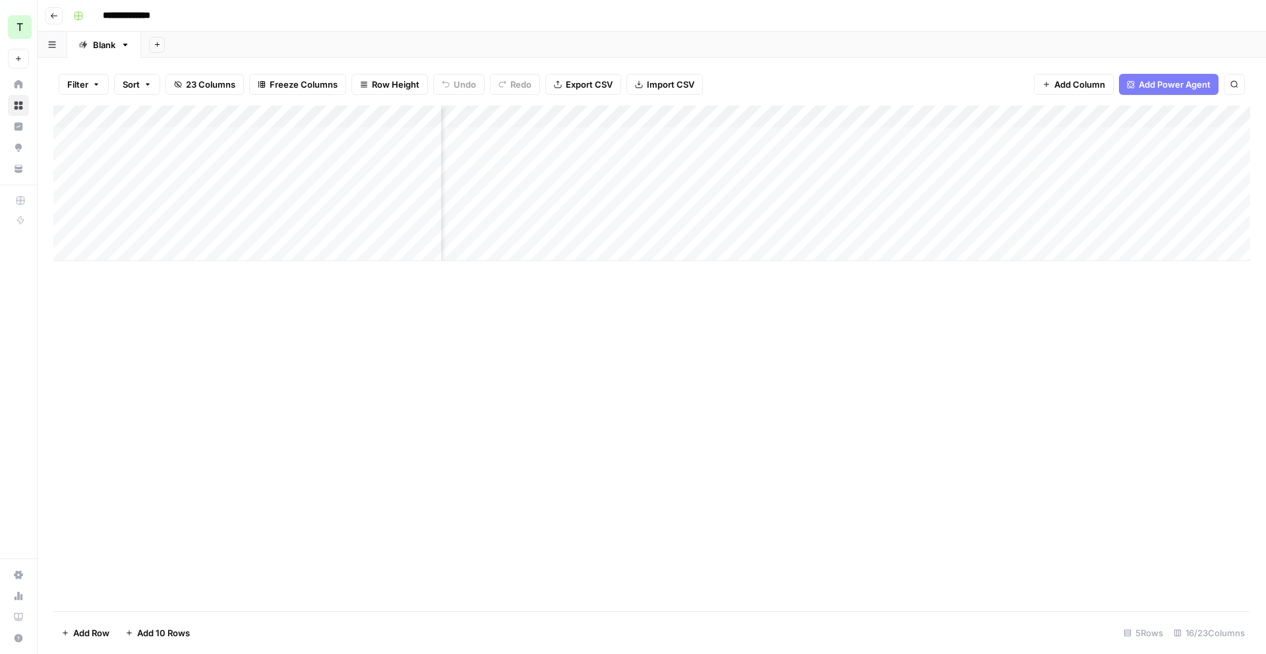
scroll to position [0, 977]
click at [1030, 137] on div "Add Column" at bounding box center [651, 184] width 1197 height 156
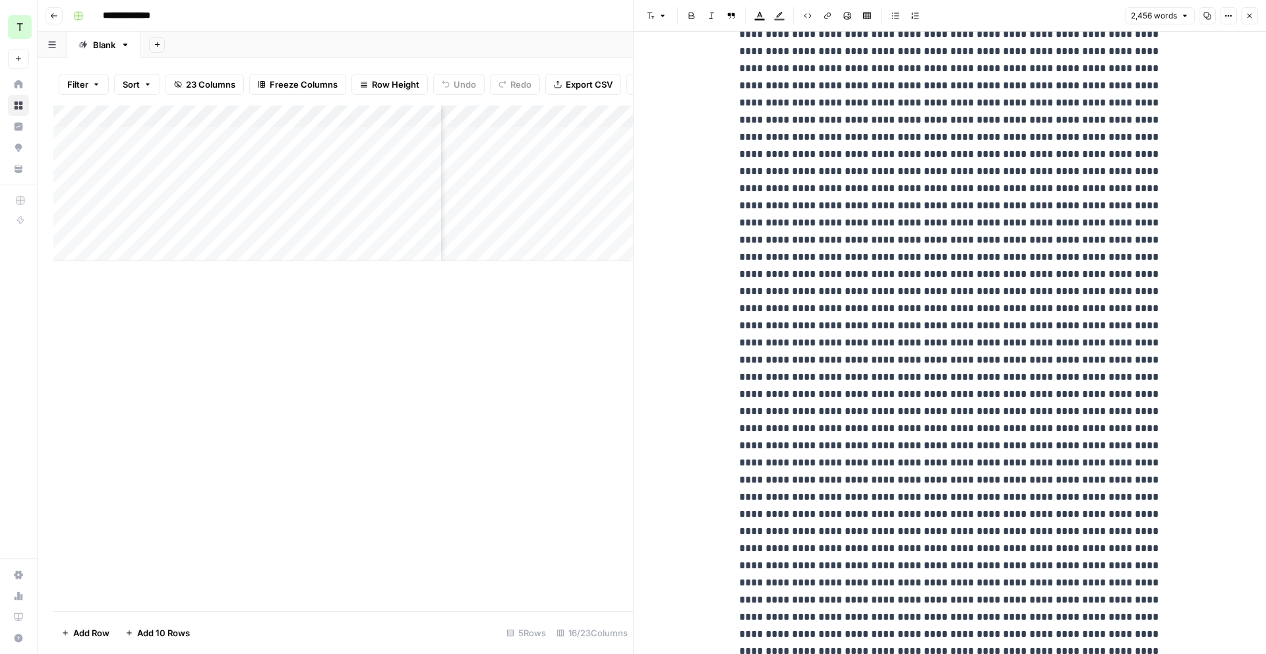
scroll to position [1082, 0]
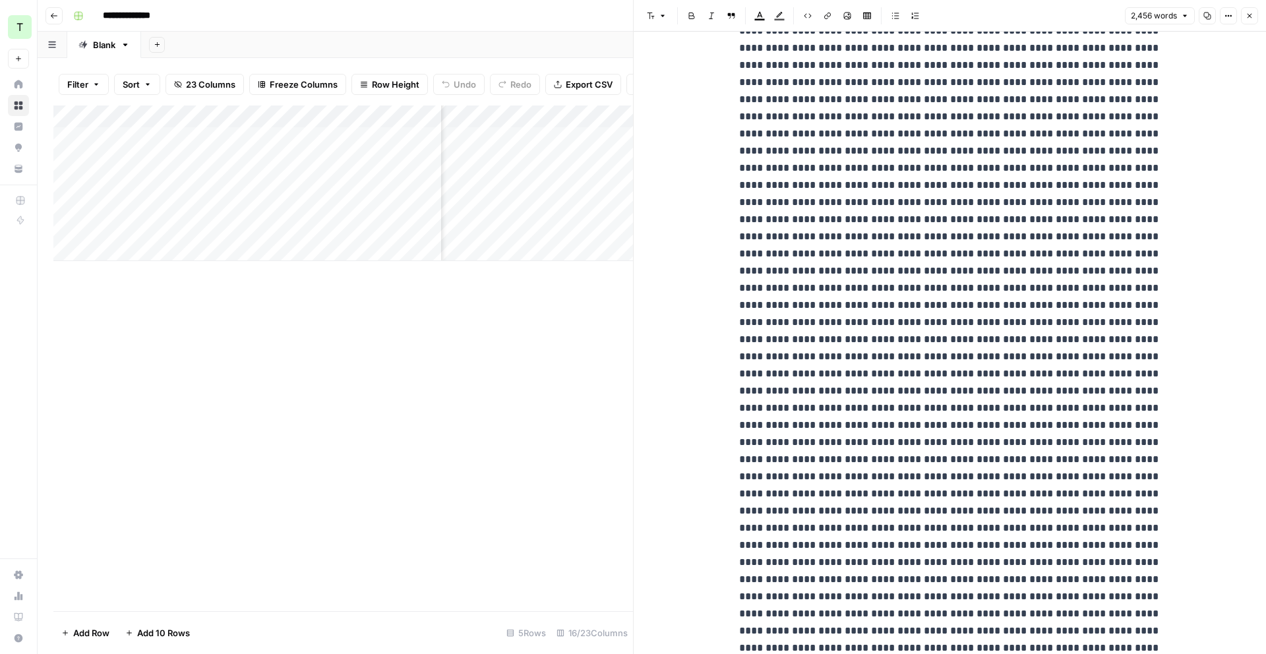
drag, startPoint x: 611, startPoint y: 335, endPoint x: 674, endPoint y: 264, distance: 94.4
click at [611, 334] on div "Add Column" at bounding box center [343, 359] width 580 height 506
click at [1251, 9] on button "Close" at bounding box center [1249, 15] width 17 height 17
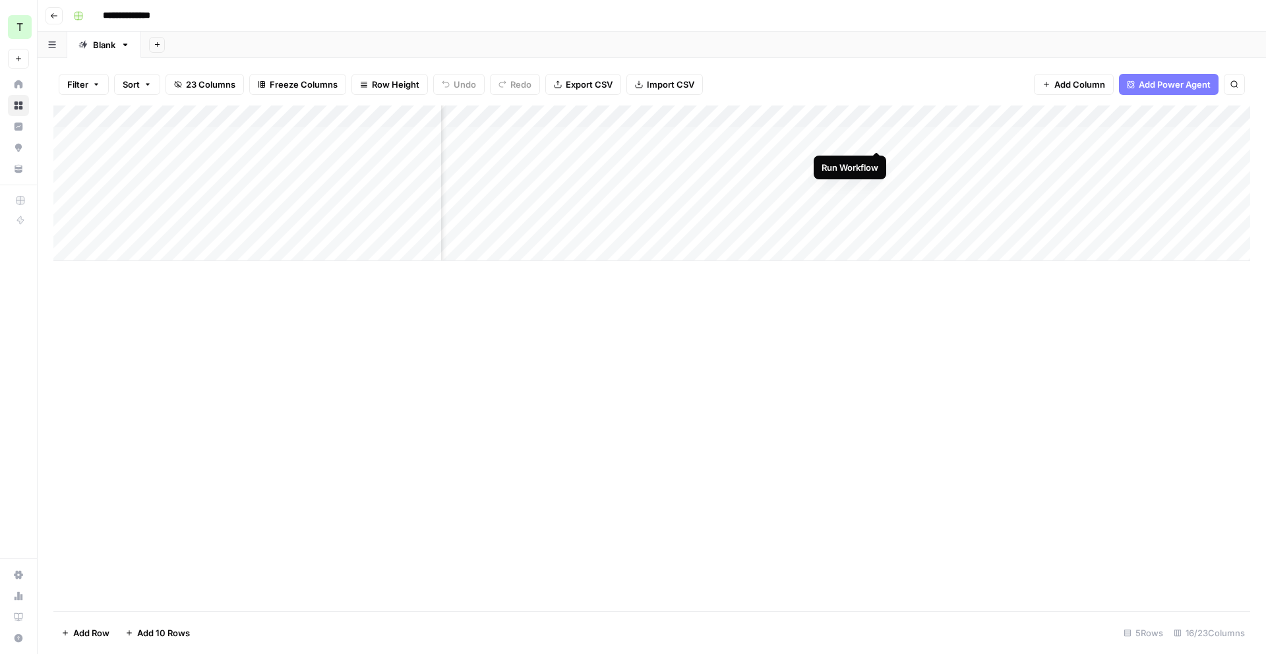
click at [880, 138] on div "Add Column" at bounding box center [651, 184] width 1197 height 156
click at [1163, 137] on div "Add Column" at bounding box center [651, 184] width 1197 height 156
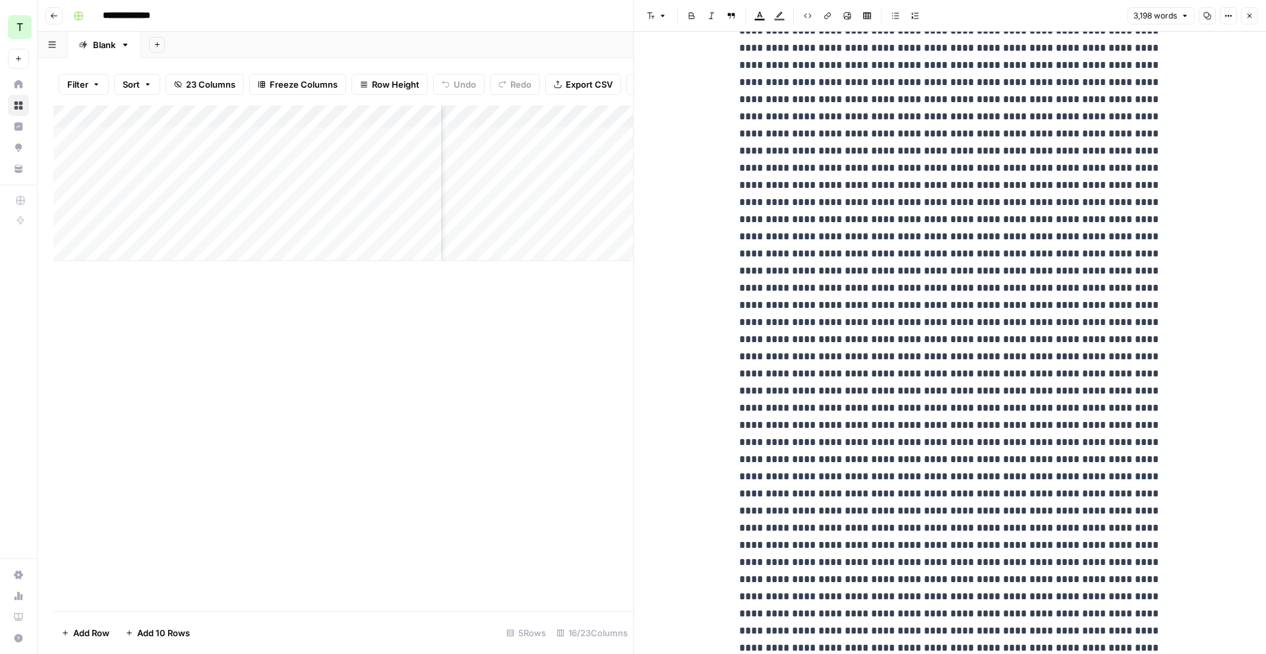
scroll to position [2190, 0]
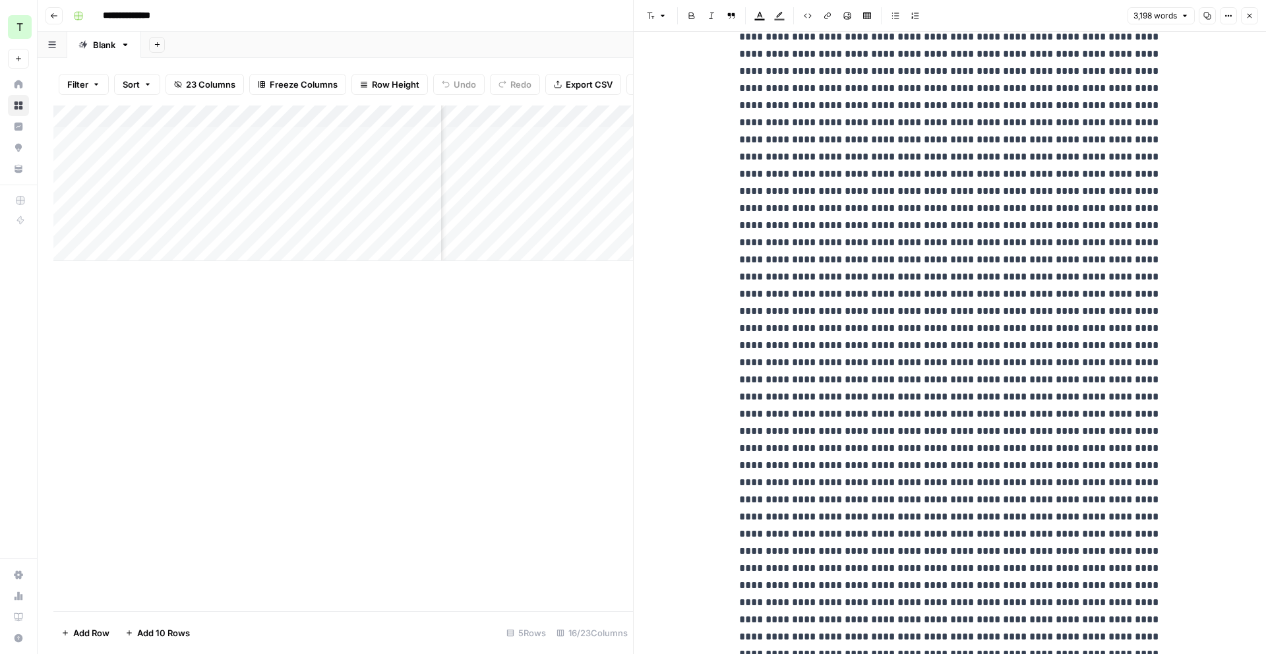
click at [1256, 15] on button "Close" at bounding box center [1249, 15] width 17 height 17
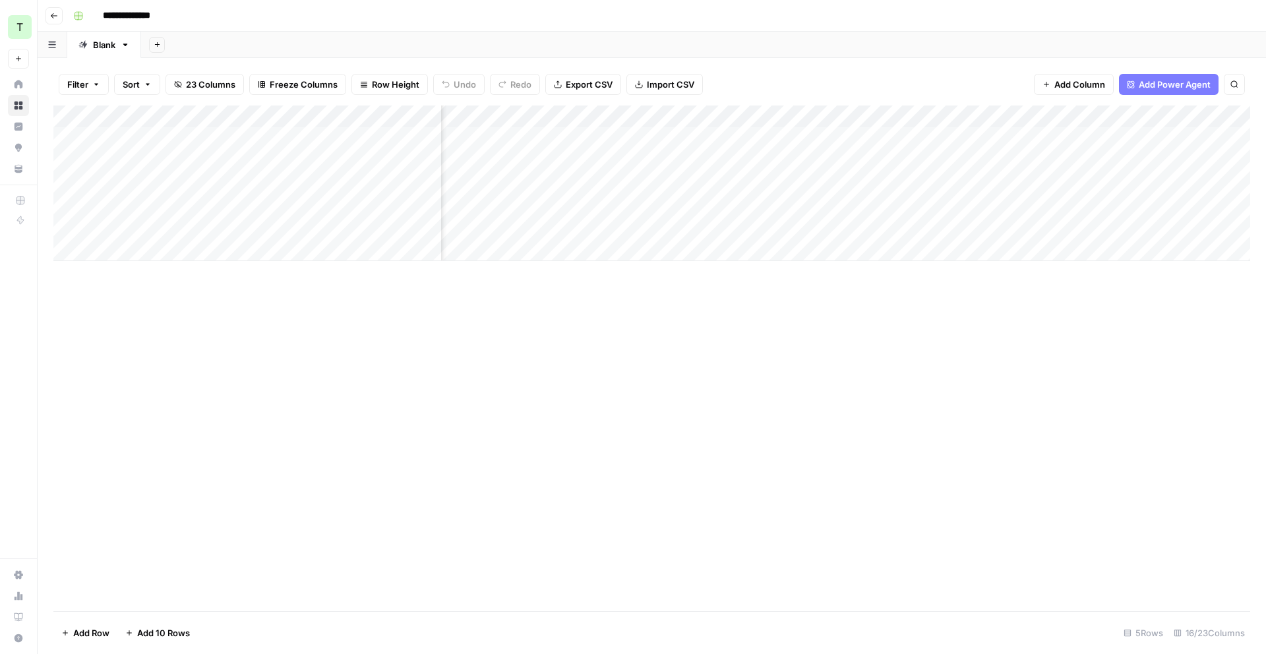
scroll to position [0, 958]
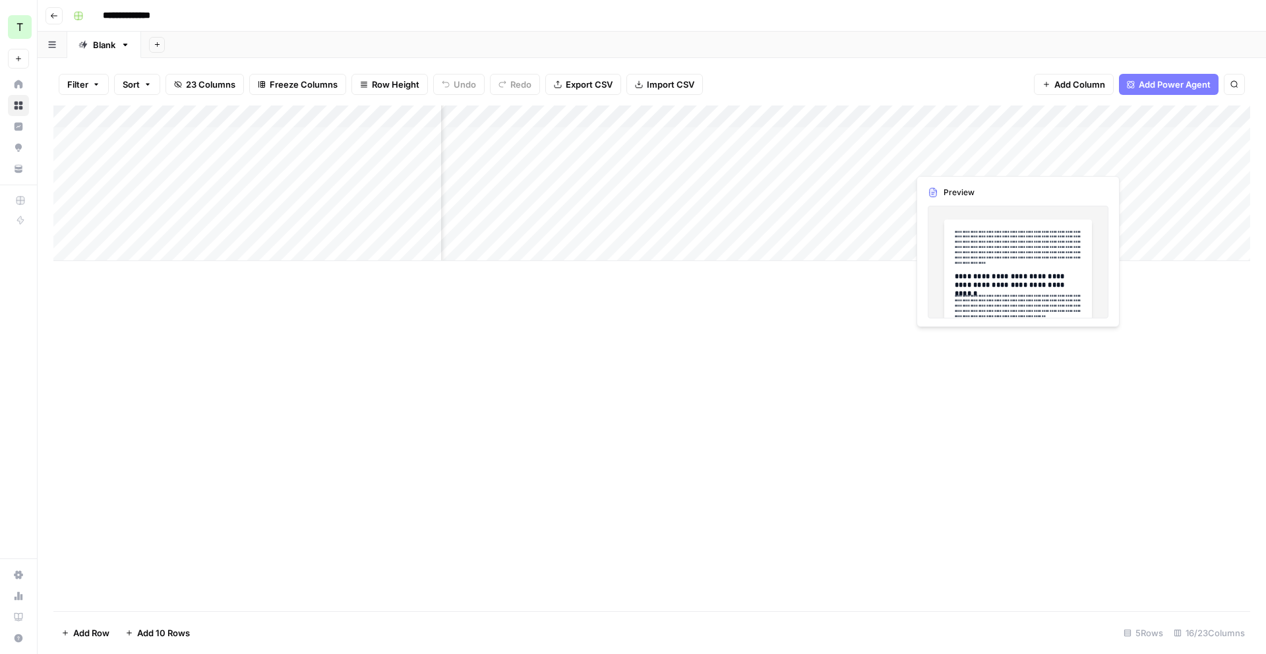
click at [1010, 158] on div "Add Column" at bounding box center [651, 184] width 1197 height 156
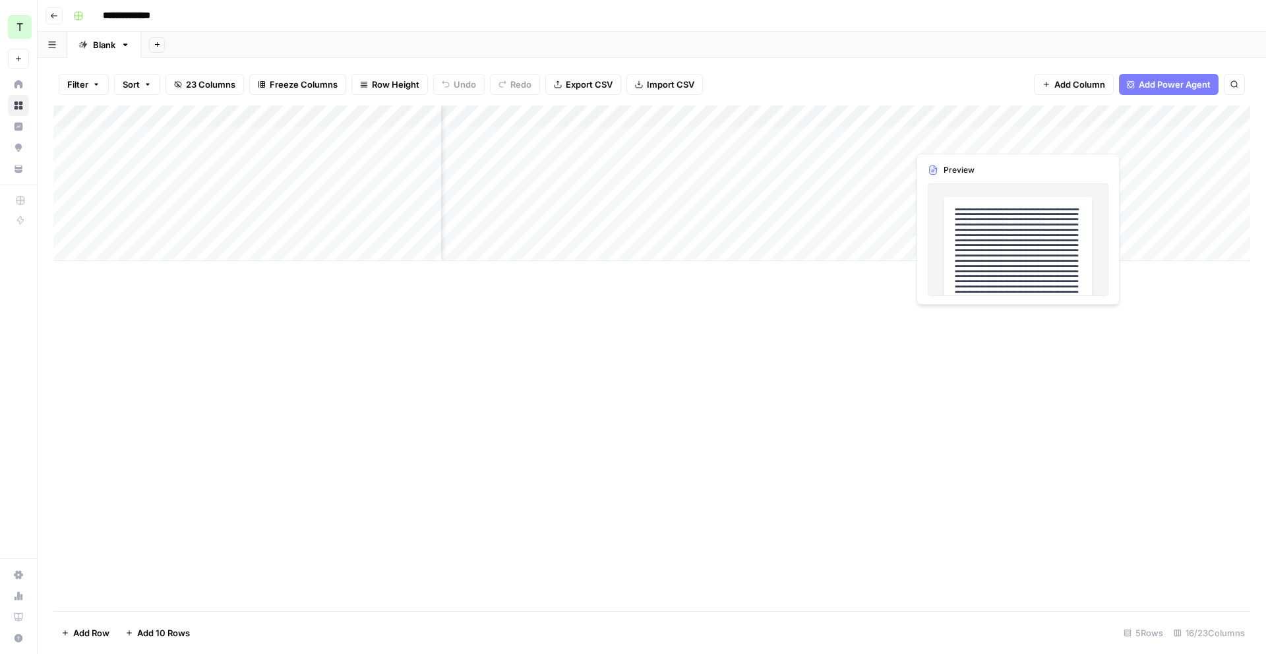
click at [1014, 128] on div "Add Column" at bounding box center [651, 184] width 1197 height 156
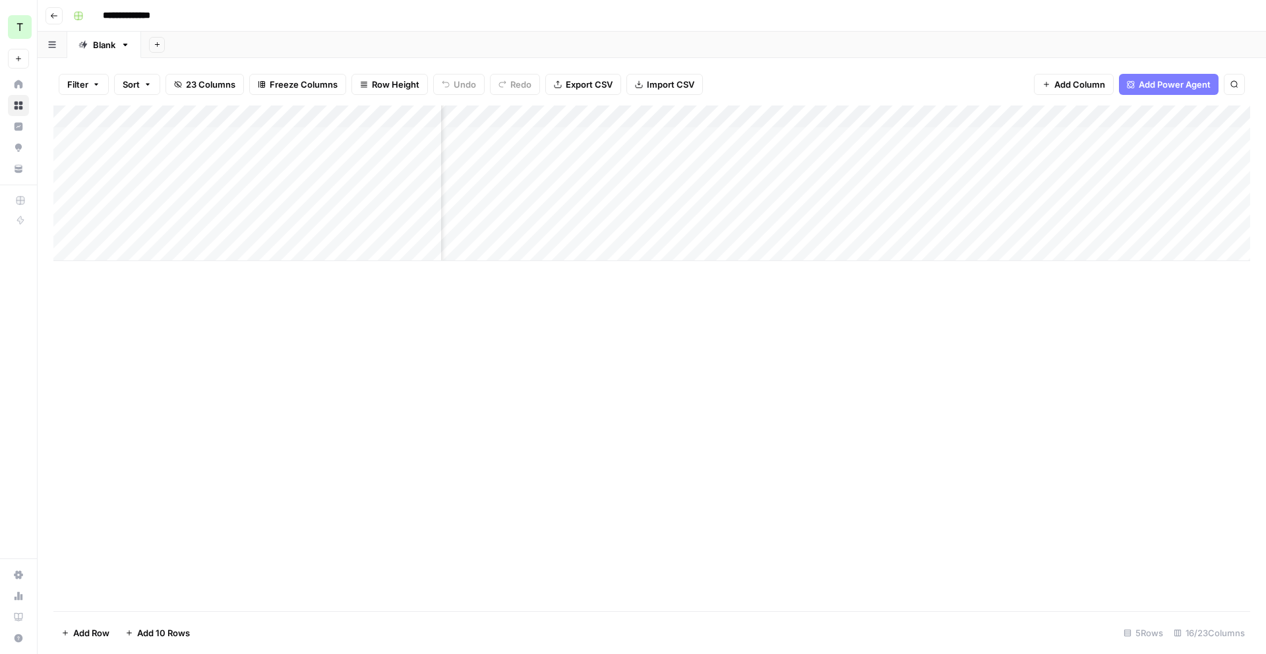
click at [1054, 116] on div "Add Column" at bounding box center [651, 184] width 1197 height 156
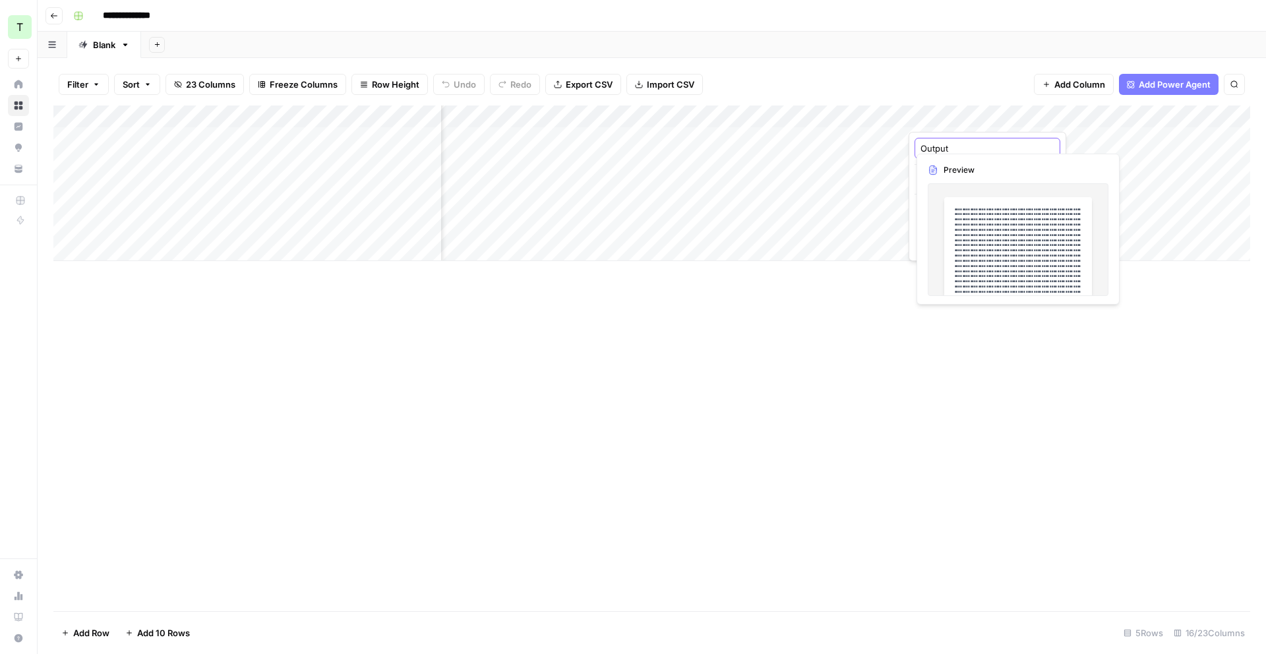
click at [973, 146] on input "Output" at bounding box center [988, 148] width 134 height 13
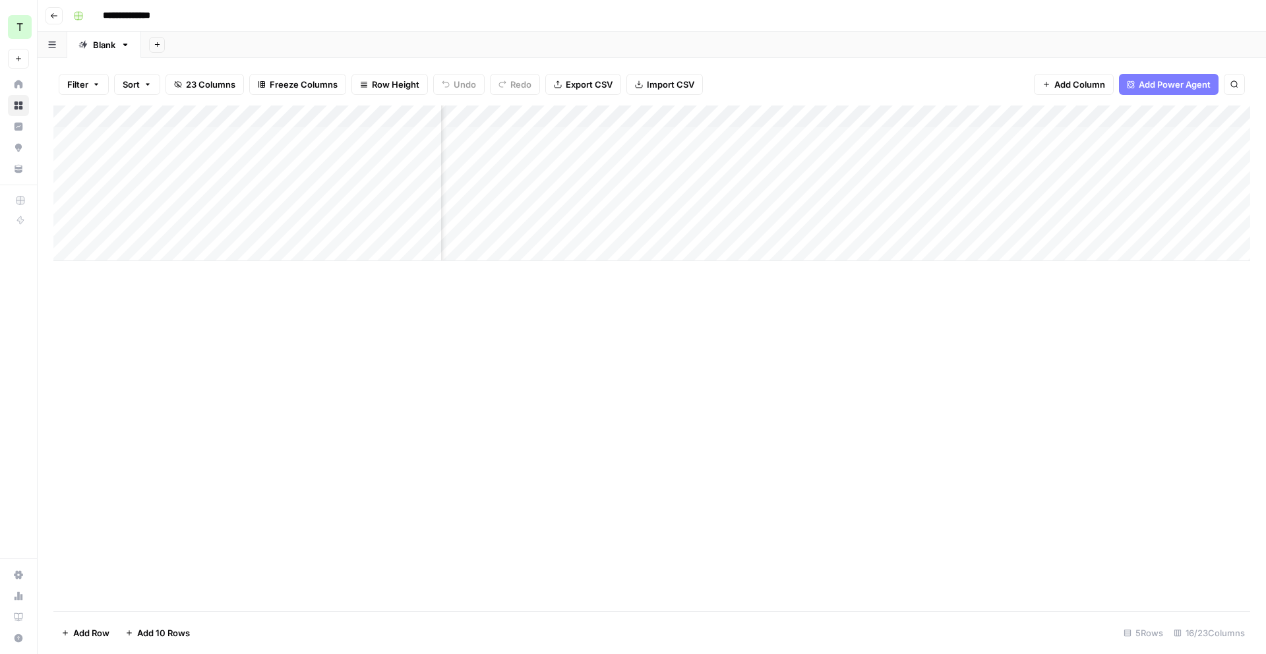
click at [1055, 116] on div "Add Column" at bounding box center [651, 184] width 1197 height 156
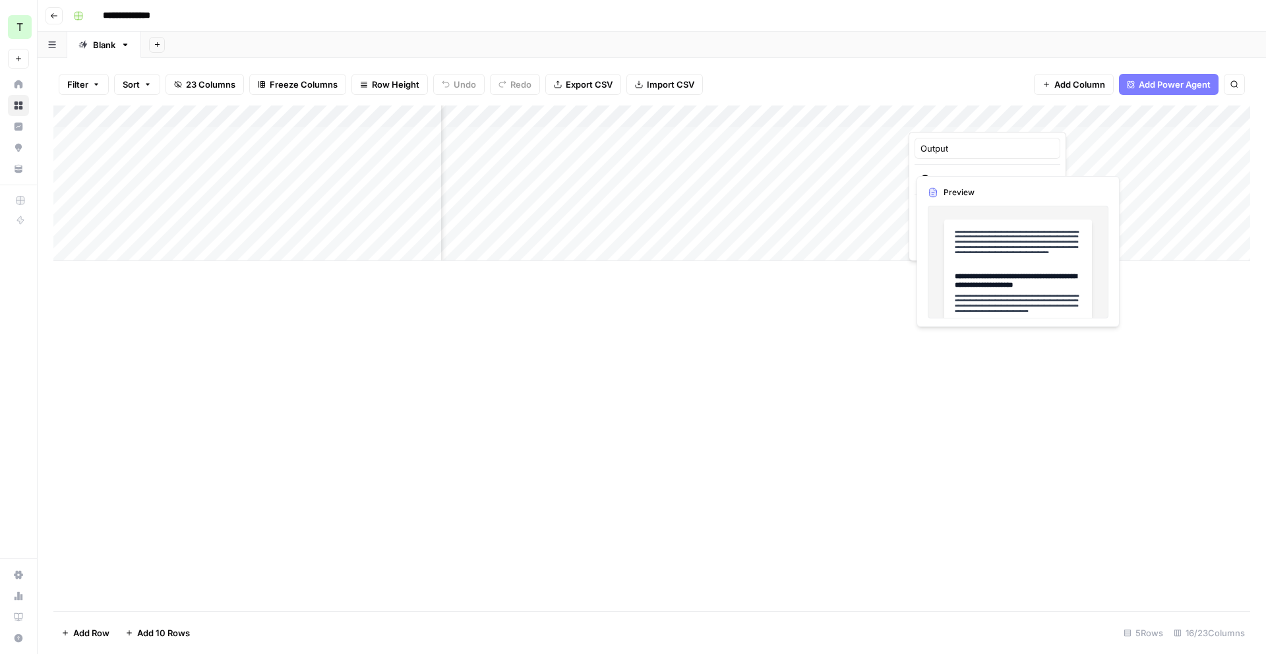
click at [1054, 123] on div at bounding box center [987, 119] width 156 height 26
click at [980, 71] on div "Filter Sort 23 Columns Freeze Columns Row Height Undo Redo Export CSV Import CS…" at bounding box center [651, 84] width 1197 height 42
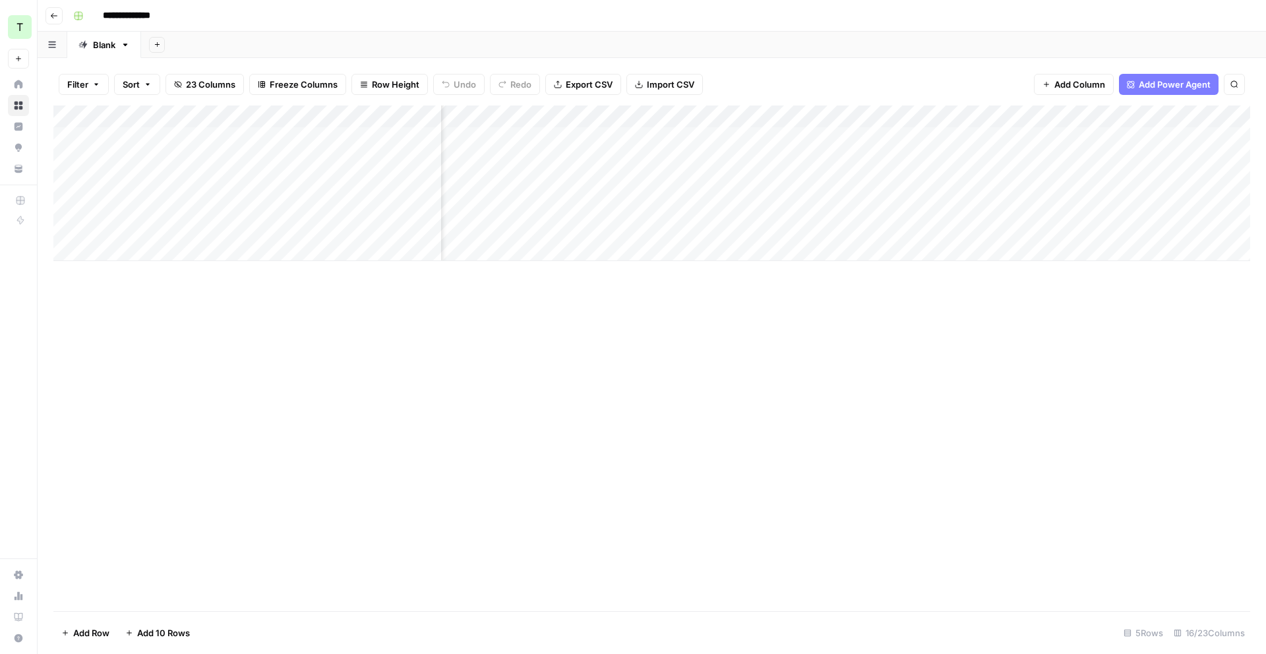
click at [1055, 115] on div "Add Column" at bounding box center [651, 184] width 1197 height 156
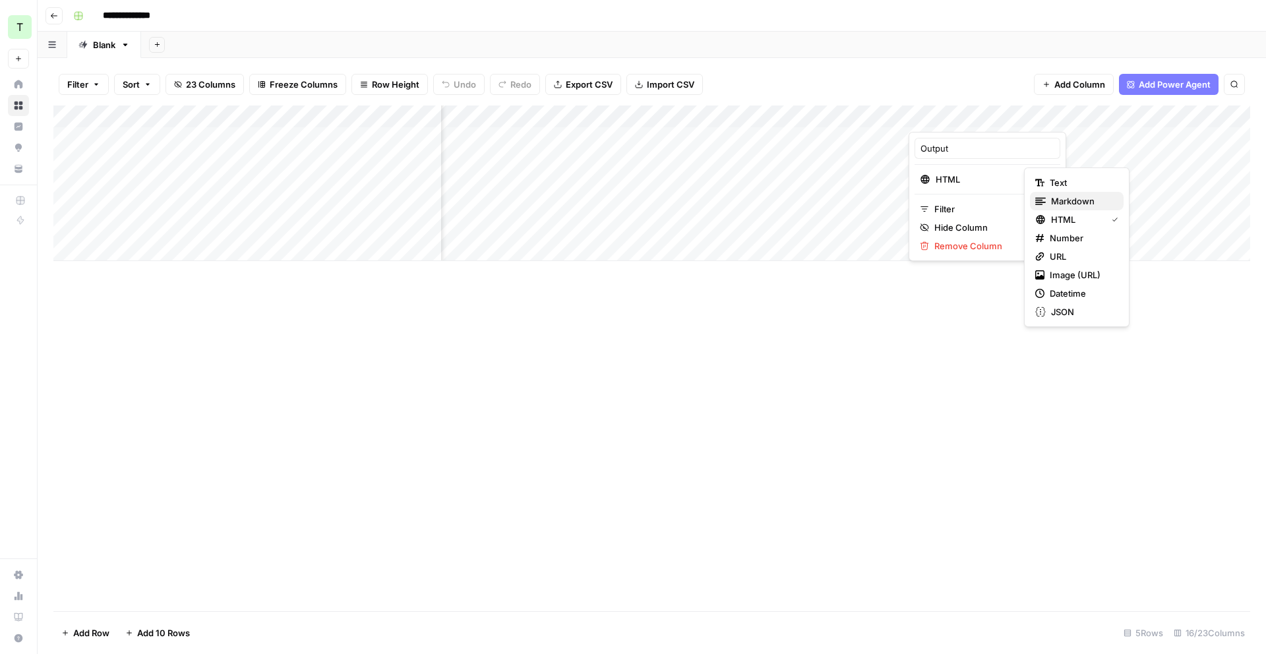
click at [1070, 197] on span "Markdown" at bounding box center [1082, 201] width 62 height 13
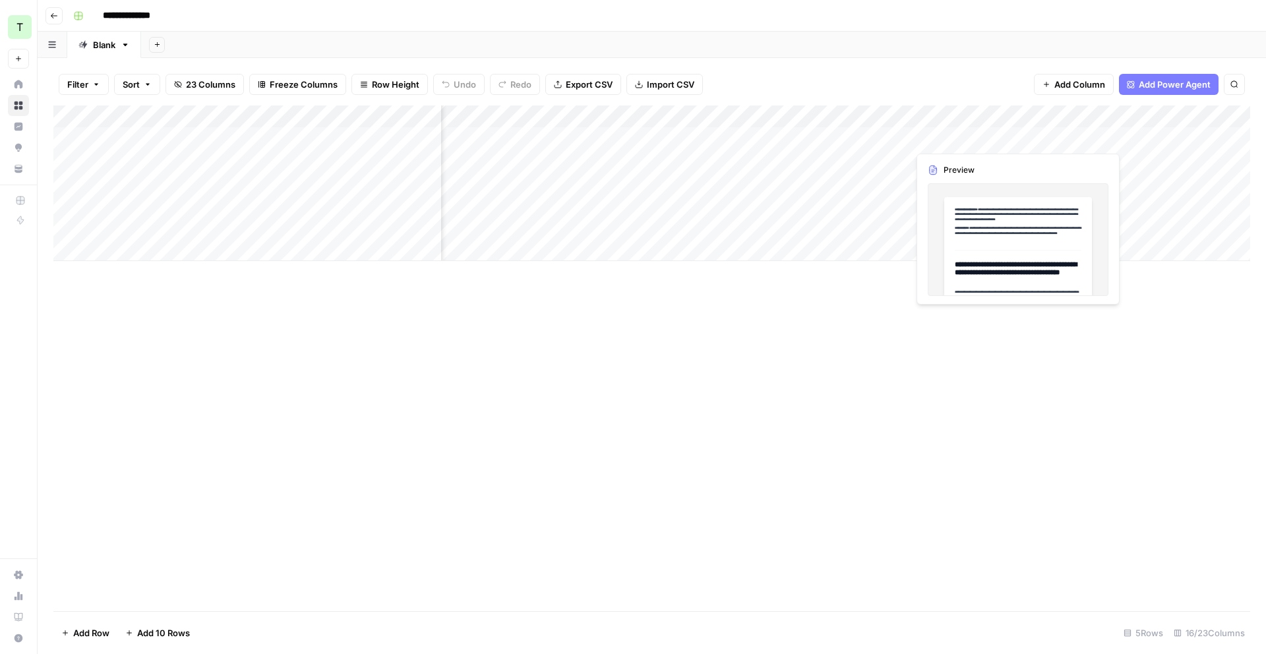
scroll to position [0, 948]
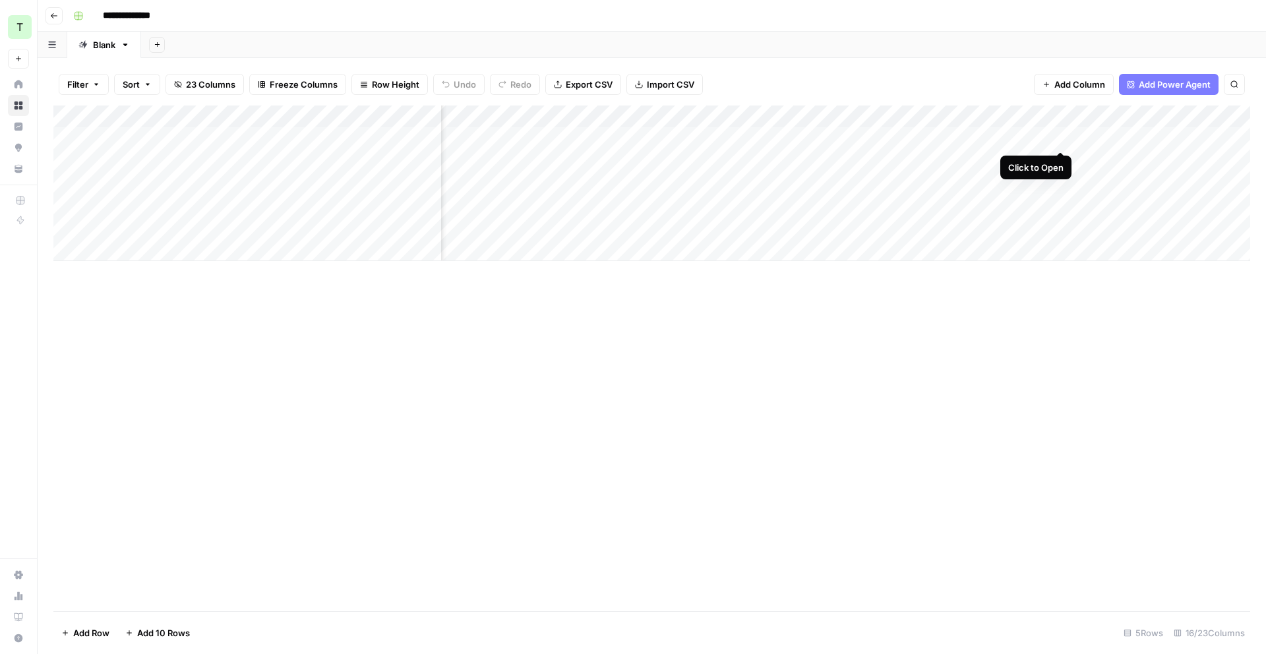
click at [1057, 137] on div "Add Column" at bounding box center [651, 184] width 1197 height 156
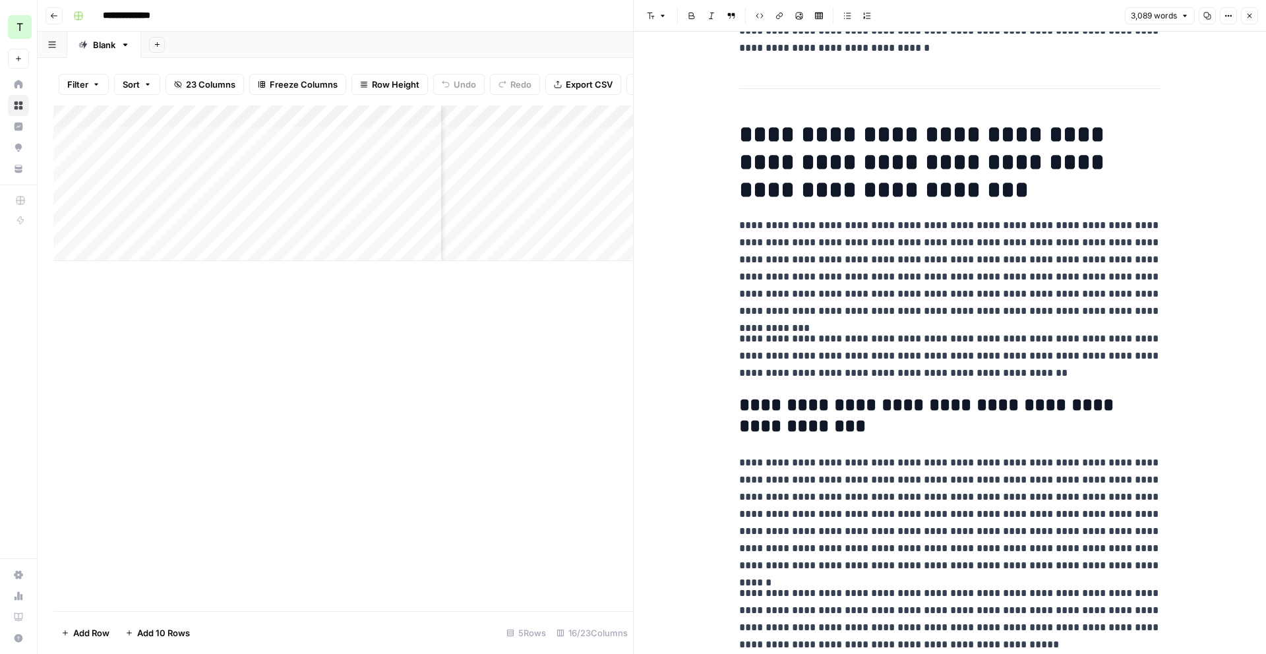
scroll to position [117, 0]
